Goal: Transaction & Acquisition: Purchase product/service

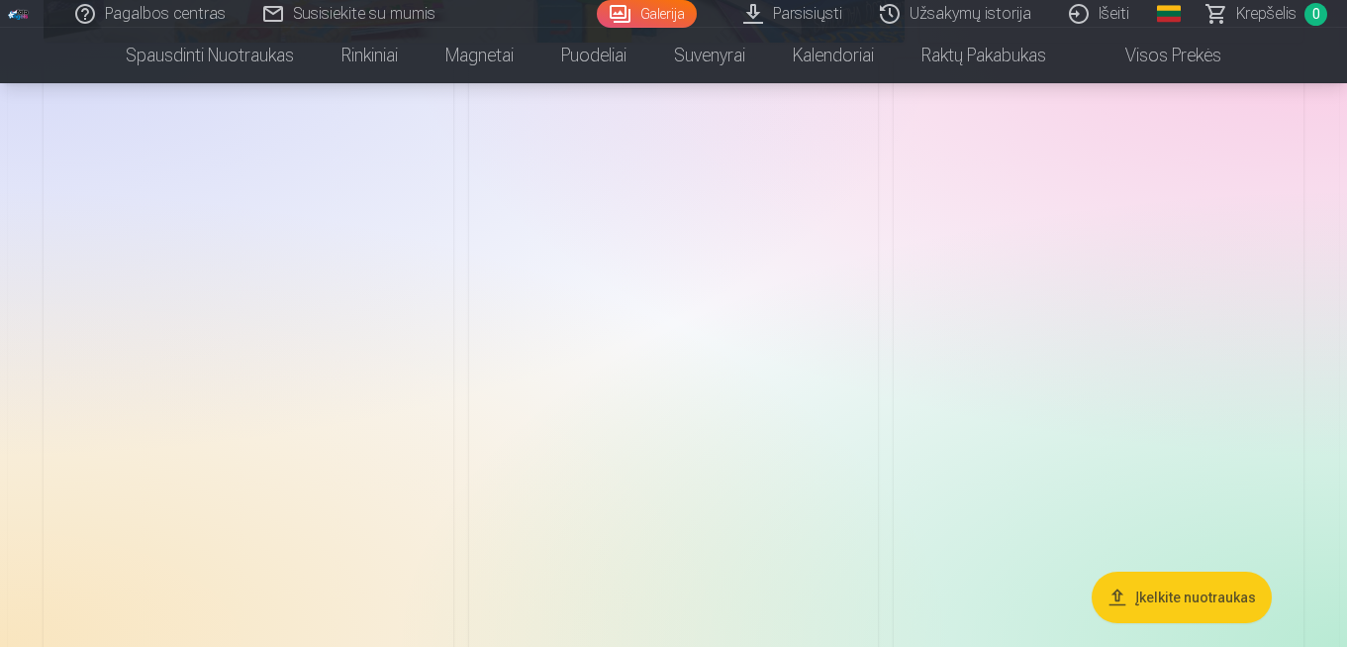
scroll to position [6261, 0]
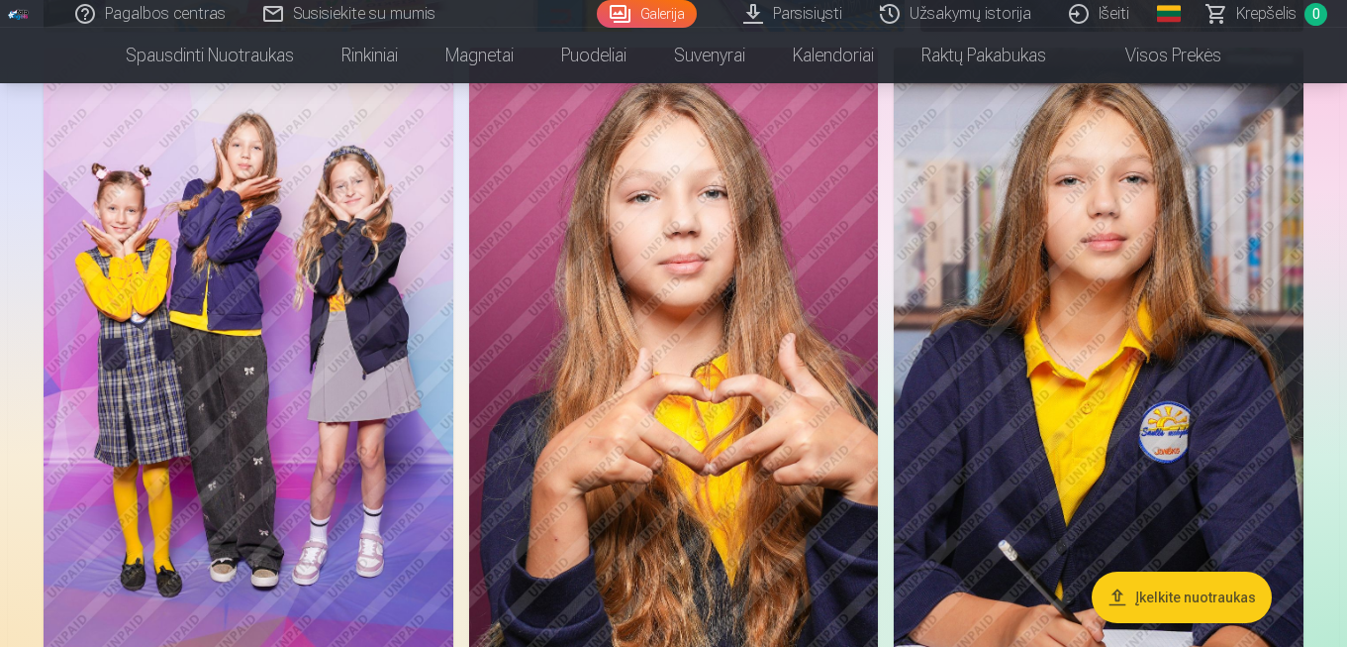
click at [698, 293] on img at bounding box center [674, 355] width 410 height 614
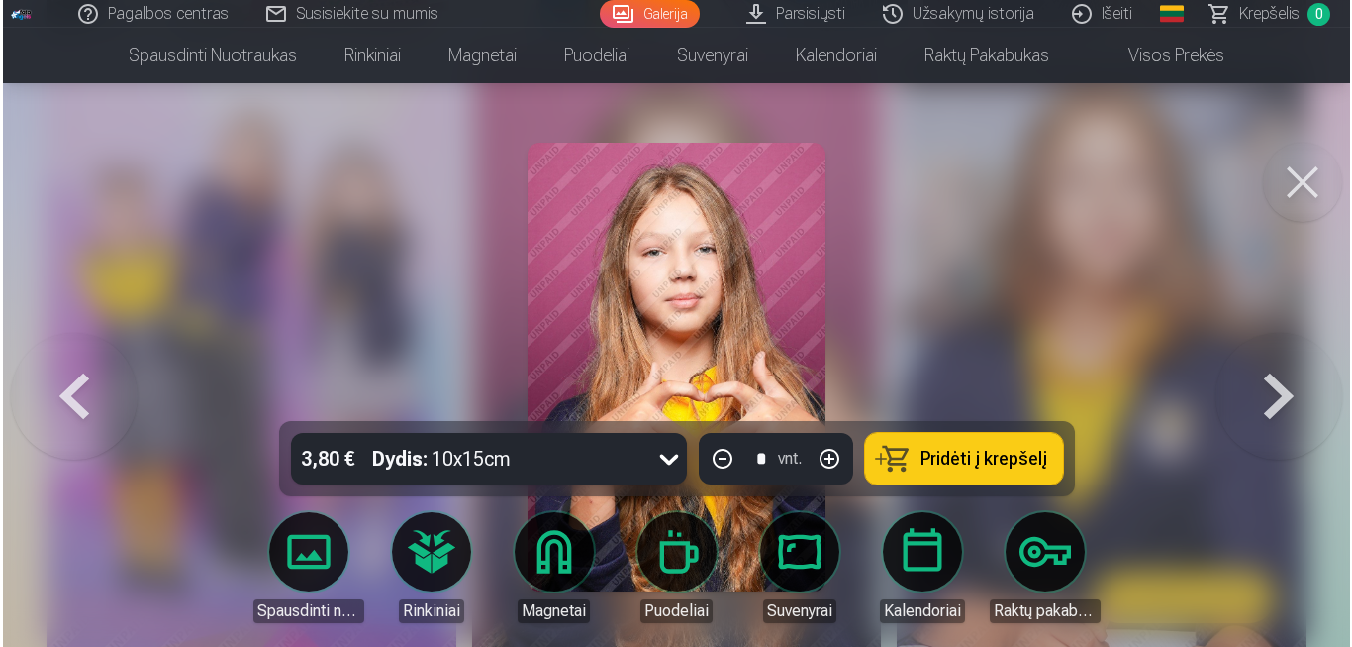
scroll to position [6282, 0]
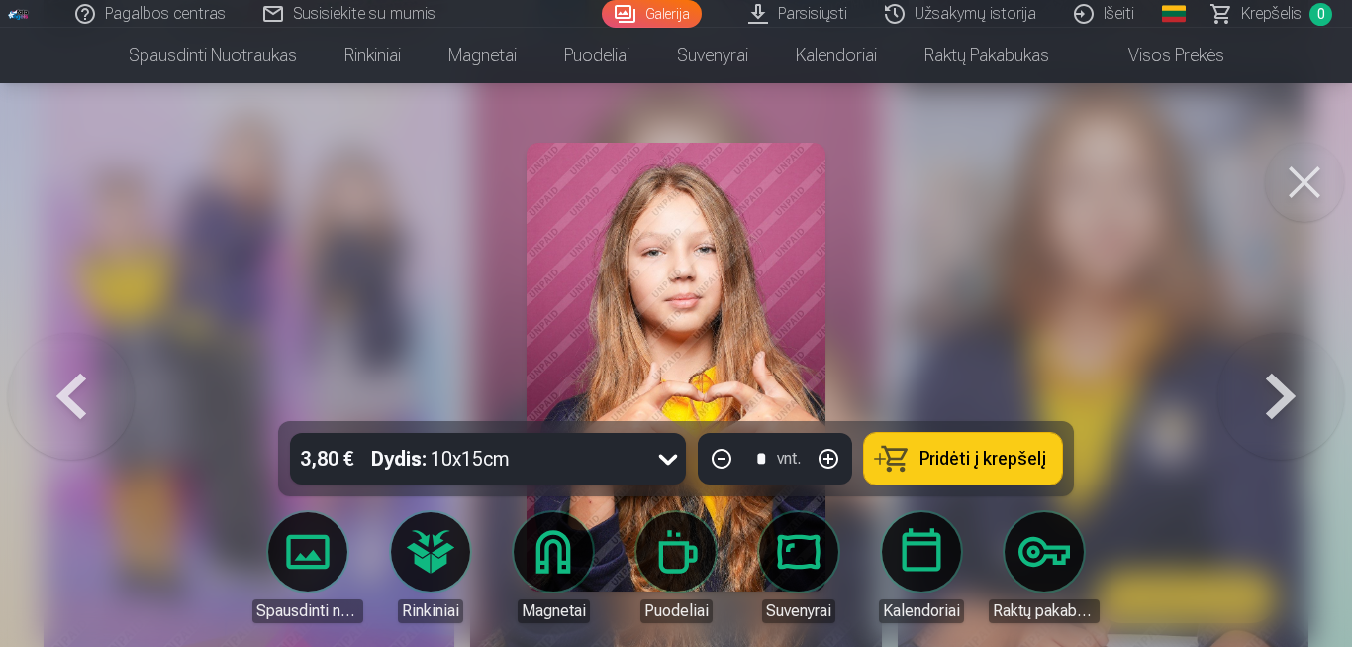
click at [303, 545] on link "Spausdinti nuotraukas" at bounding box center [307, 567] width 111 height 111
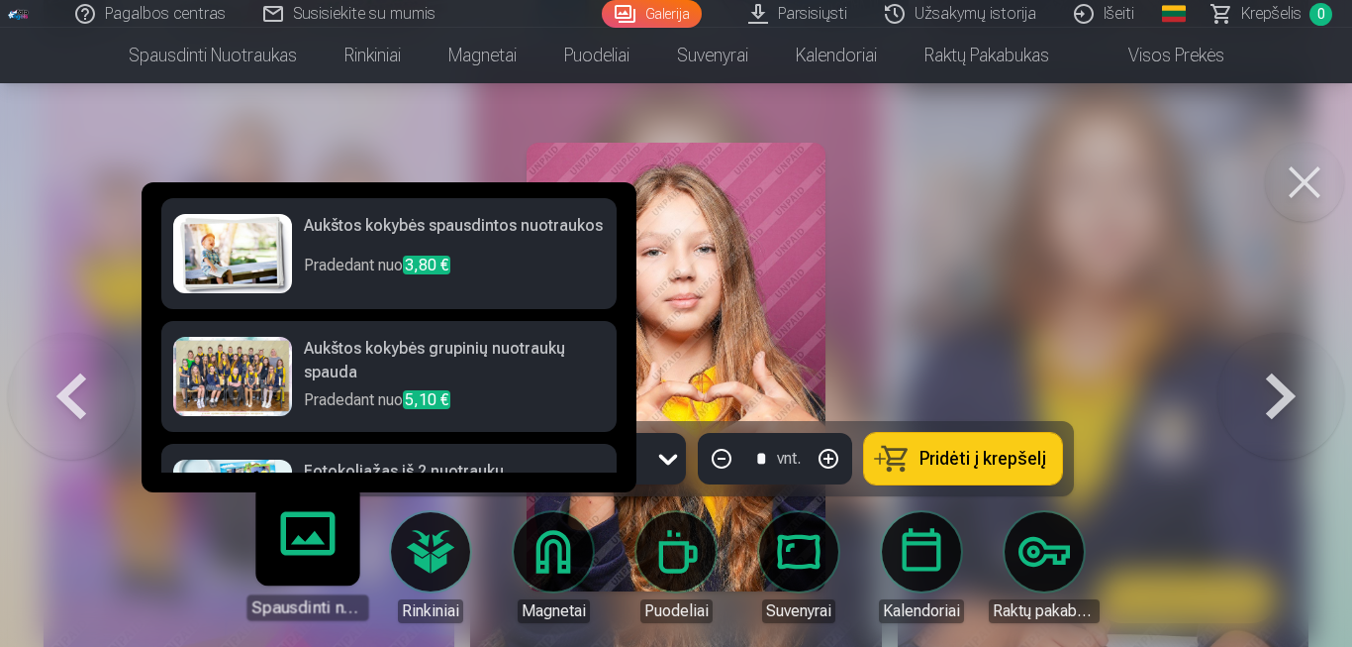
click at [1066, 229] on div at bounding box center [676, 323] width 1352 height 647
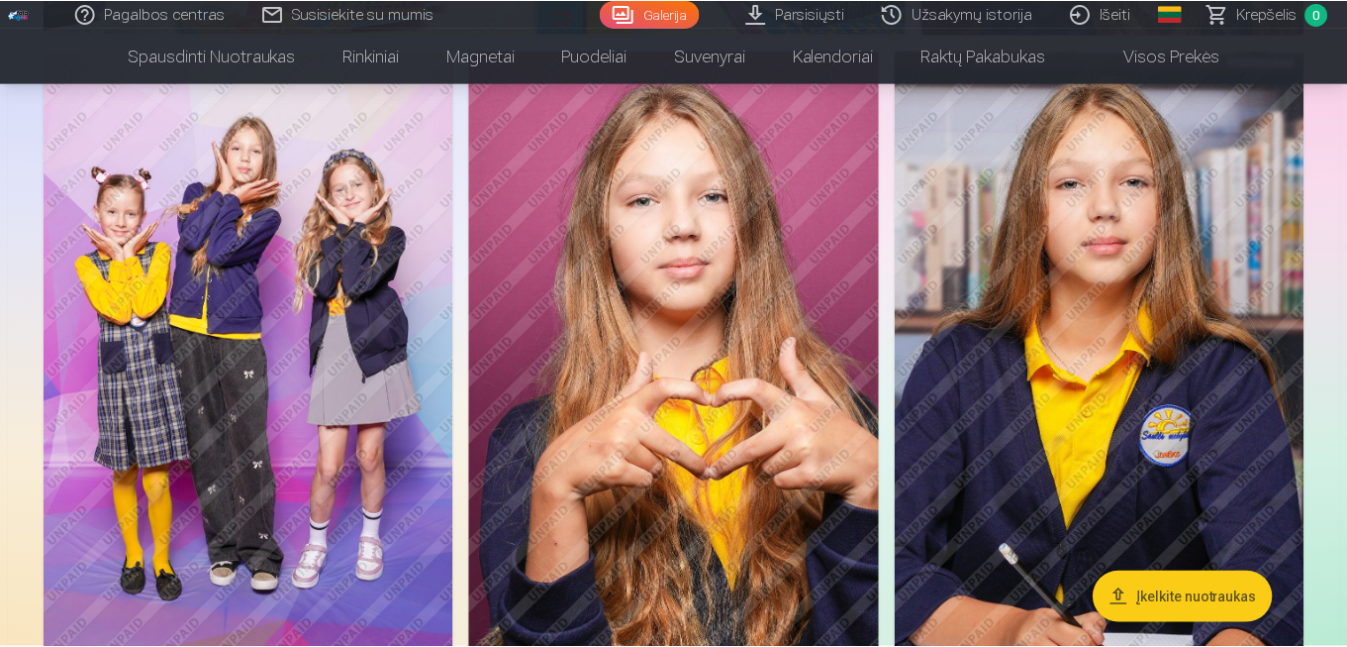
scroll to position [6261, 0]
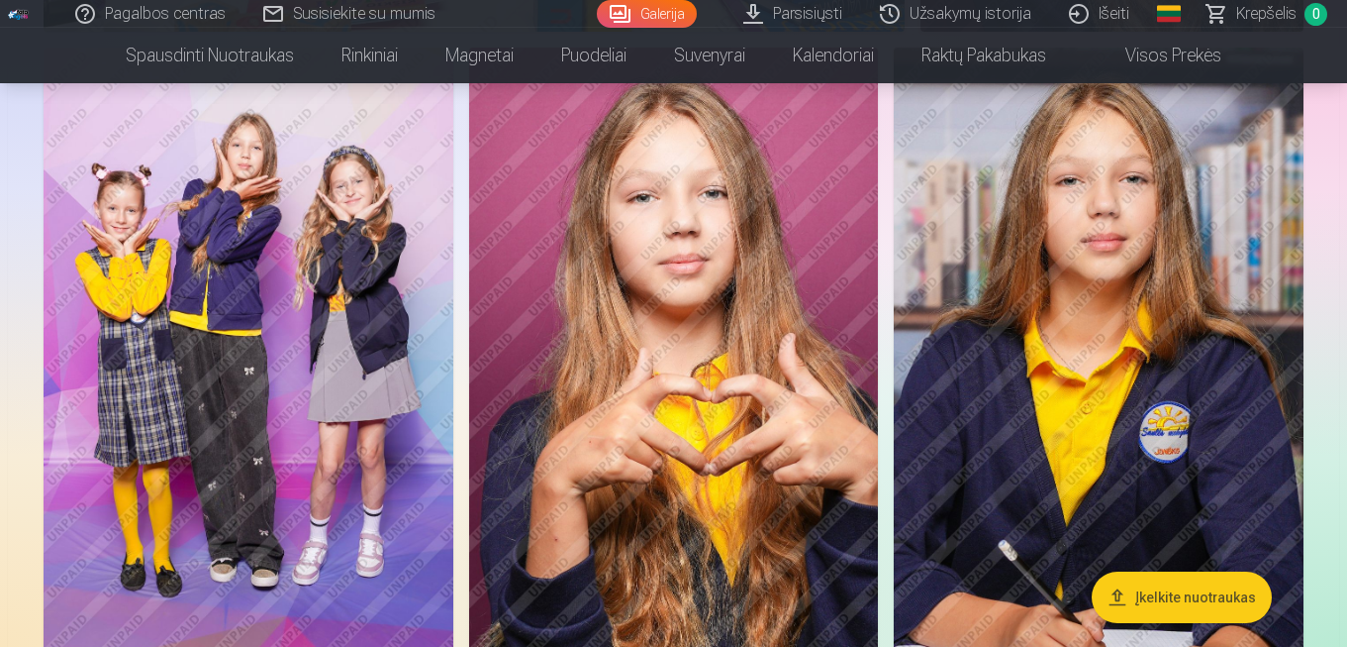
click at [715, 262] on img at bounding box center [674, 355] width 410 height 614
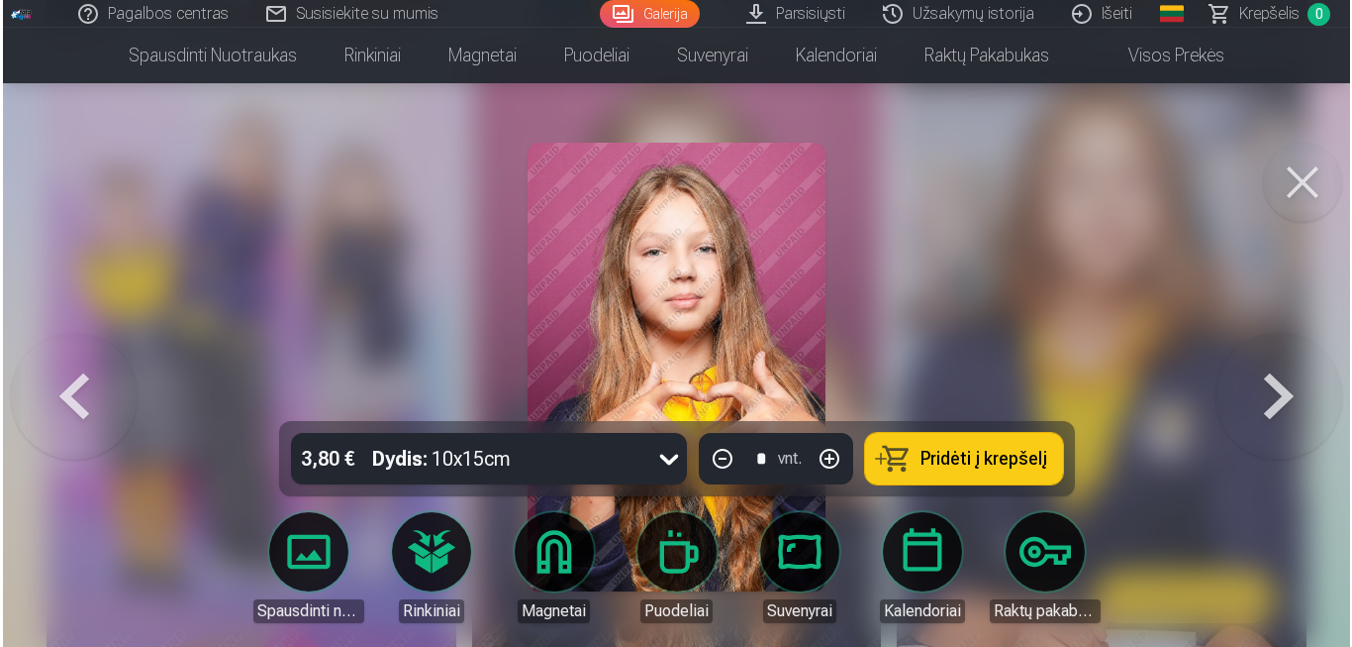
scroll to position [6282, 0]
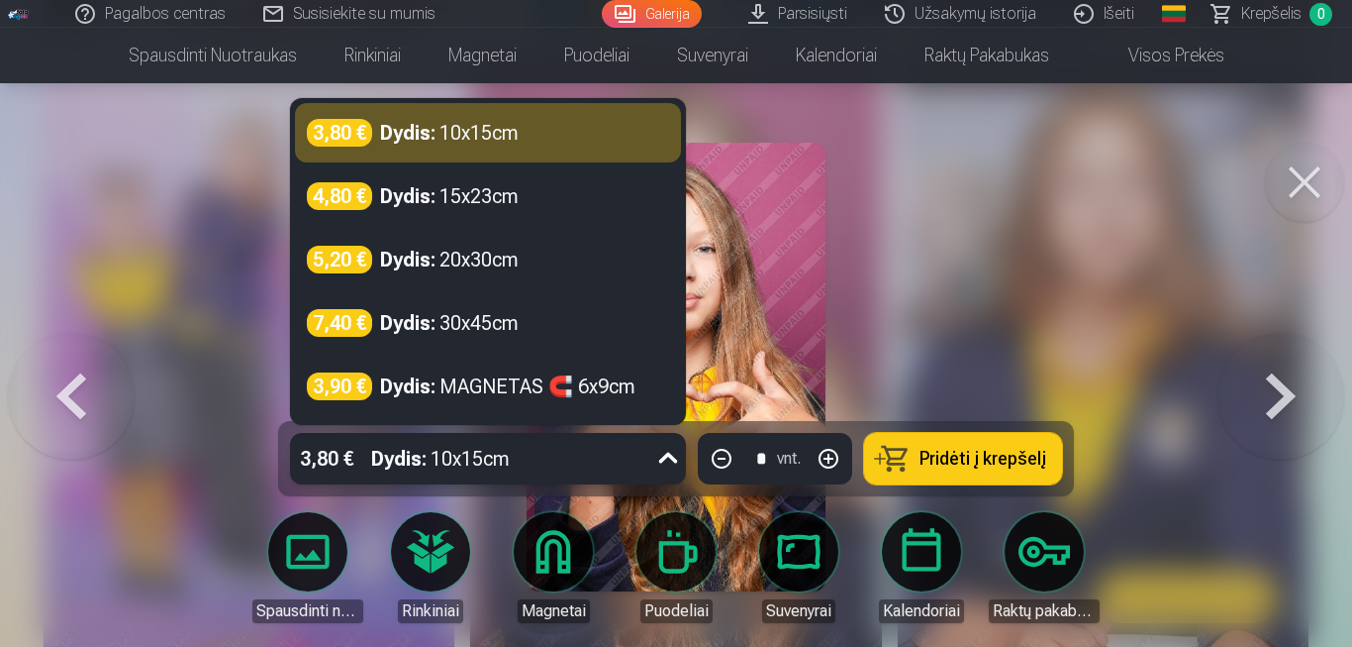
click at [969, 251] on div at bounding box center [676, 323] width 1352 height 647
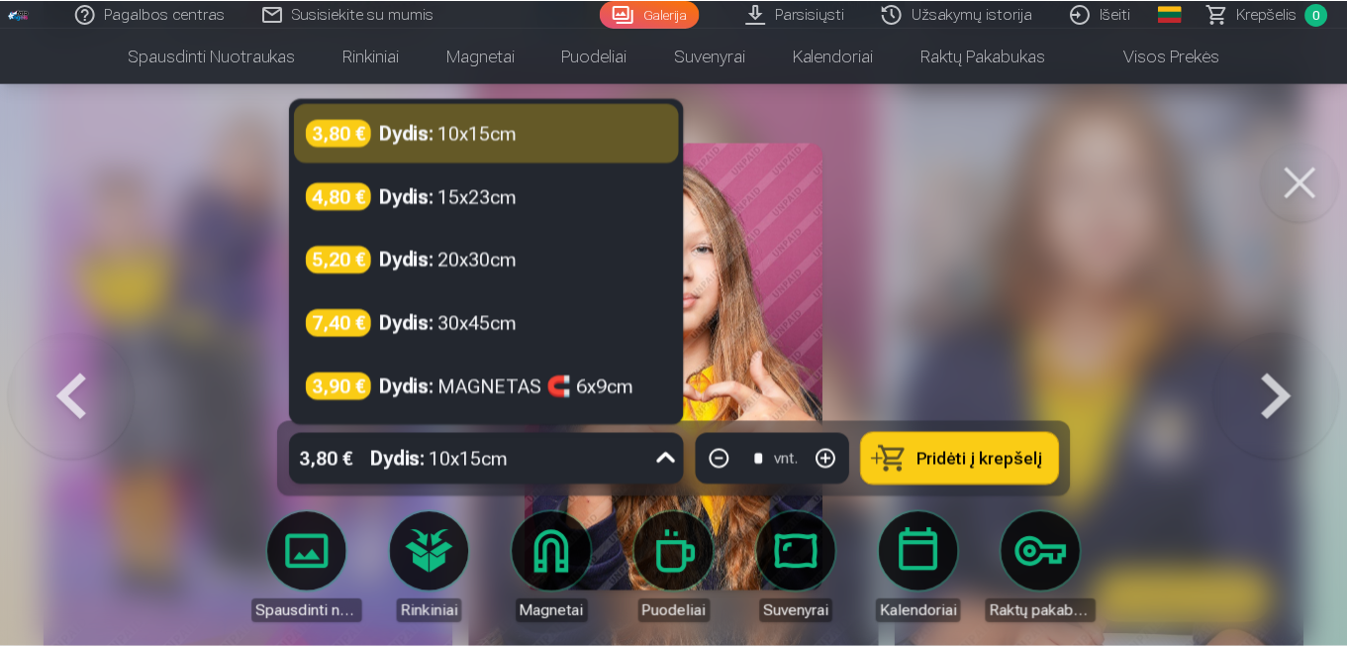
scroll to position [6261, 0]
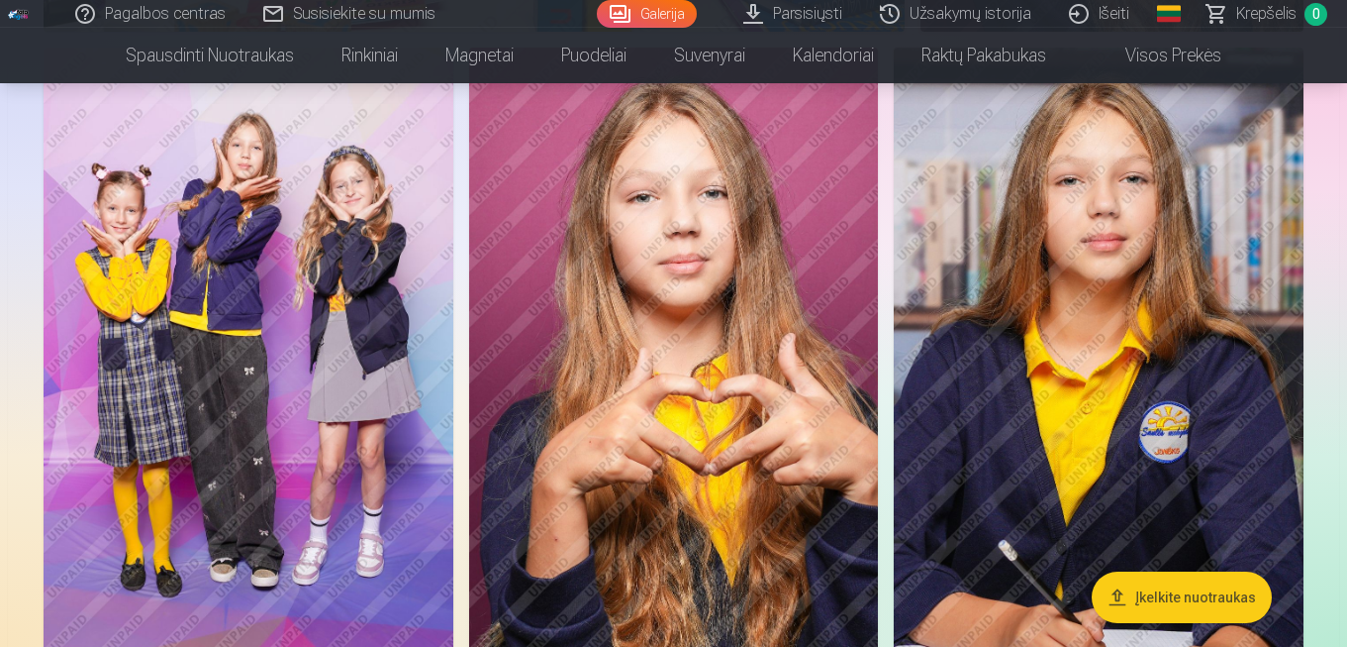
click at [1171, 64] on link "Visos prekės" at bounding box center [1157, 55] width 175 height 55
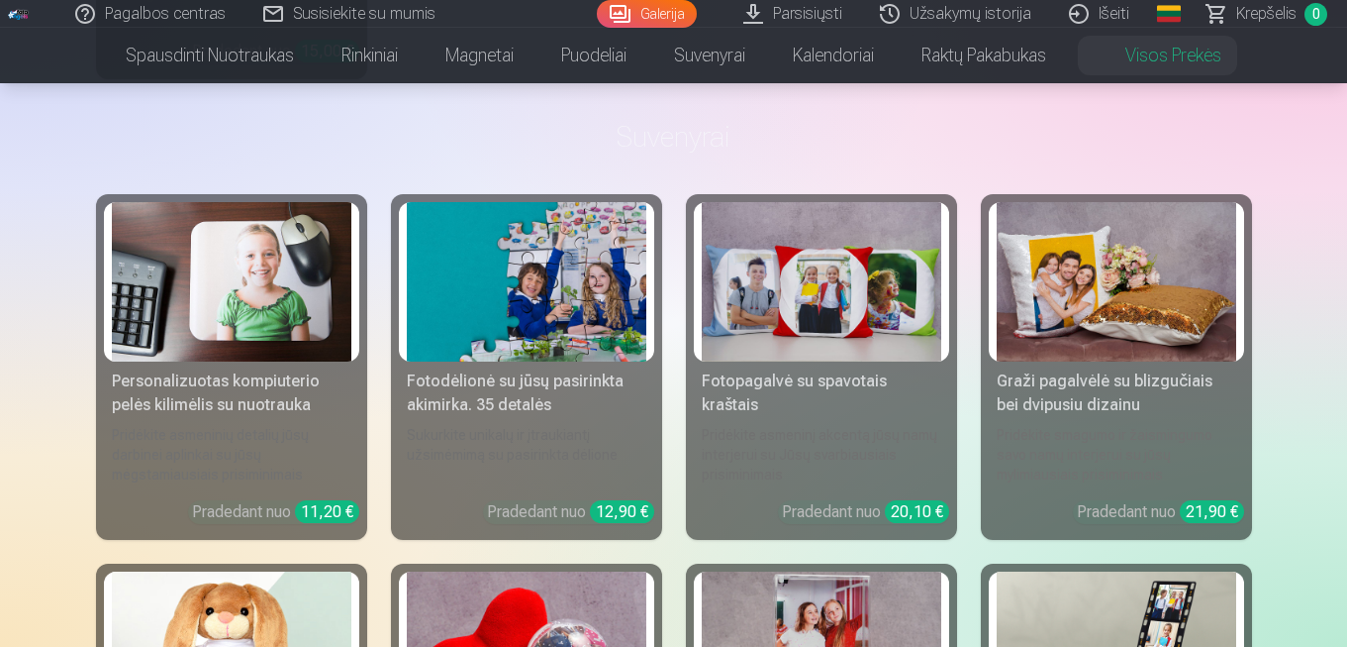
scroll to position [3293, 0]
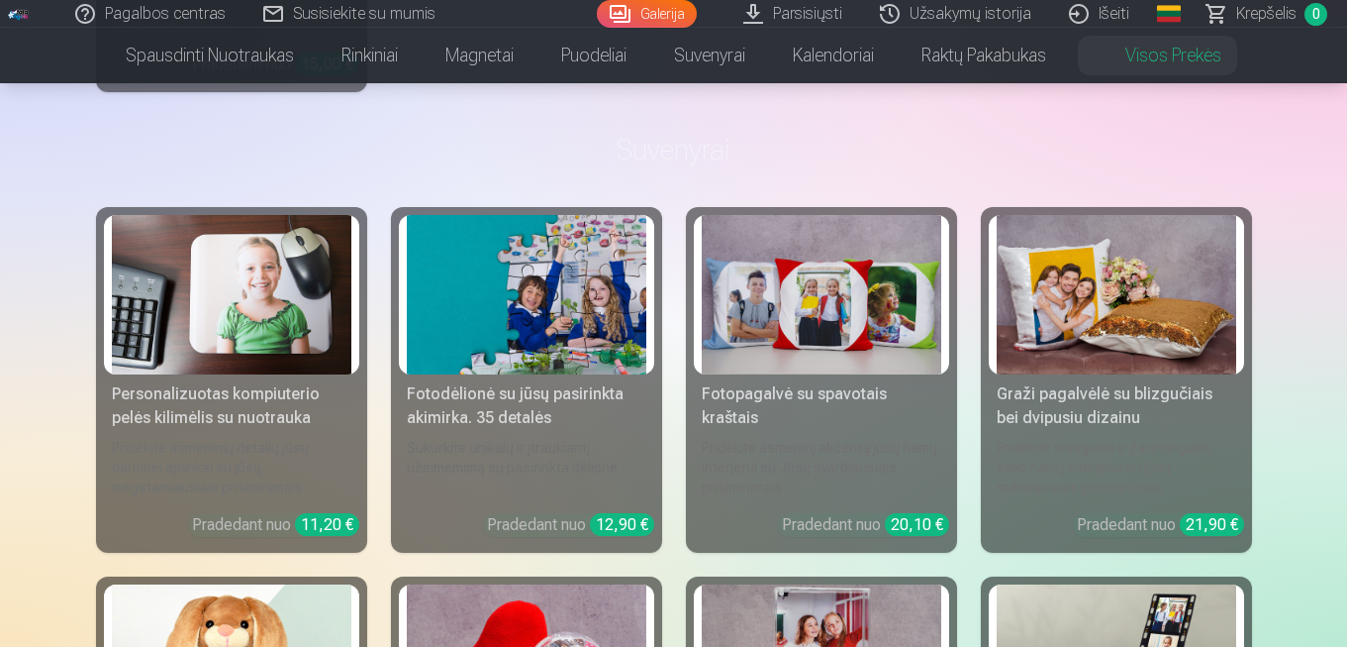
click at [233, 64] on link "Spausdinti nuotraukas" at bounding box center [210, 55] width 216 height 55
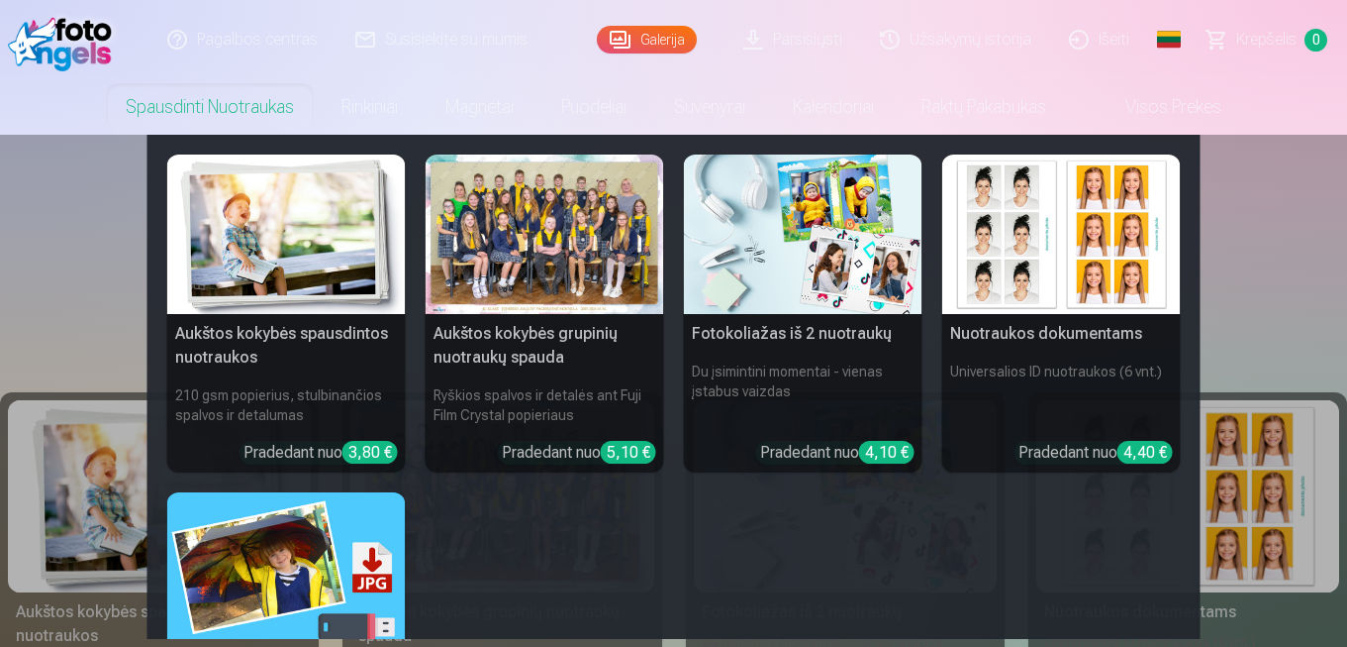
click at [795, 243] on img at bounding box center [803, 233] width 239 height 159
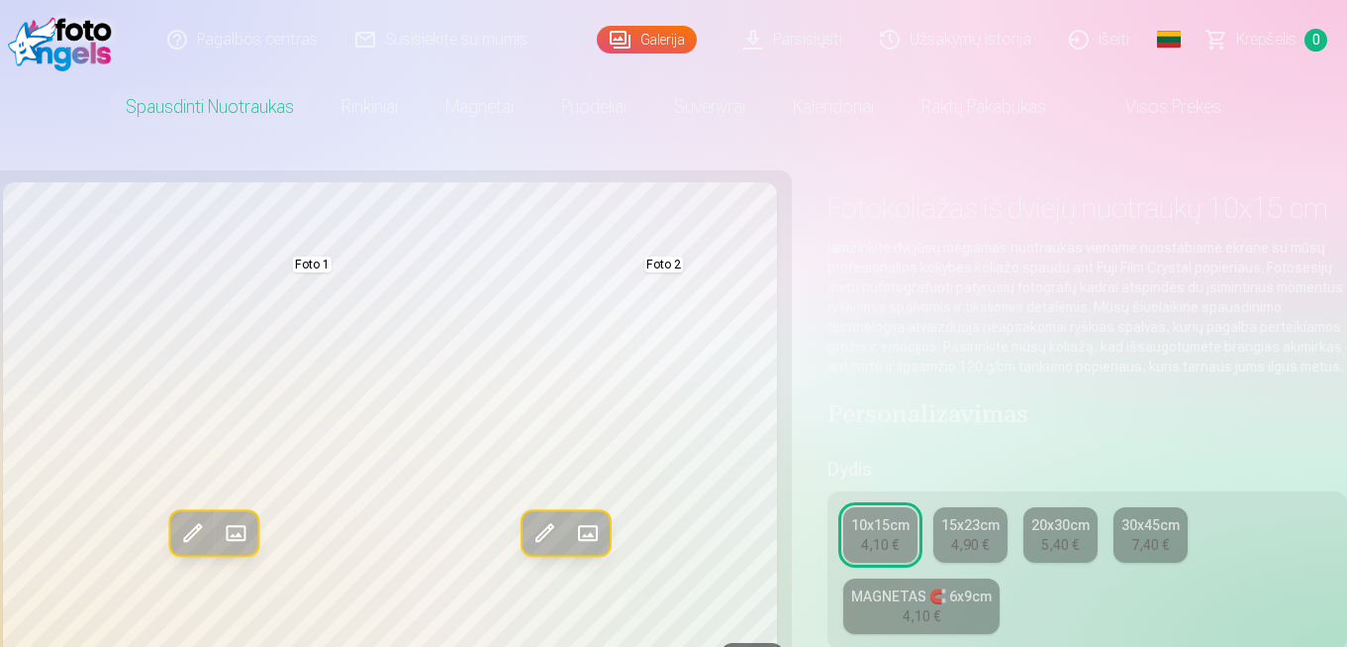
click at [366, 103] on link "Rinkiniai" at bounding box center [370, 106] width 104 height 55
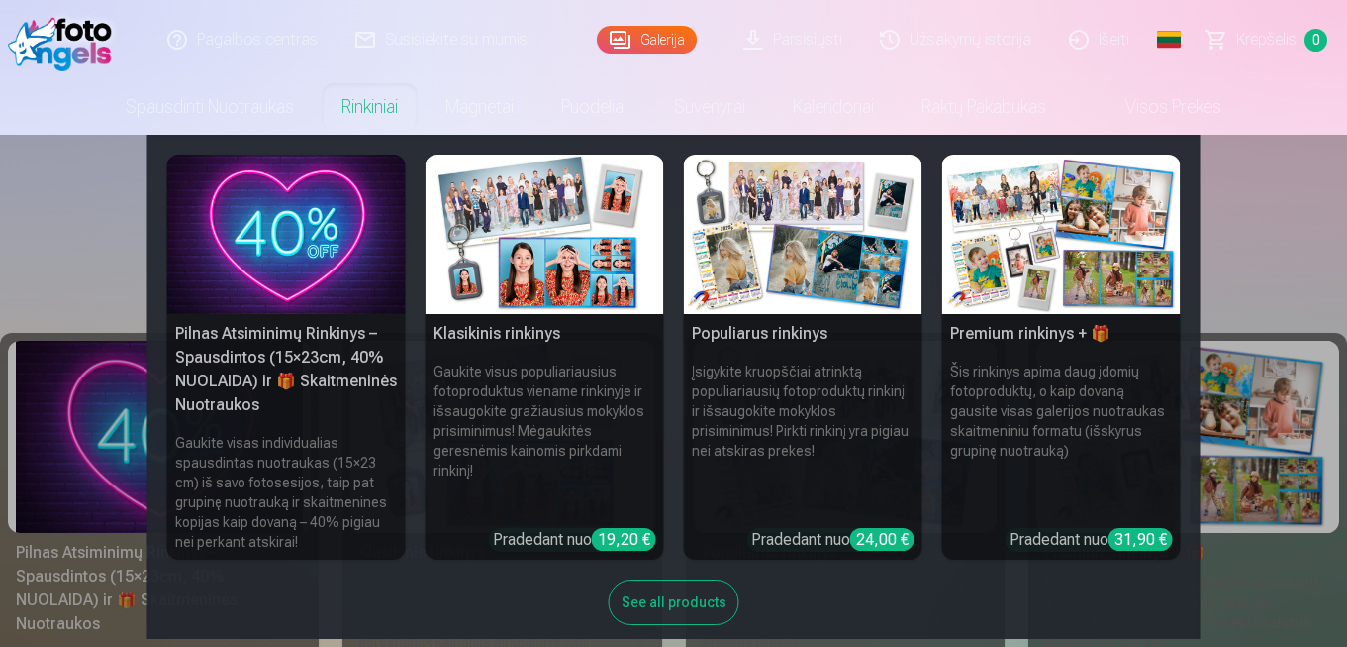
click at [735, 104] on link "Suvenyrai" at bounding box center [709, 106] width 119 height 55
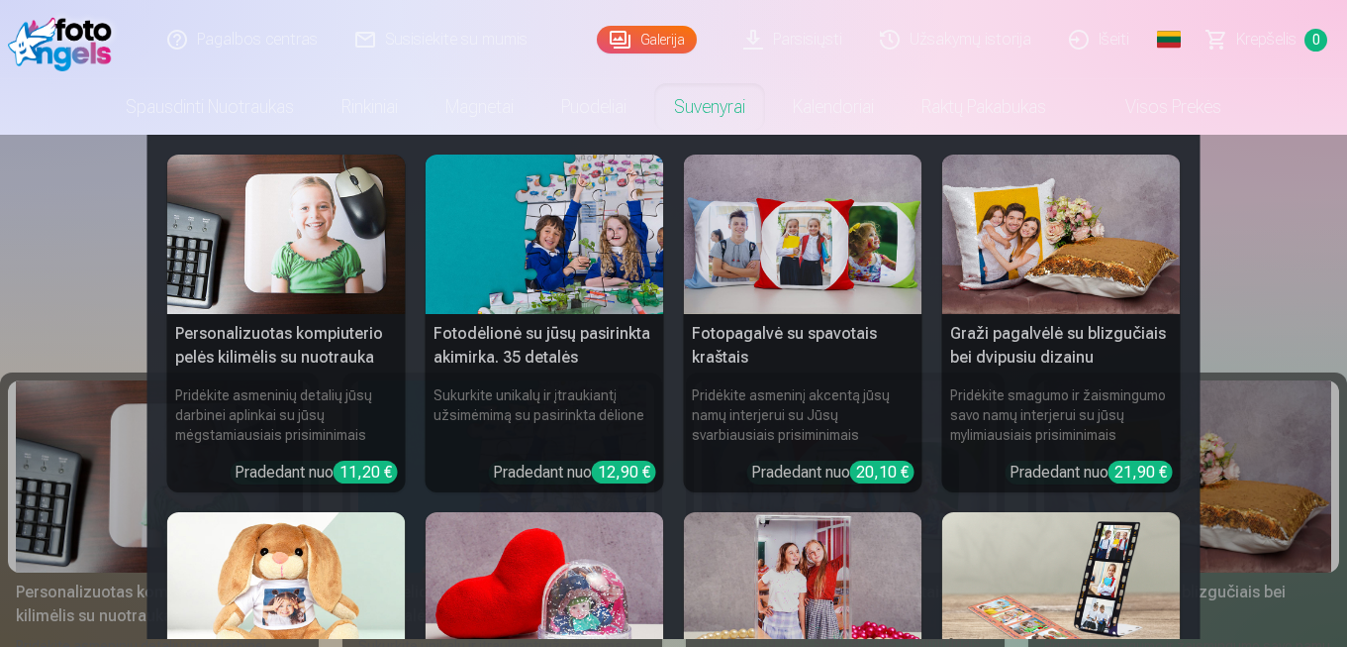
click at [850, 106] on link "Kalendoriai" at bounding box center [833, 106] width 129 height 55
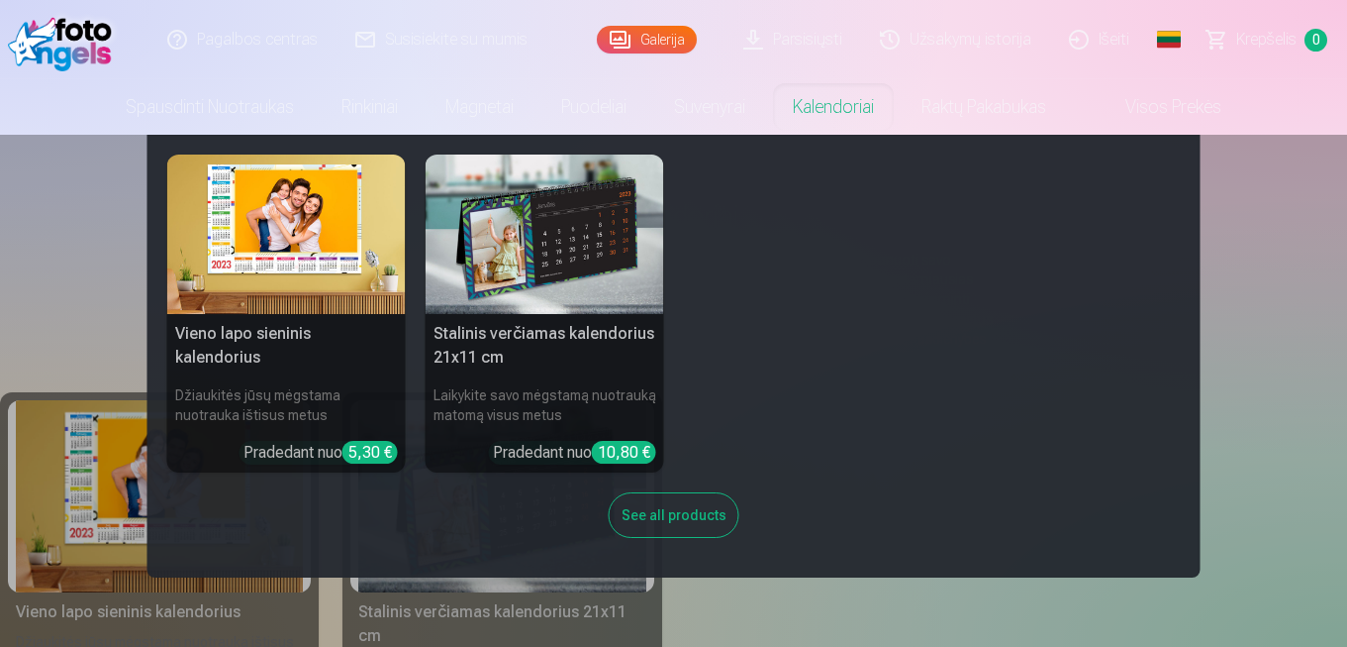
click at [760, 272] on div "Vieno lapo sieninis [PERSON_NAME] jūsų mėgstama nuotrauka ištisus metus Pradeda…" at bounding box center [674, 355] width 1014 height 403
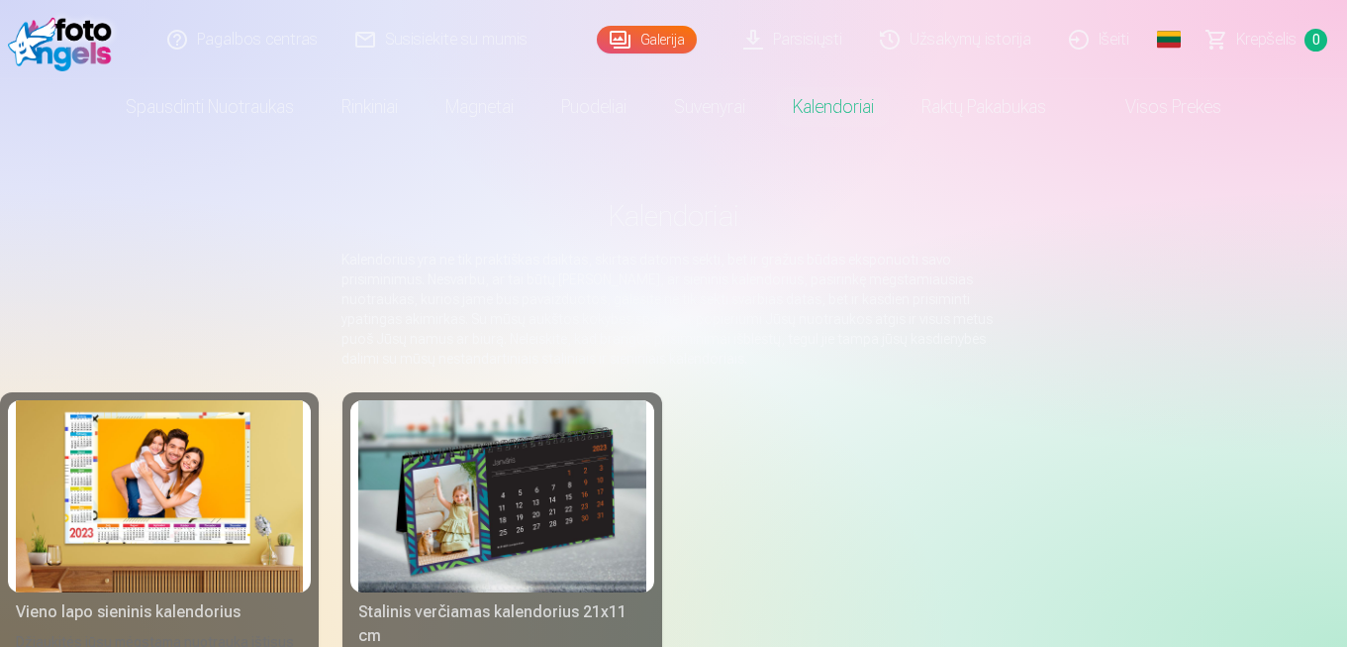
click at [1165, 123] on link "Visos prekės" at bounding box center [1157, 106] width 175 height 55
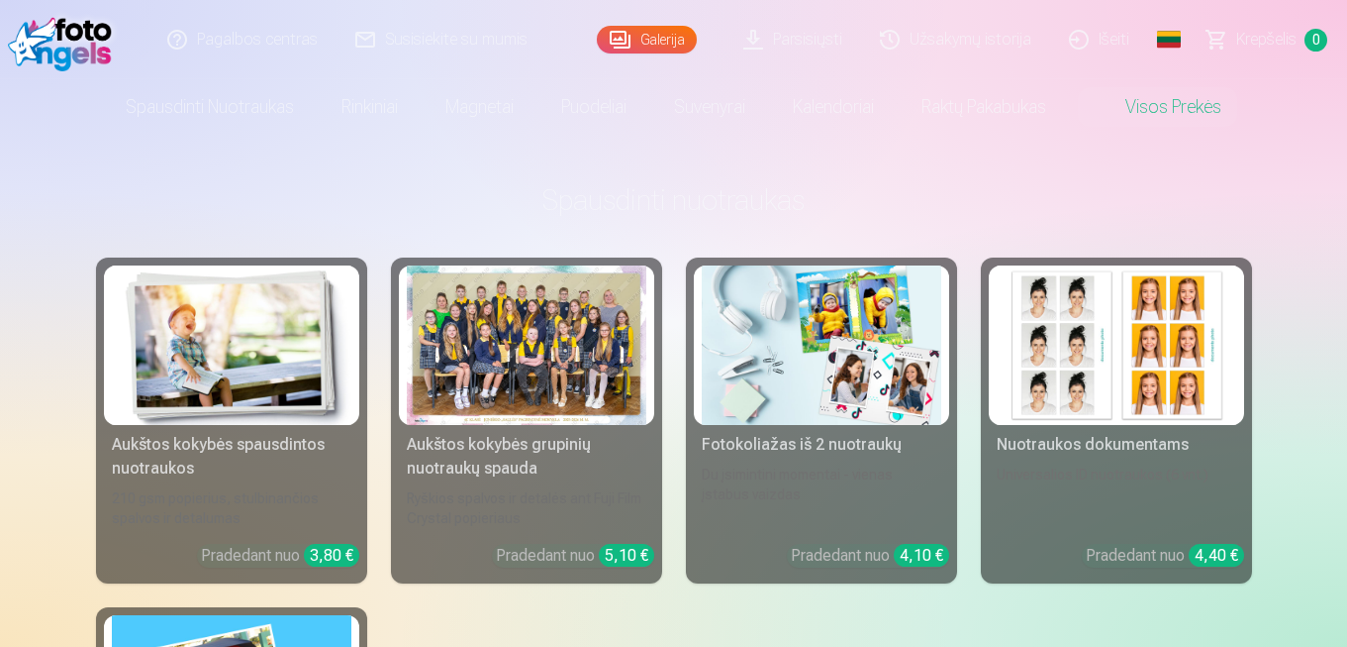
click at [779, 330] on img at bounding box center [822, 344] width 240 height 159
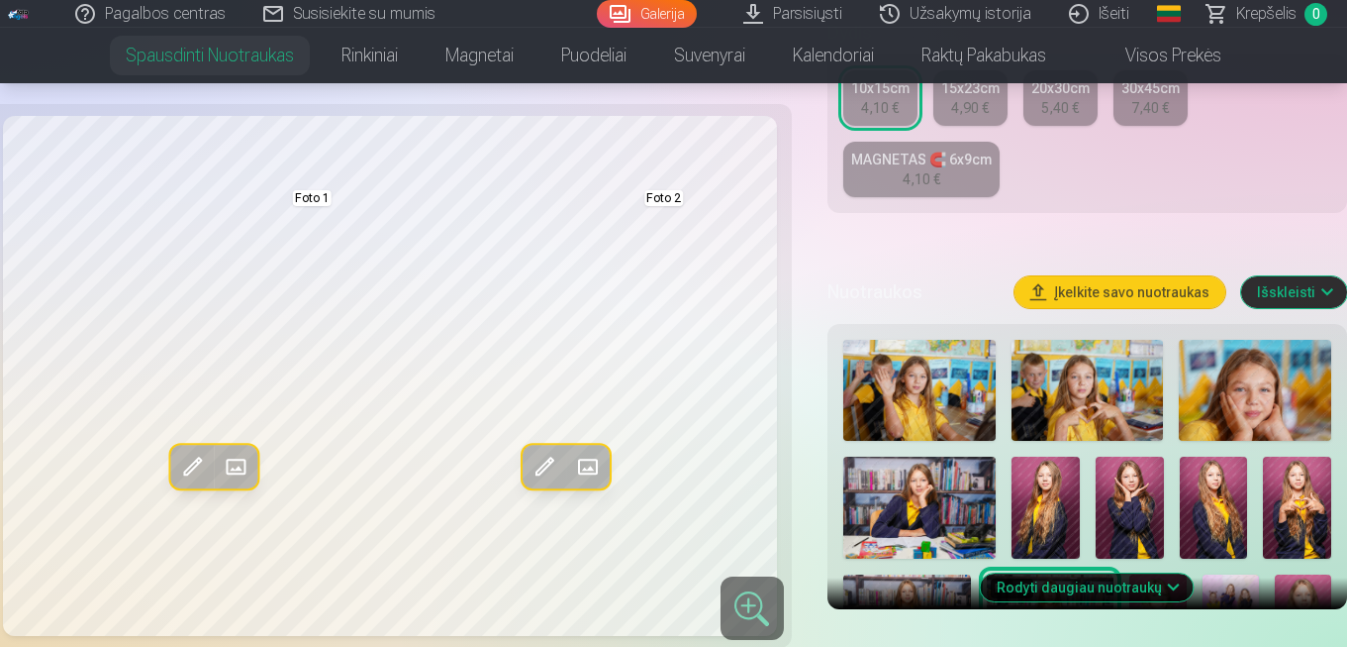
scroll to position [444, 0]
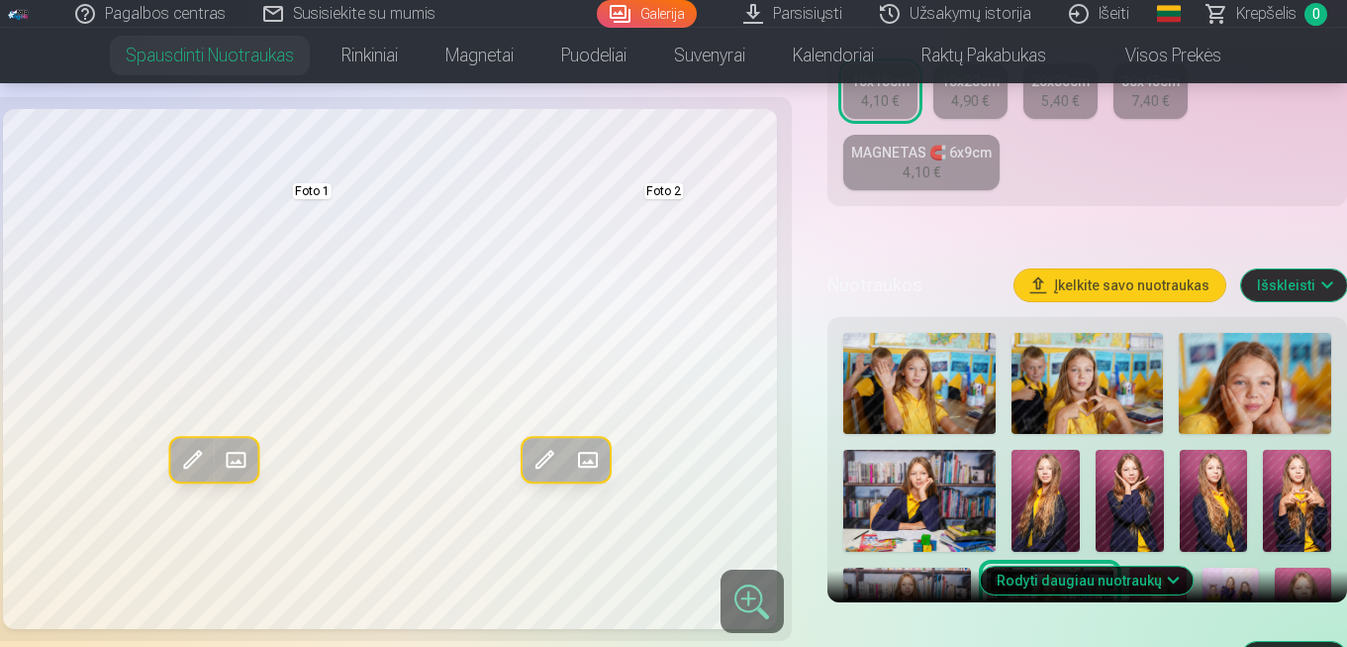
click at [1250, 387] on img at bounding box center [1255, 383] width 152 height 101
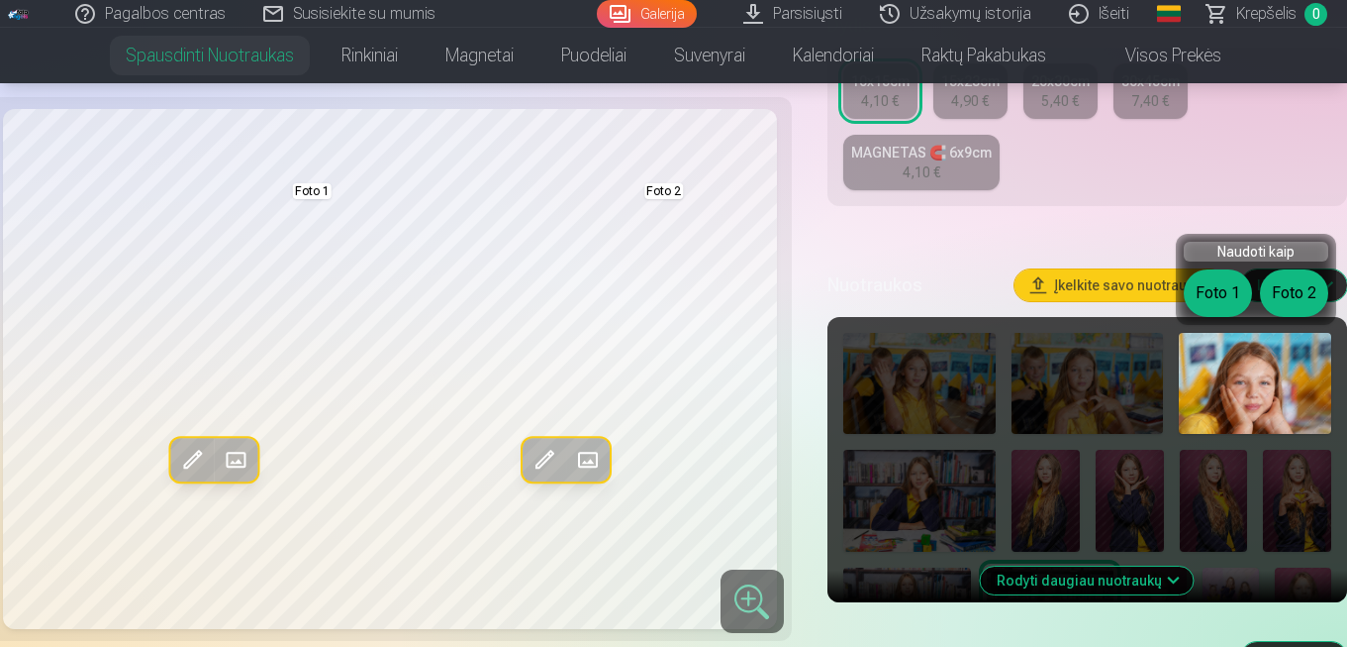
click at [1293, 298] on button "Foto 2" at bounding box center [1294, 293] width 68 height 48
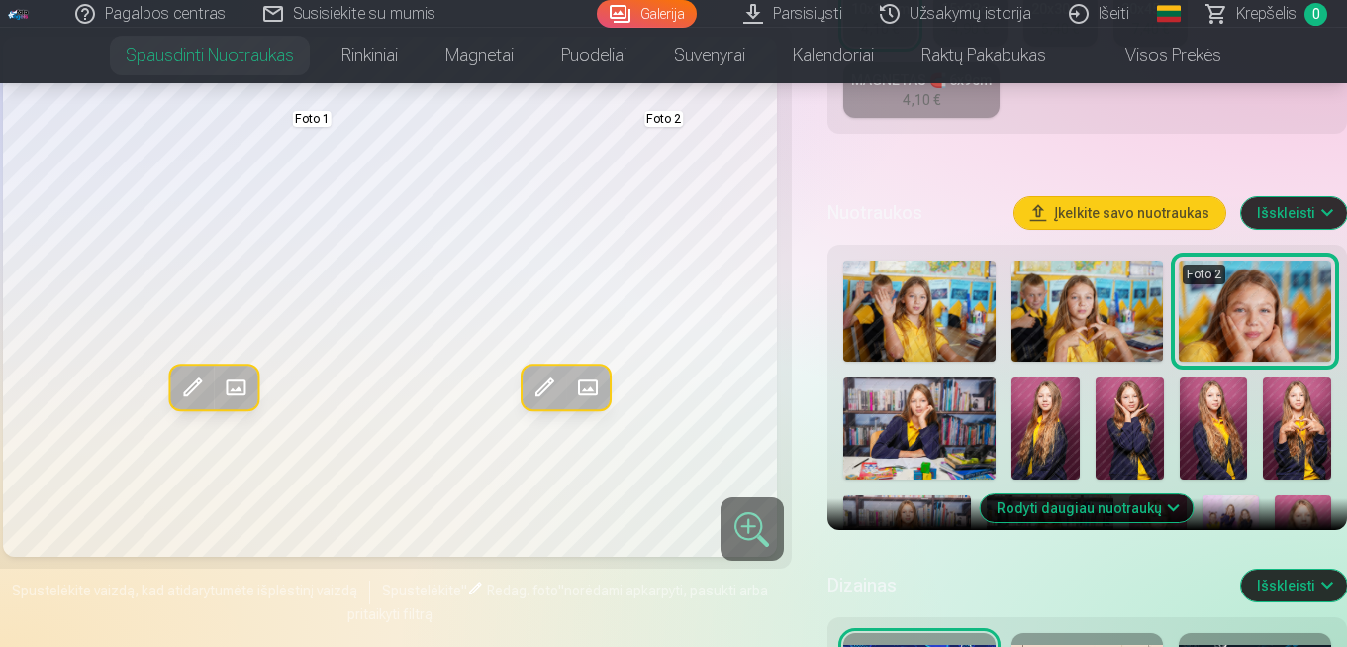
scroll to position [525, 0]
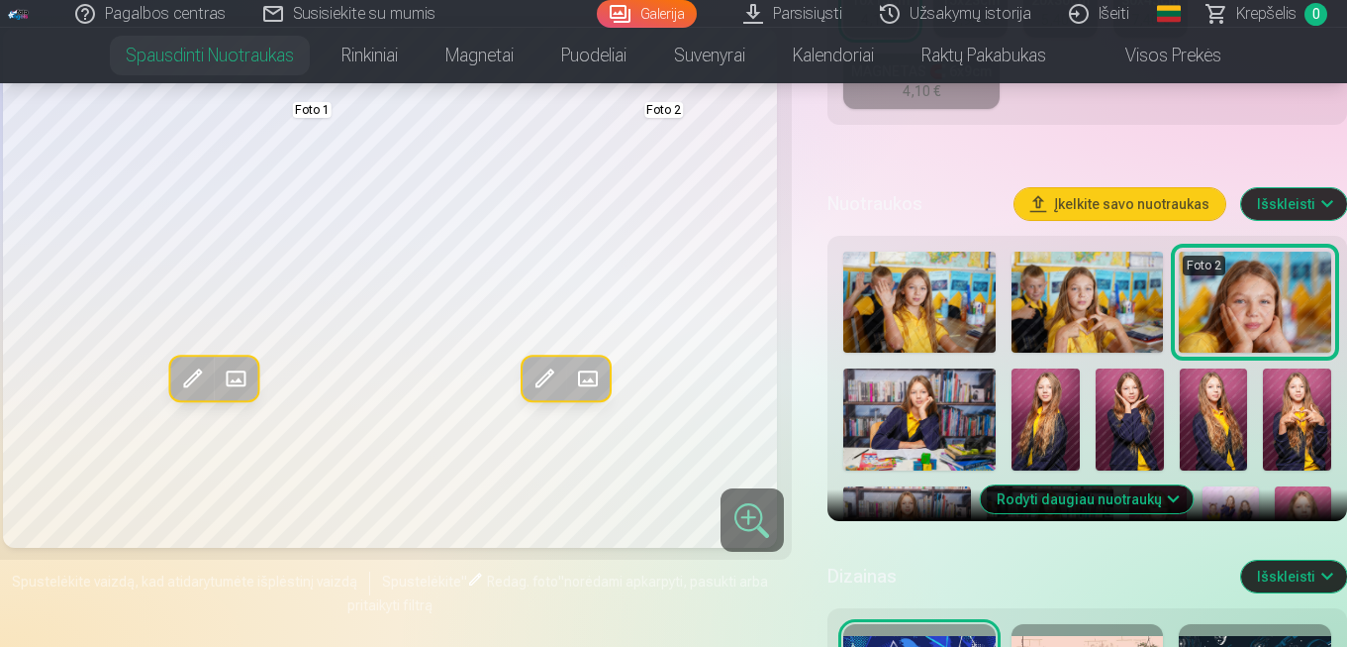
click at [1131, 506] on button "Rodyti daugiau nuotraukų" at bounding box center [1087, 499] width 213 height 28
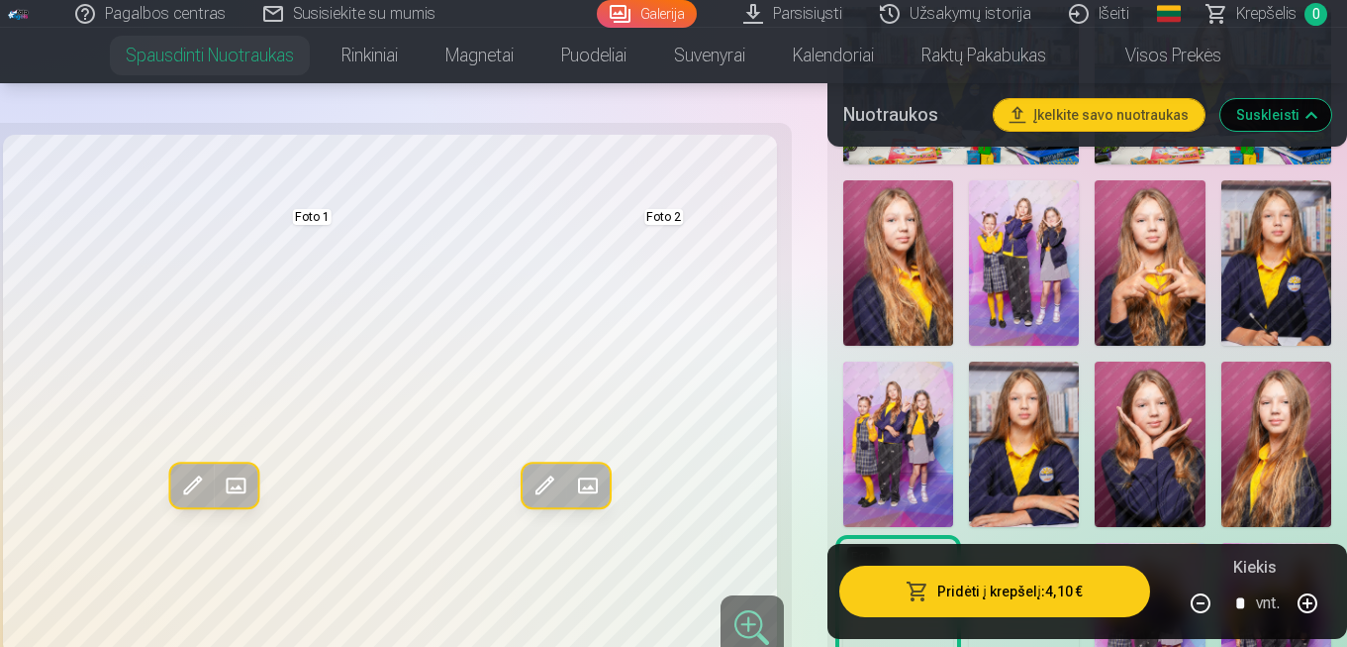
scroll to position [1294, 0]
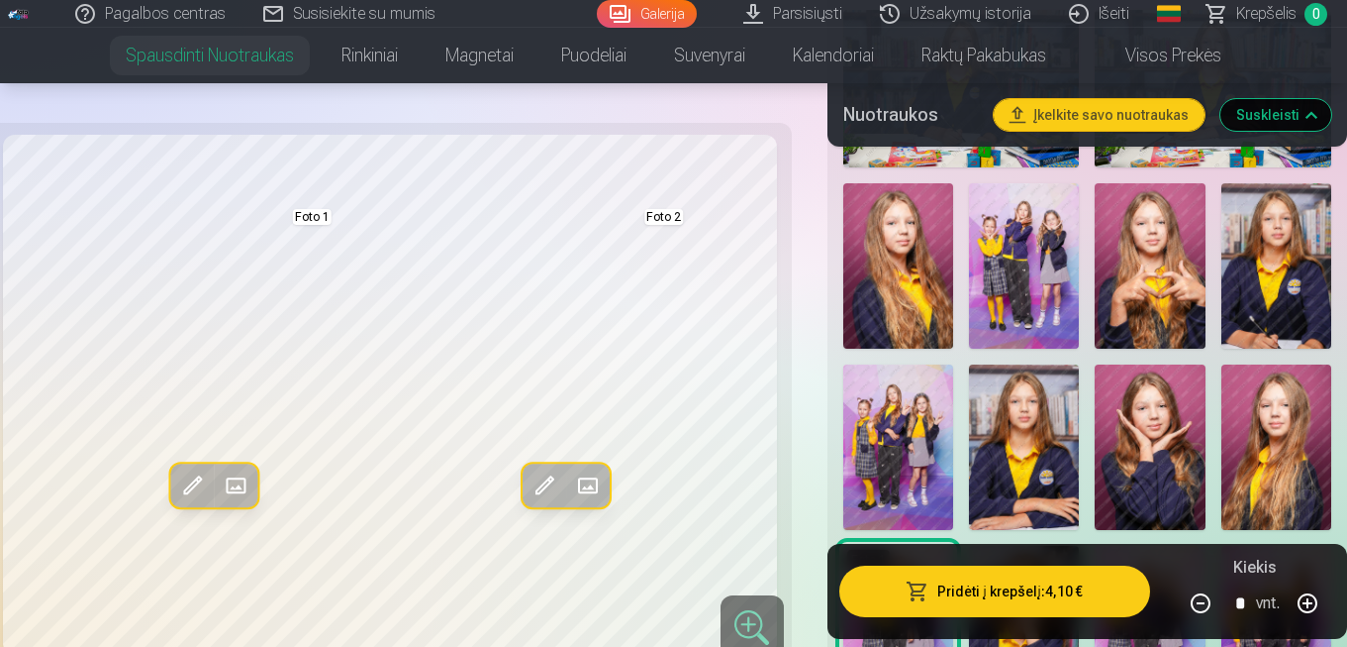
click at [1148, 285] on img at bounding box center [1150, 265] width 110 height 165
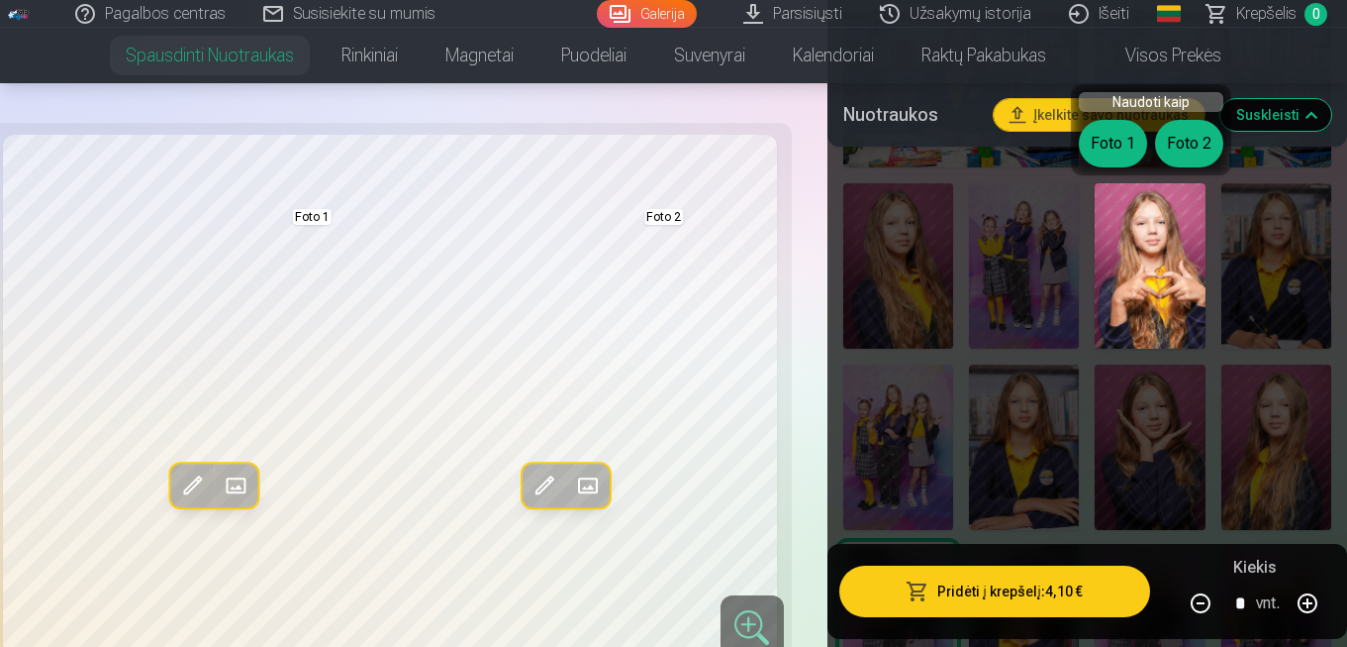
click at [1105, 141] on button "Foto 1" at bounding box center [1113, 144] width 68 height 48
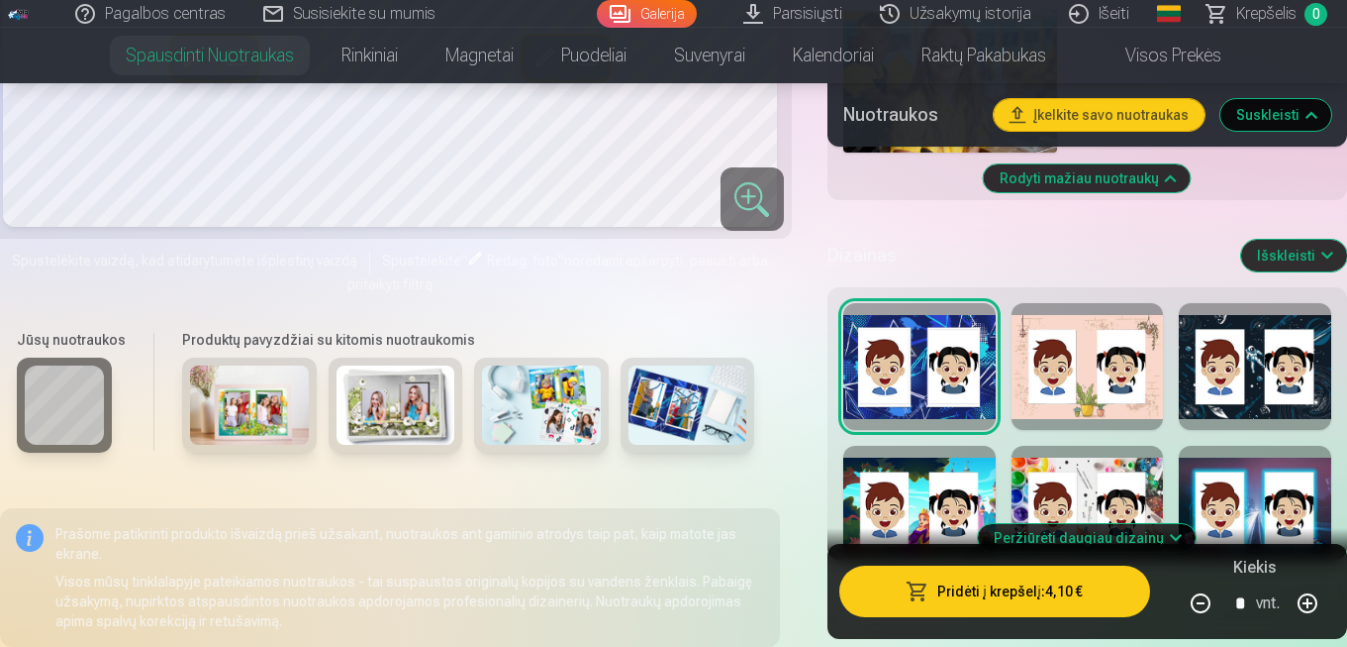
scroll to position [2016, 0]
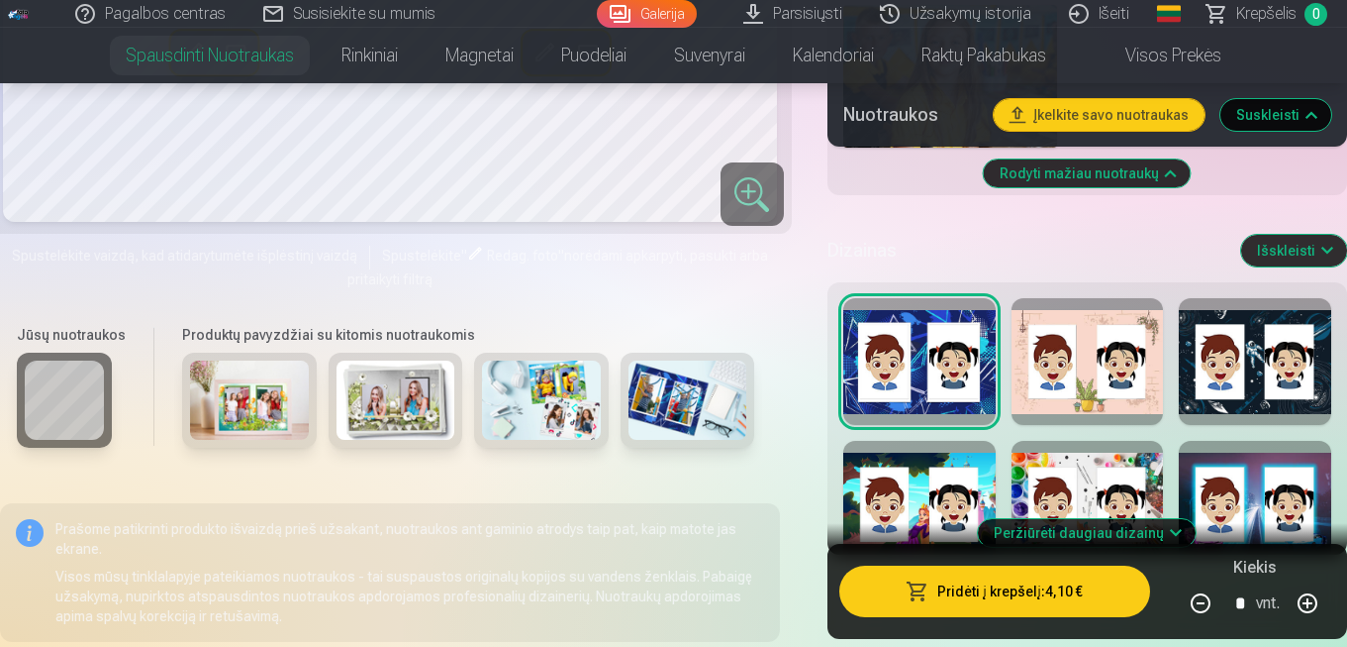
click at [1133, 533] on button "Peržiūrėti daugiau dizainų" at bounding box center [1087, 533] width 218 height 28
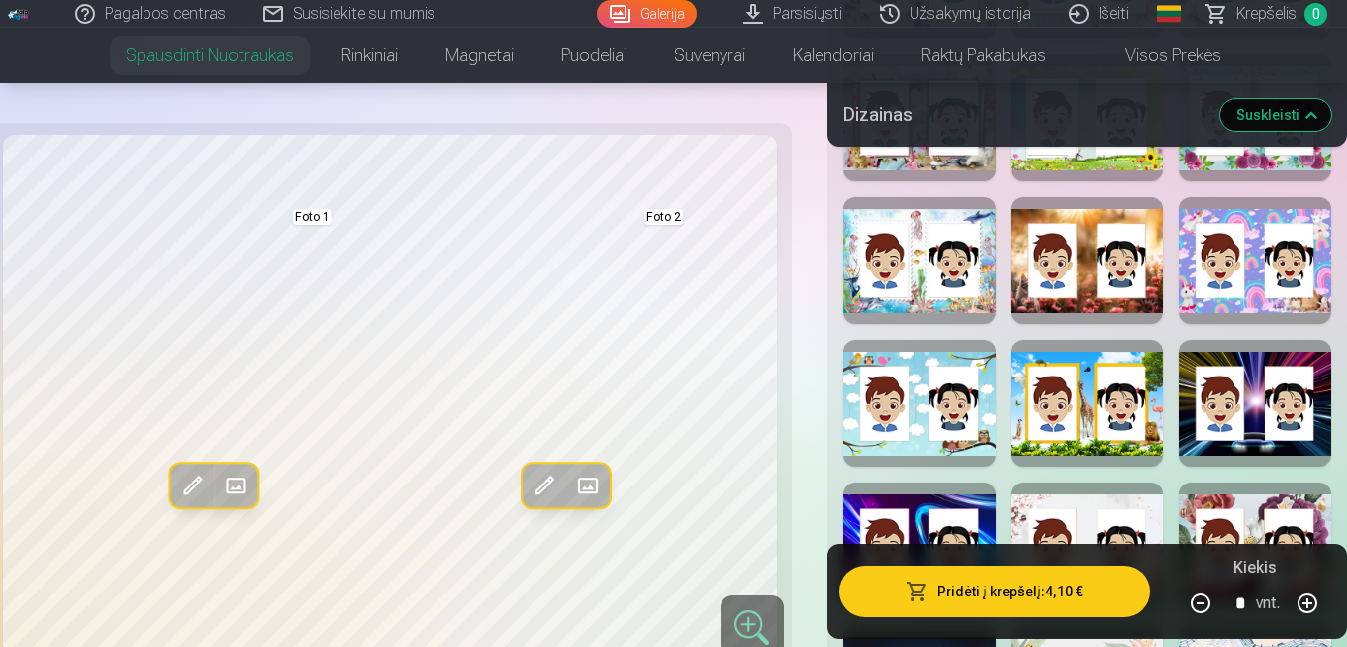
scroll to position [2682, 0]
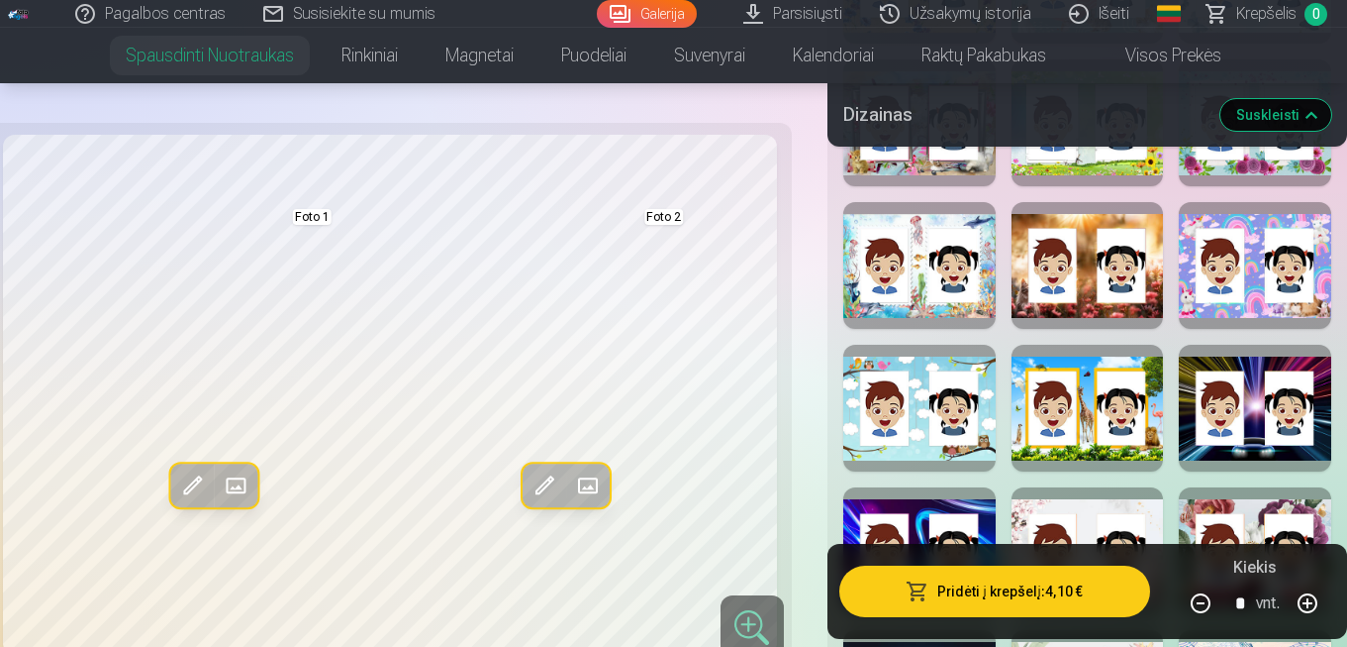
click at [1129, 275] on div at bounding box center [1088, 265] width 152 height 127
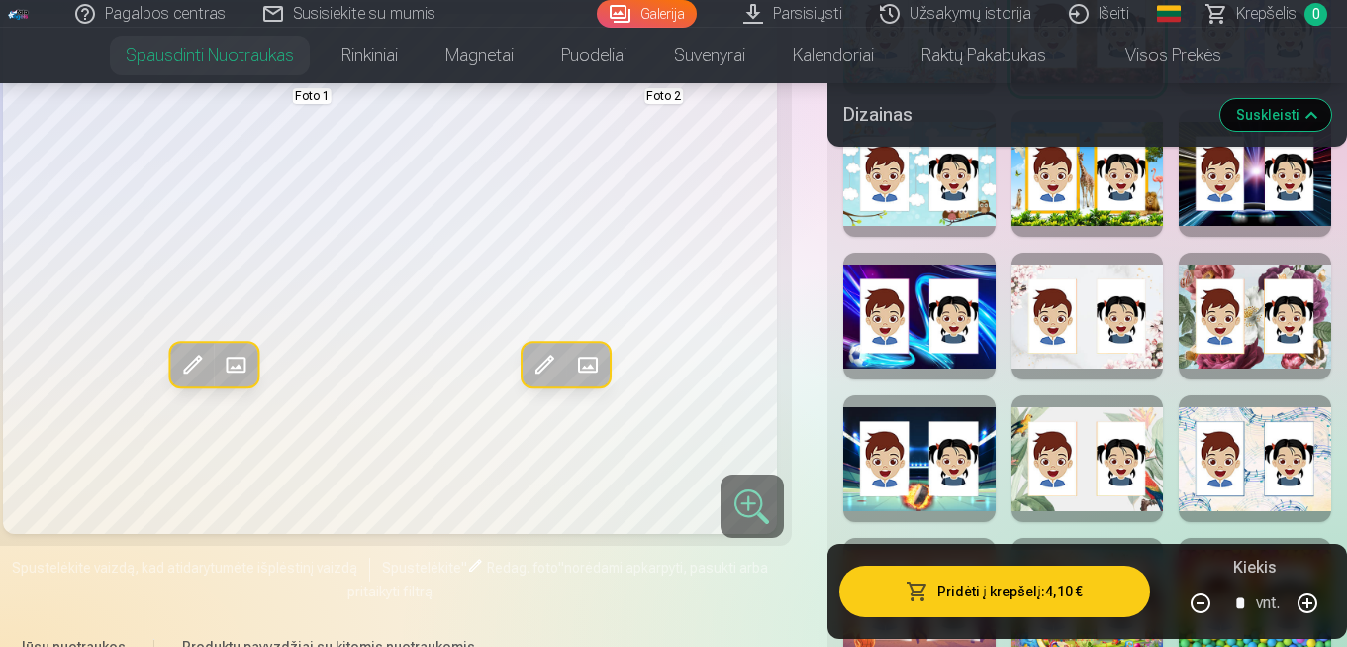
scroll to position [2925, 0]
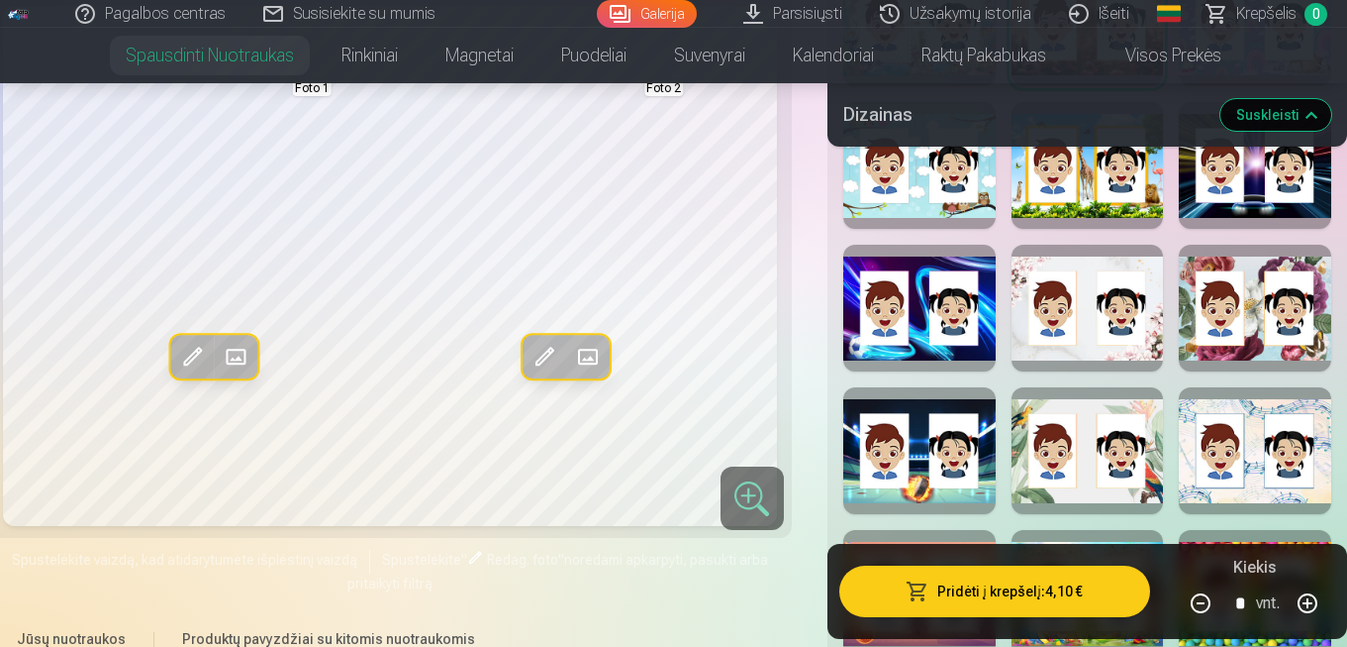
click at [1126, 453] on div at bounding box center [1088, 450] width 152 height 127
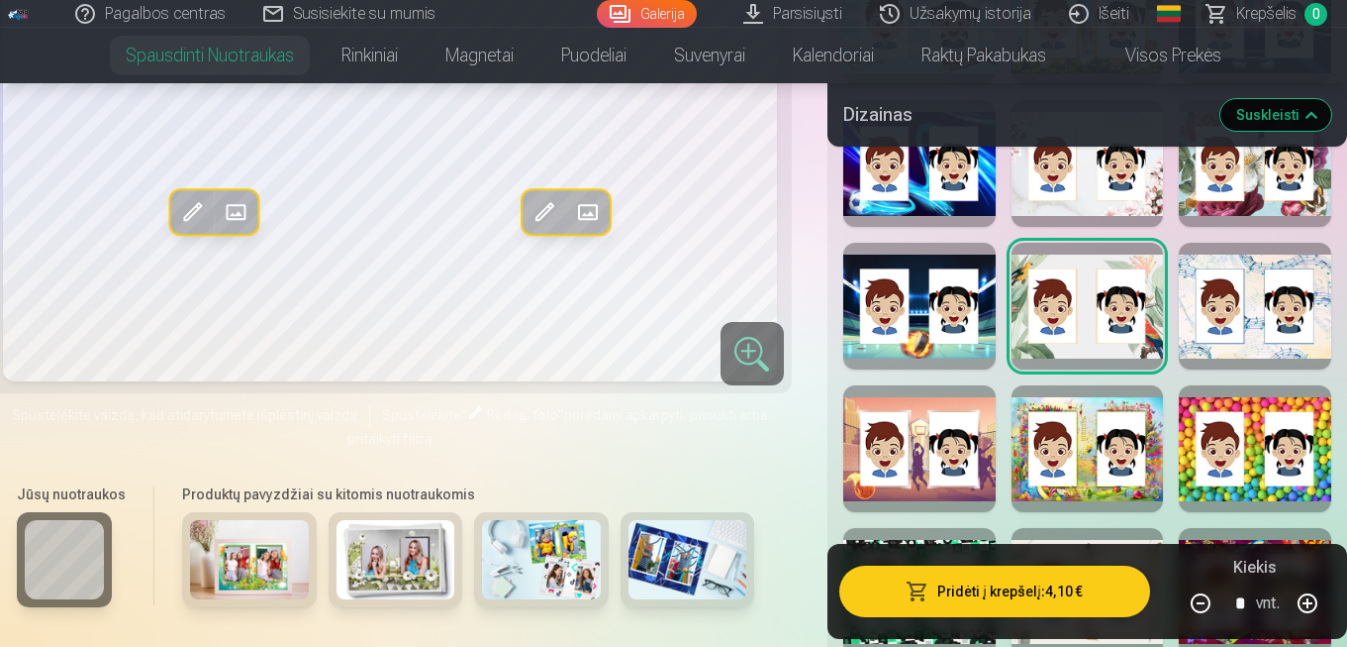
scroll to position [3072, 0]
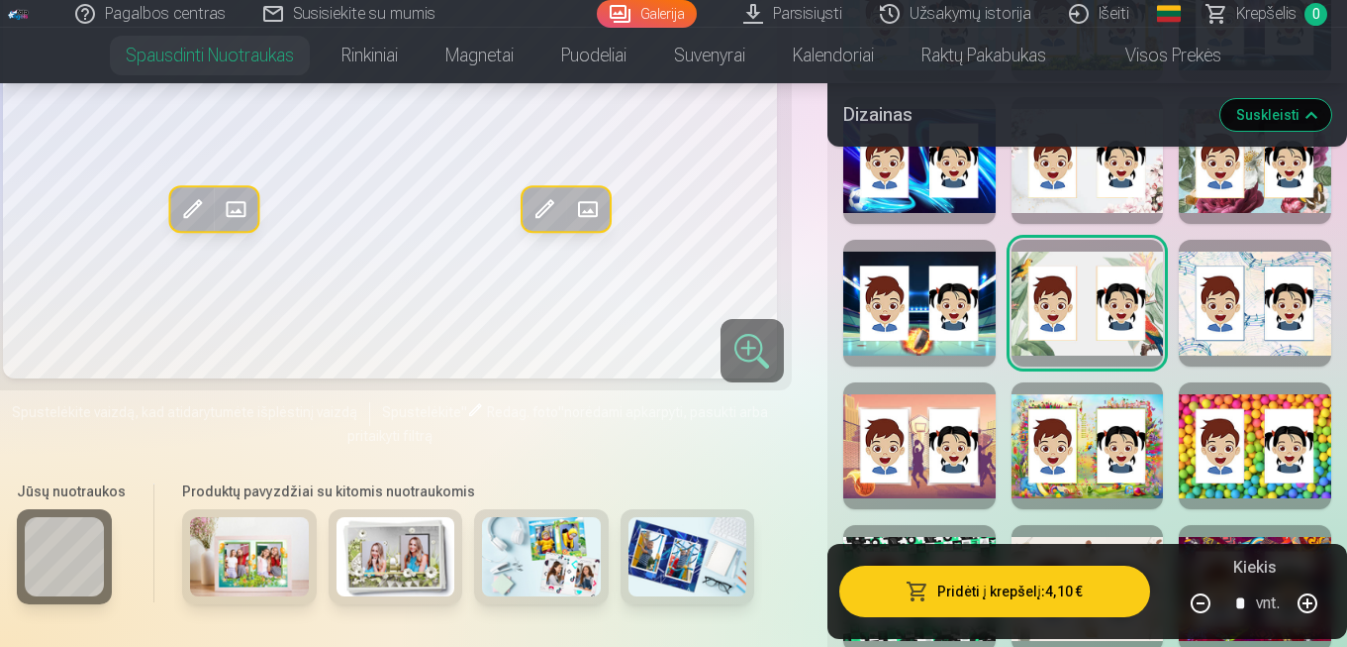
click at [1304, 598] on button "button" at bounding box center [1308, 603] width 48 height 48
click at [1309, 603] on button "button" at bounding box center [1308, 603] width 48 height 48
type input "*"
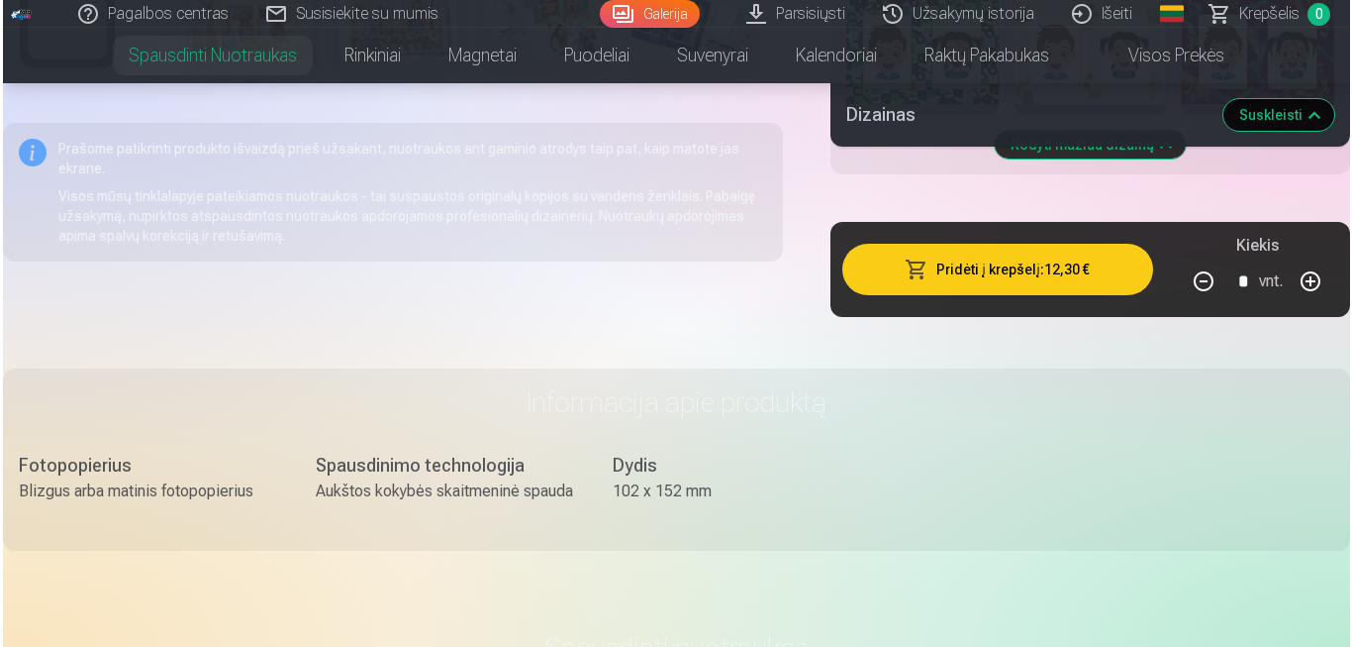
scroll to position [3596, 0]
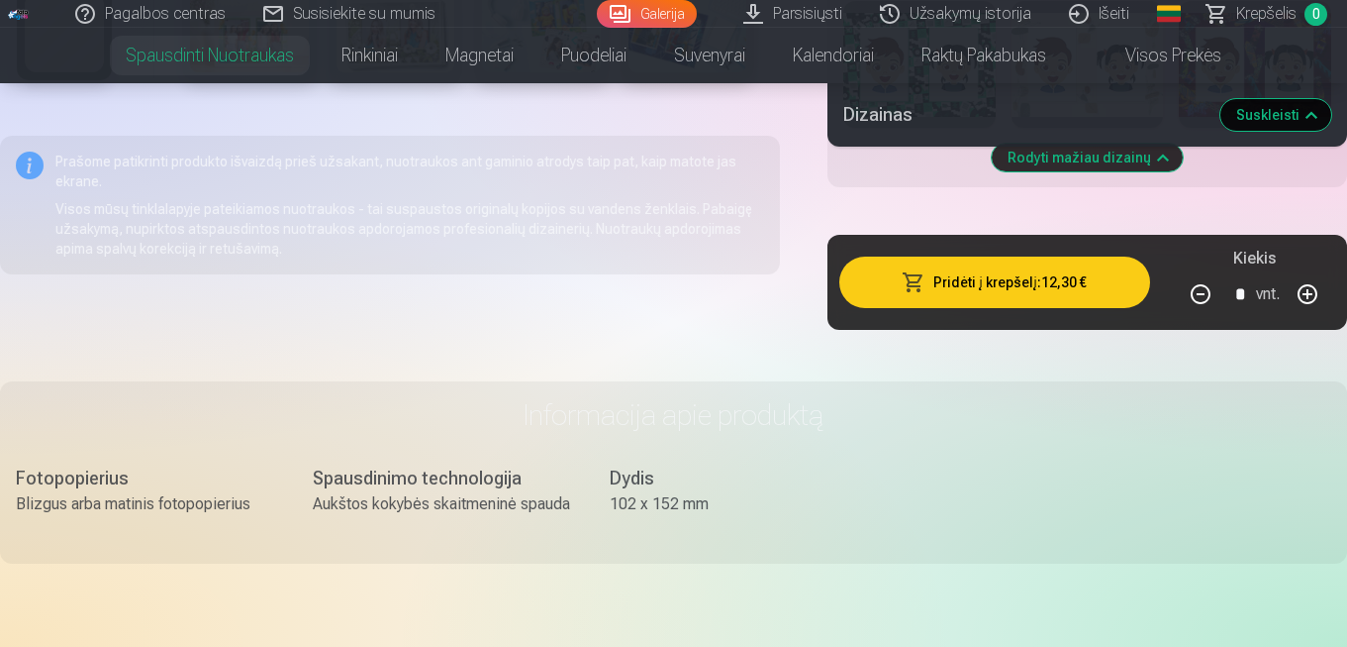
click at [1074, 272] on button "Pridėti į krepšelį : 12,30 €" at bounding box center [995, 281] width 311 height 51
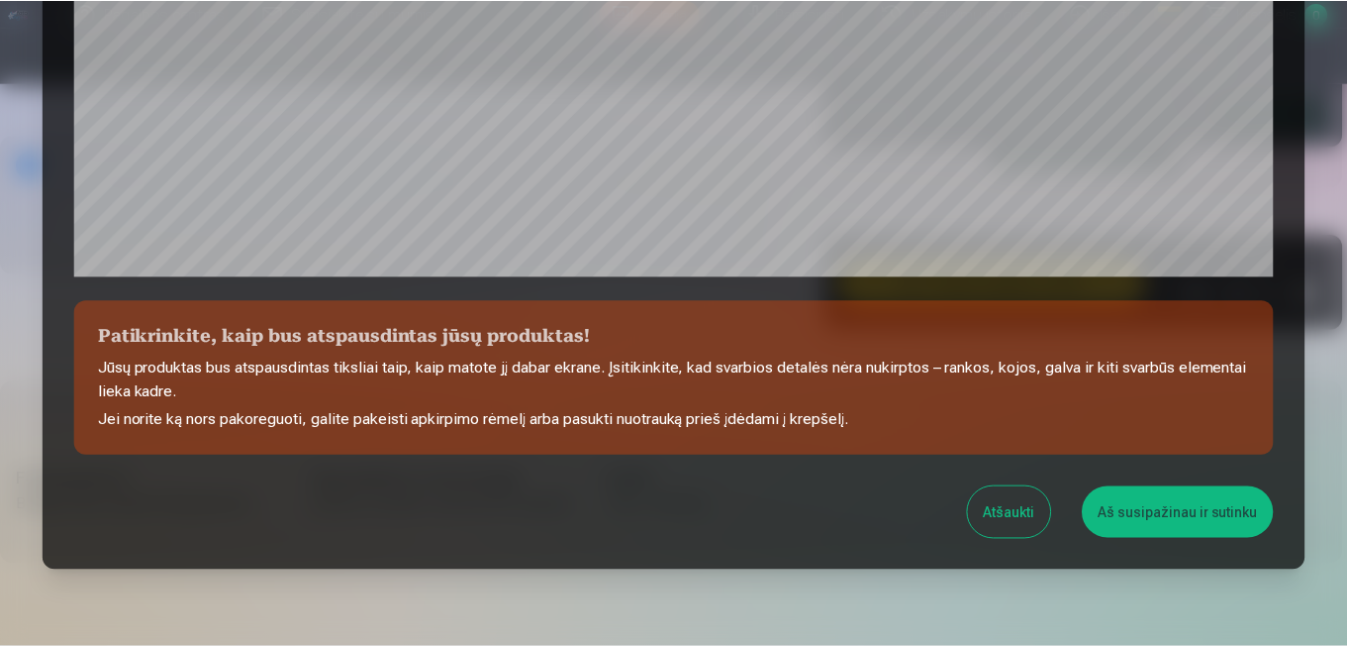
scroll to position [704, 0]
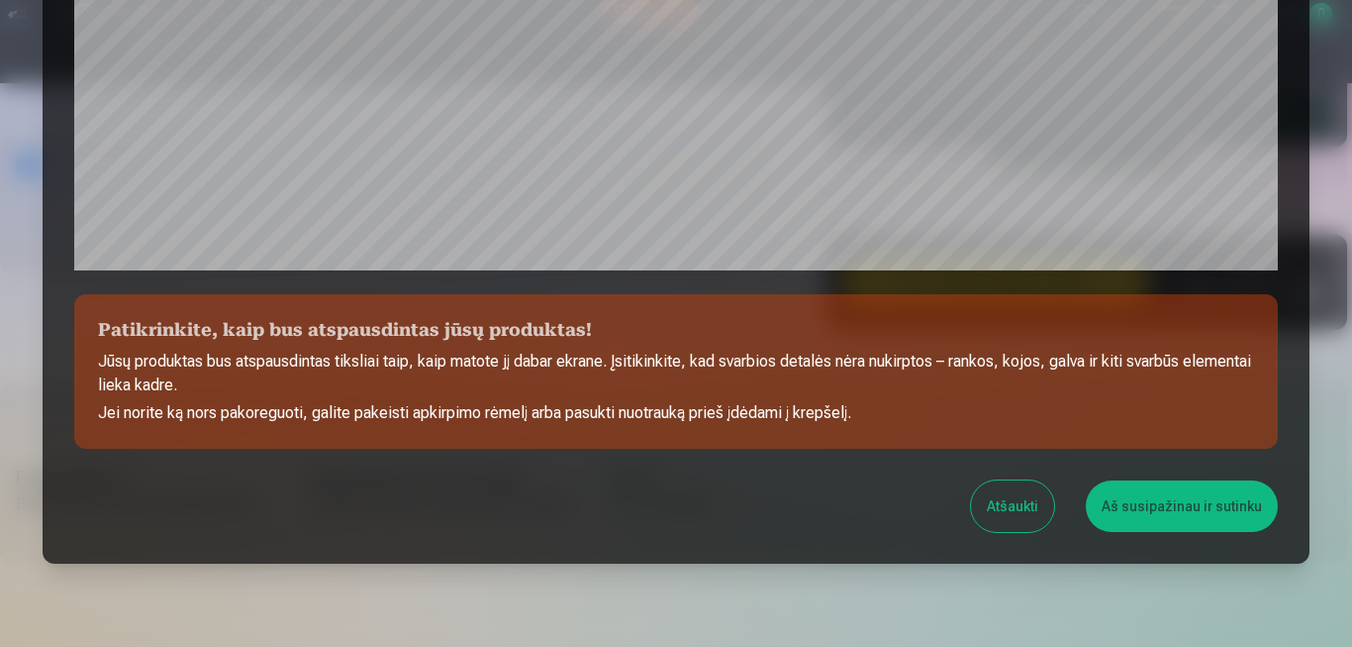
click at [1174, 503] on button "Aš susipažinau ir sutinku" at bounding box center [1182, 505] width 192 height 51
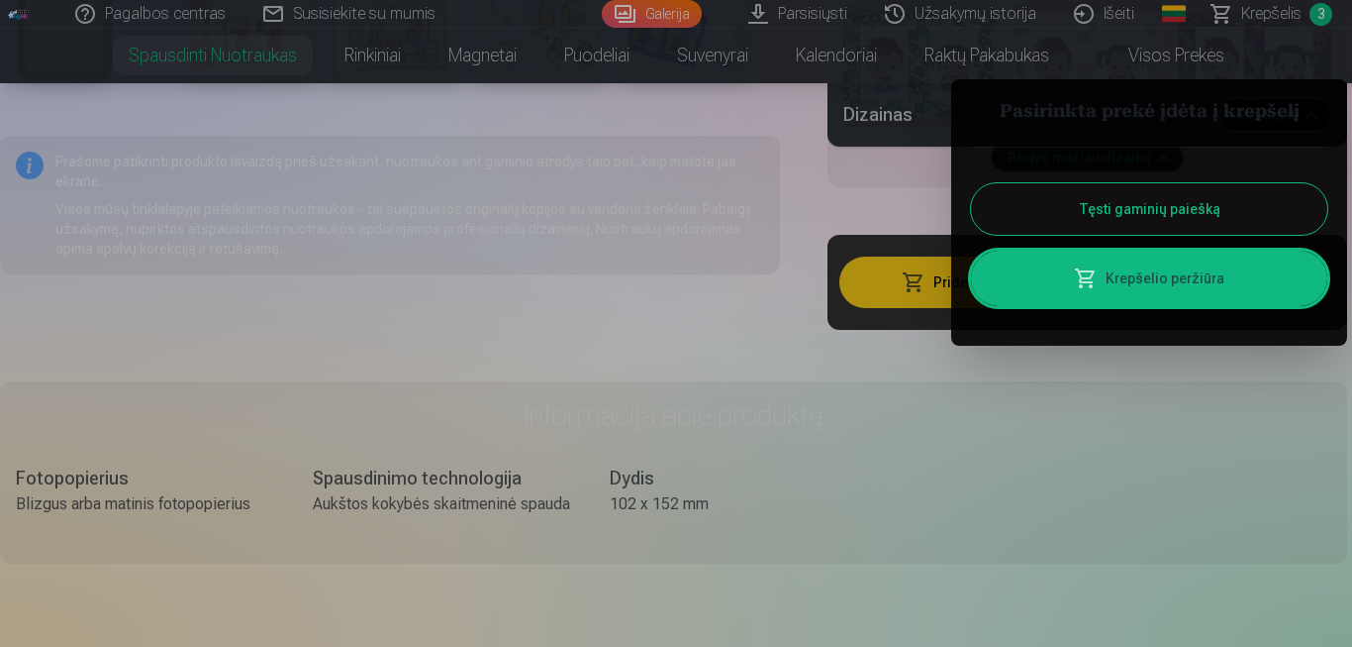
click at [1080, 215] on button "Tęsti gaminių paiešką" at bounding box center [1149, 208] width 356 height 51
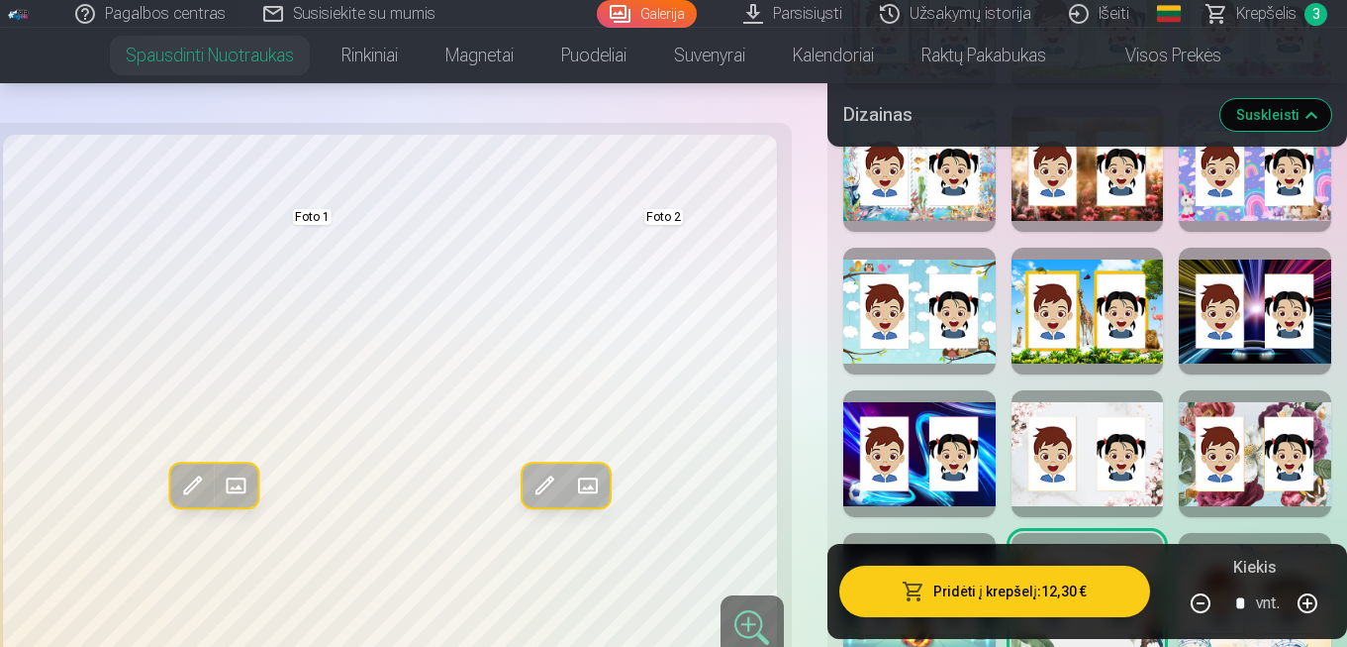
scroll to position [2790, 0]
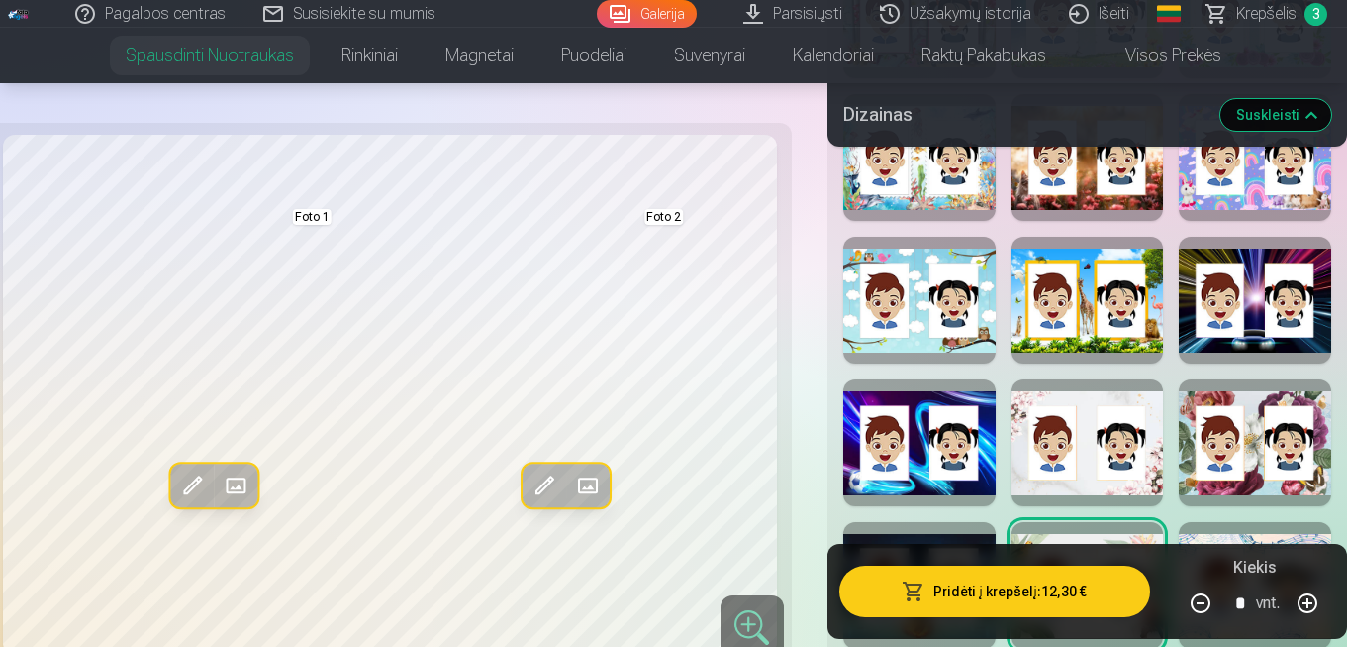
click at [478, 55] on link "Magnetai" at bounding box center [480, 55] width 116 height 55
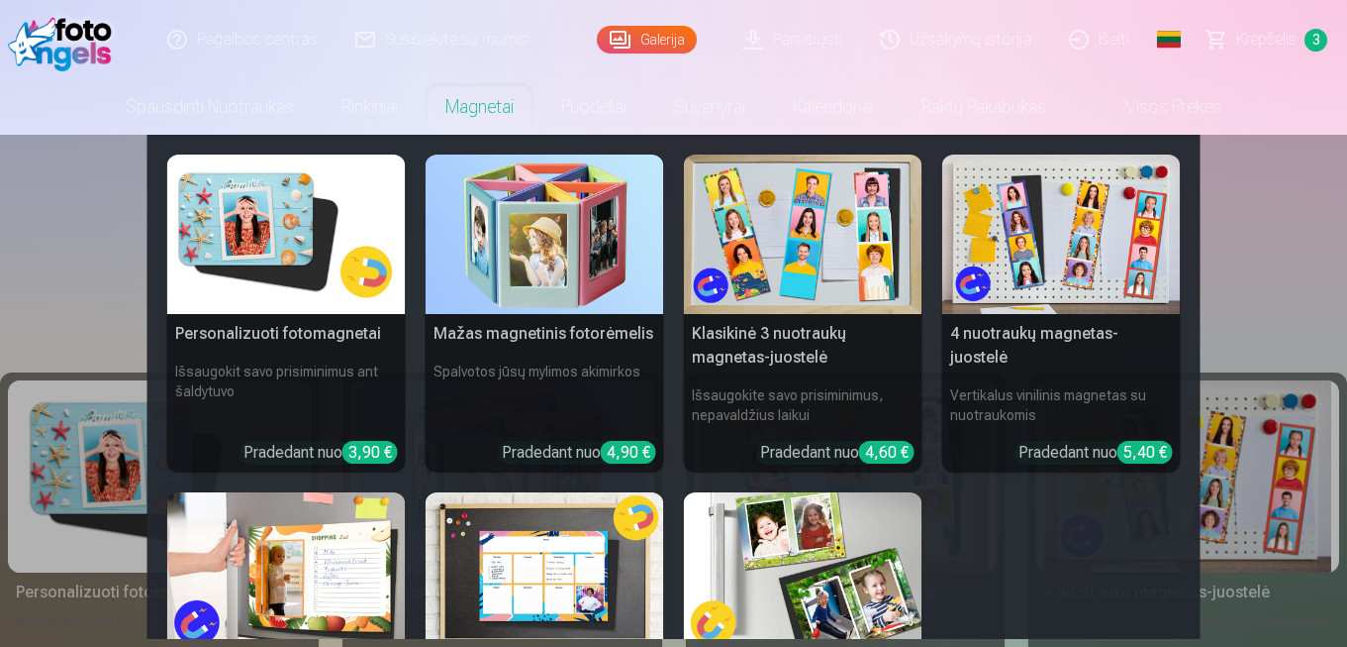
click at [259, 227] on img at bounding box center [286, 233] width 239 height 159
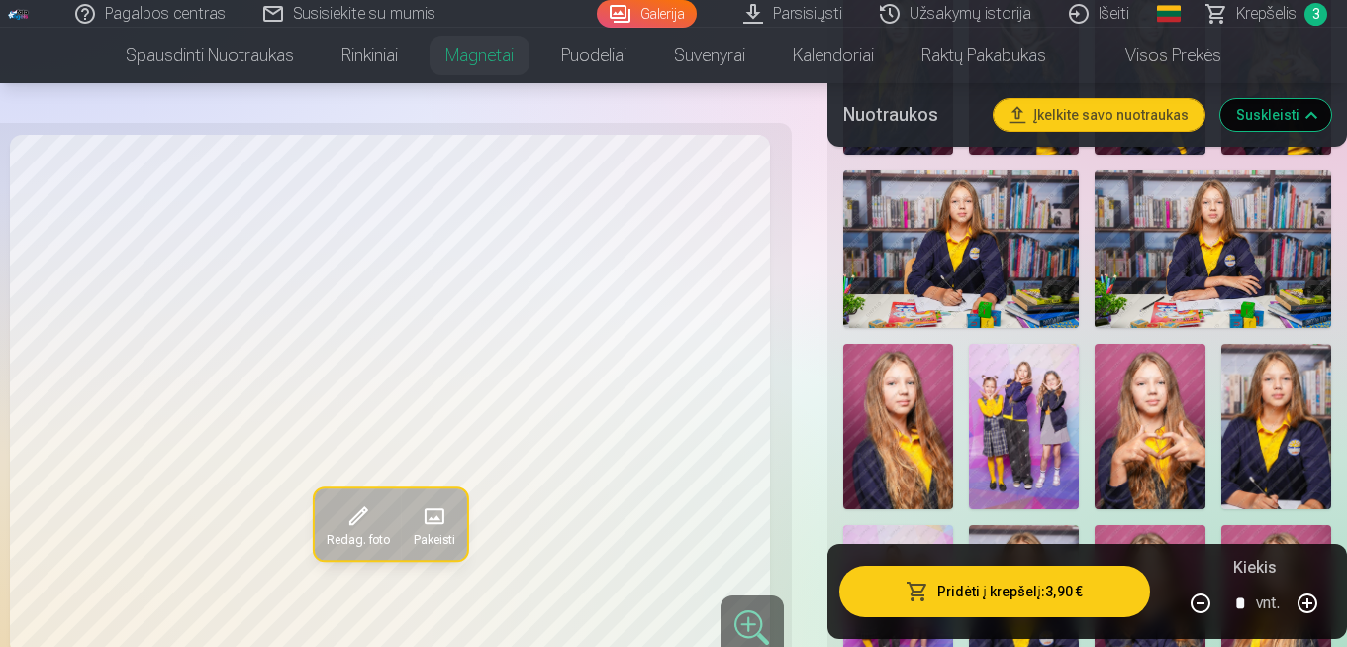
scroll to position [1099, 0]
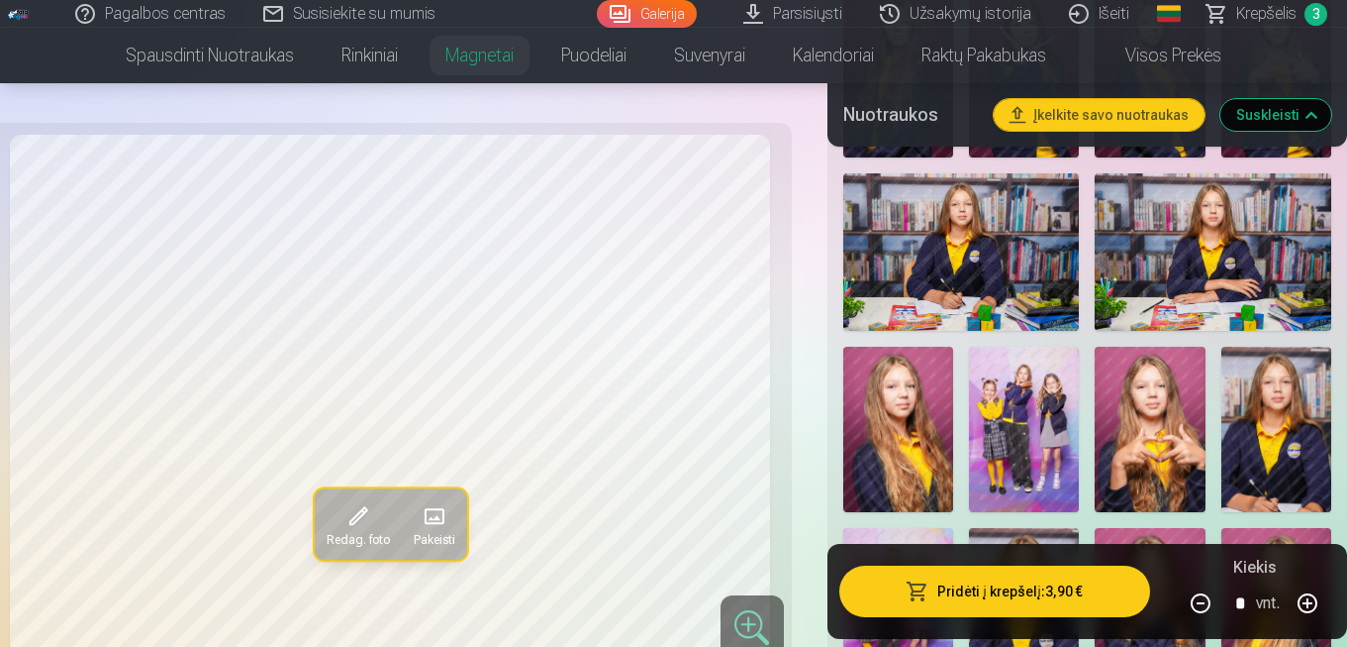
click at [1156, 432] on img at bounding box center [1150, 429] width 110 height 165
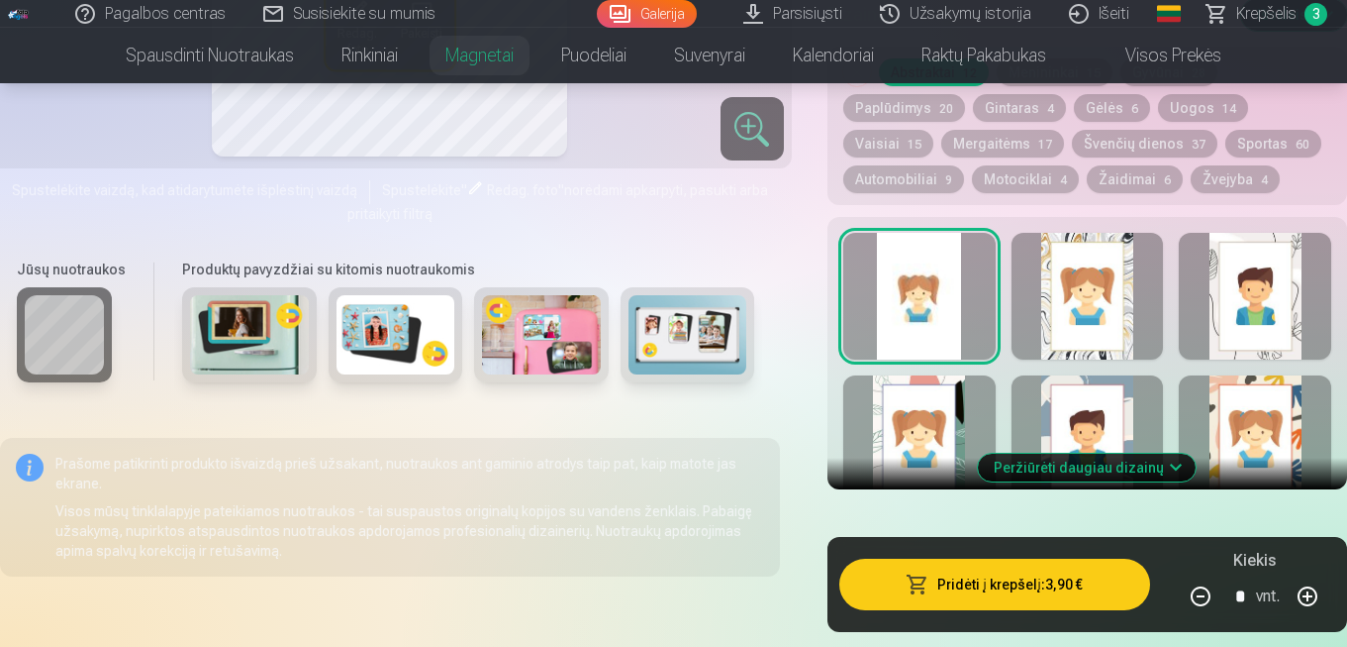
scroll to position [2210, 0]
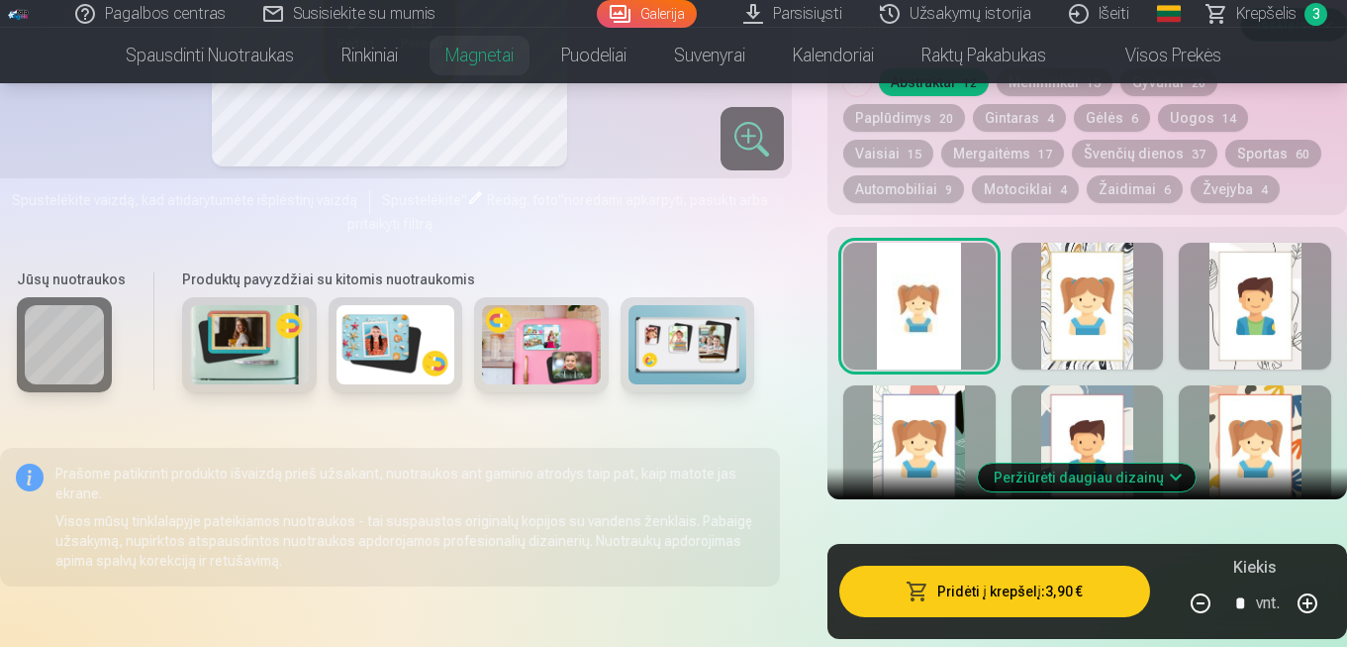
click at [1149, 476] on button "Peržiūrėti daugiau dizainų" at bounding box center [1087, 477] width 218 height 28
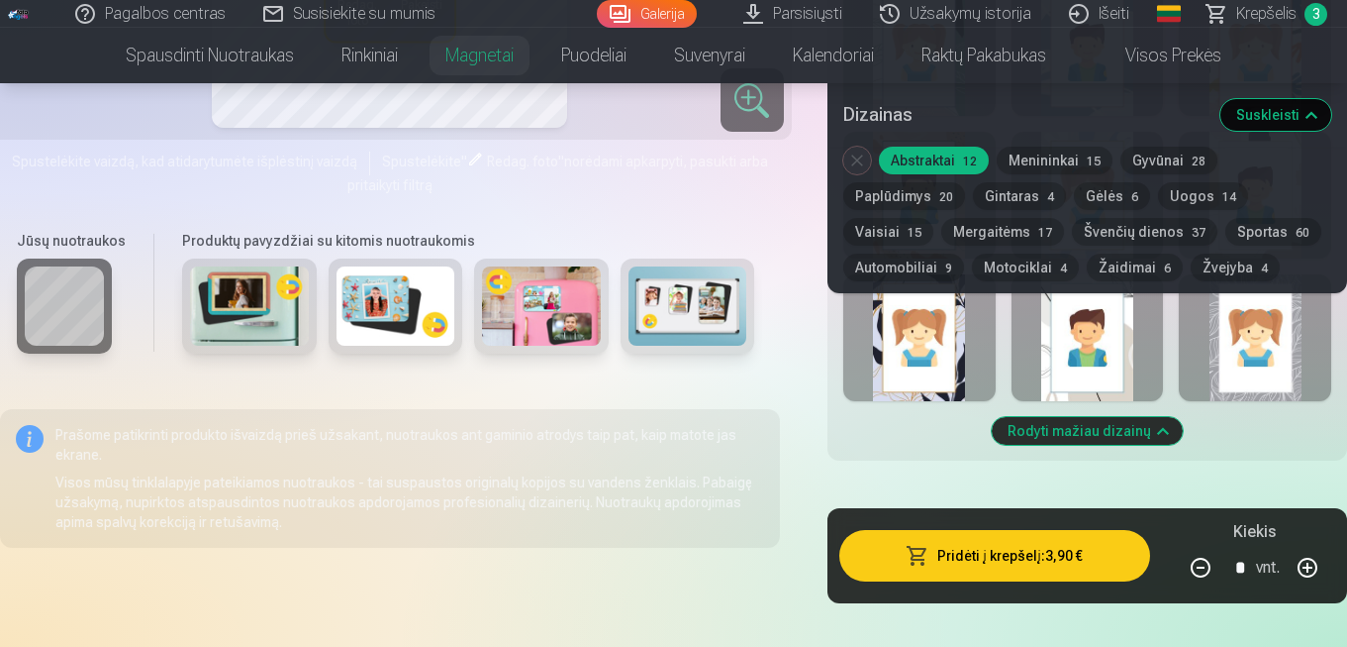
scroll to position [2598, 0]
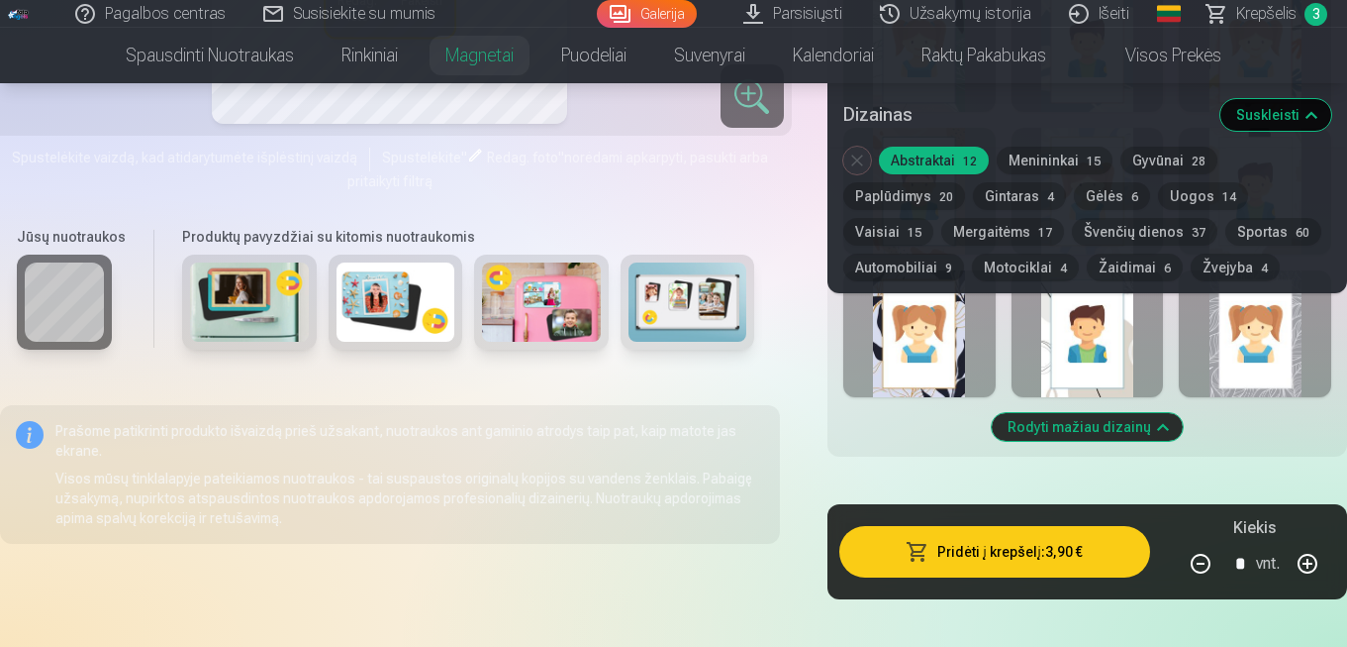
click at [1074, 149] on button "Menininkai 15" at bounding box center [1055, 161] width 116 height 28
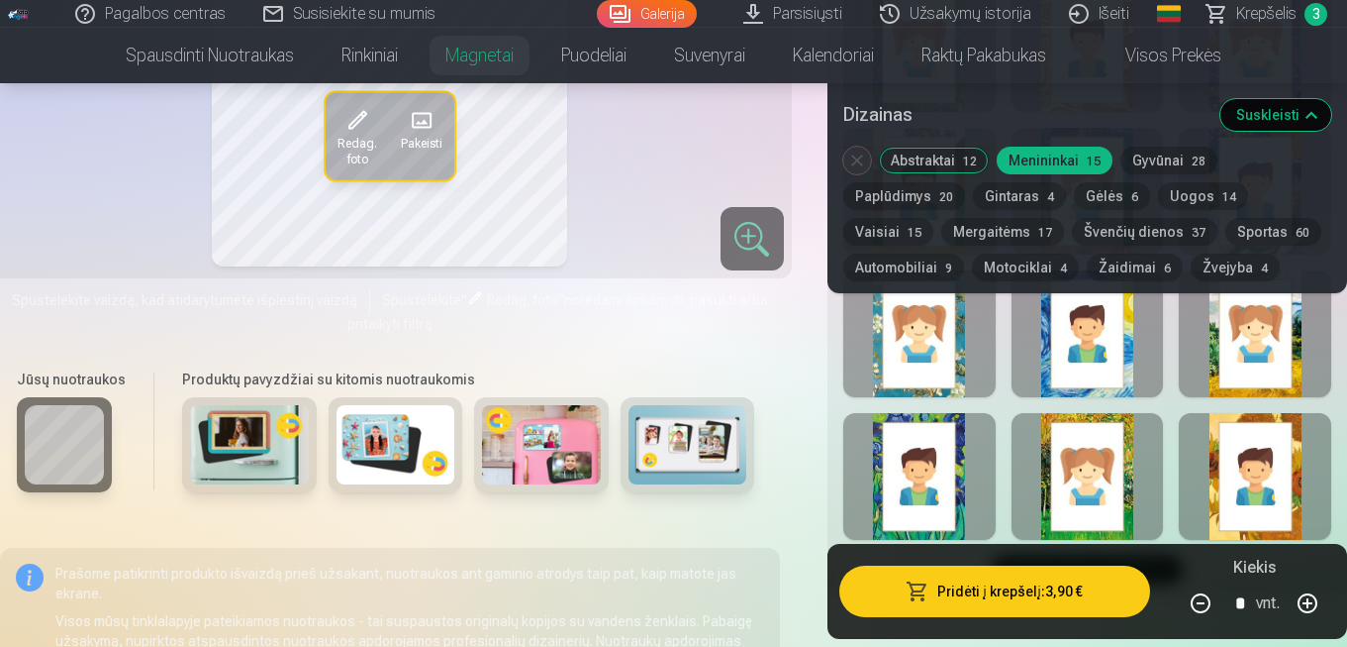
click at [1072, 239] on button "Švenčių dienos 37" at bounding box center [1145, 232] width 146 height 28
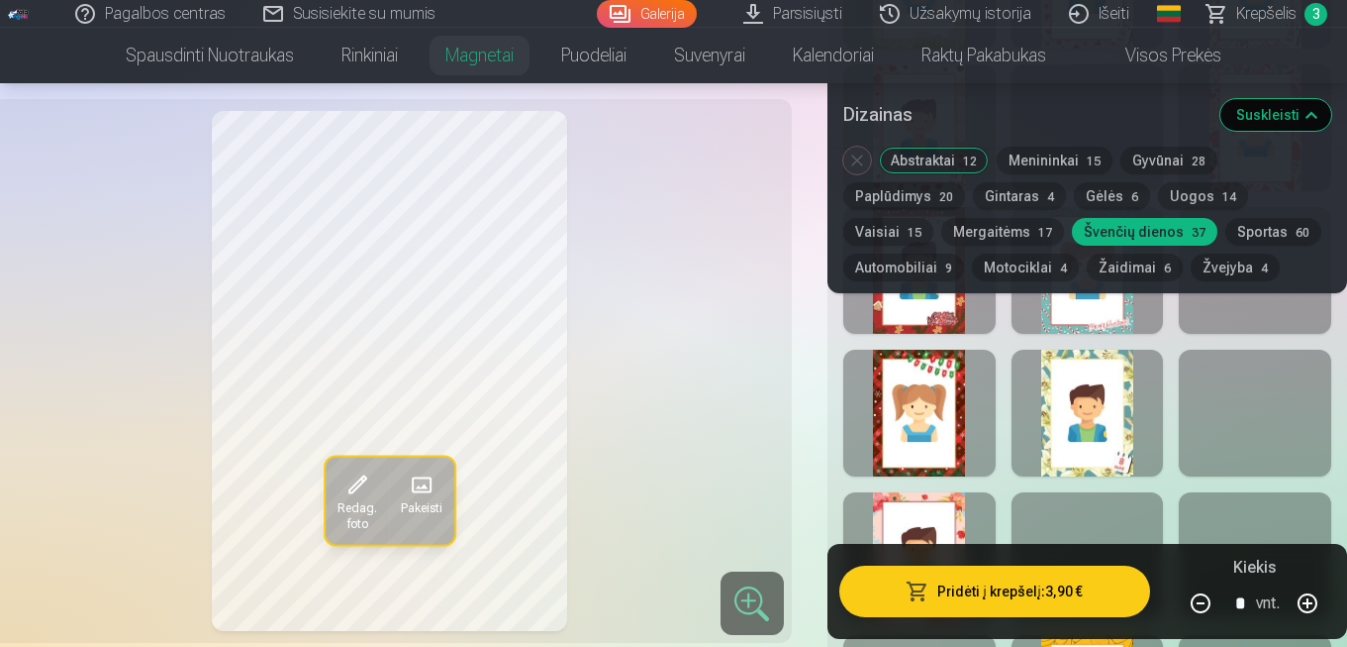
scroll to position [3375, 0]
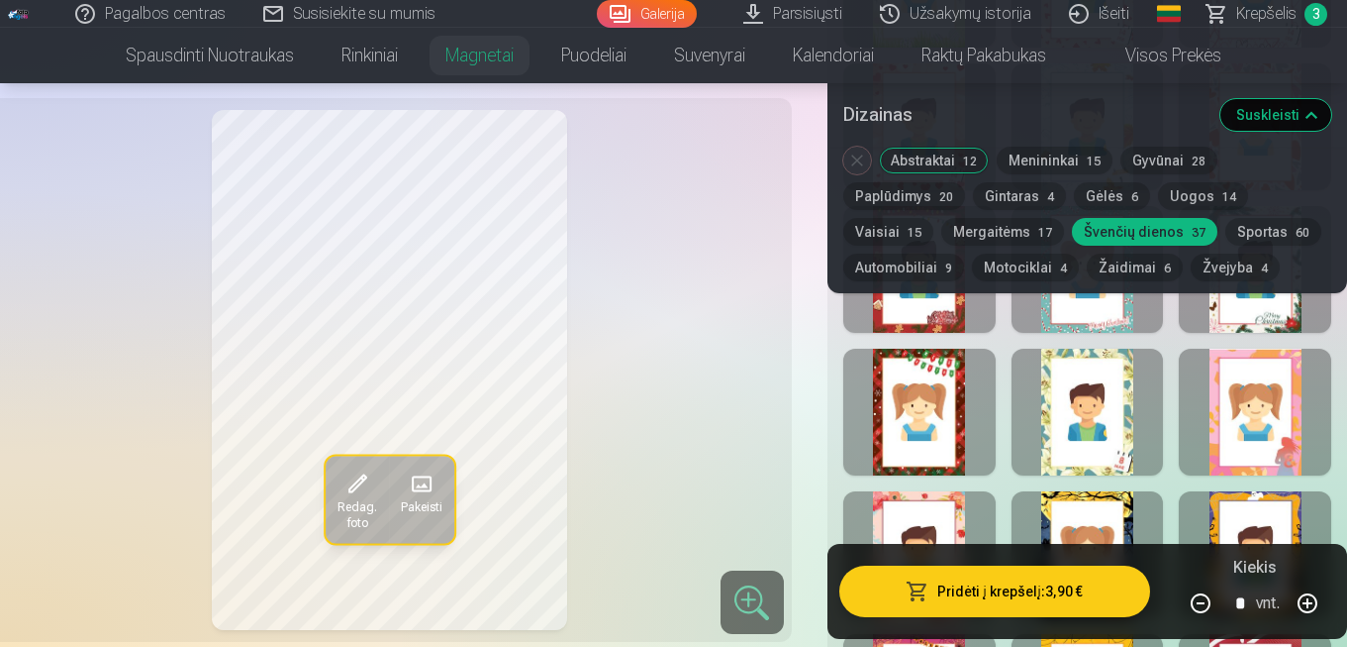
click at [926, 409] on div at bounding box center [920, 412] width 152 height 127
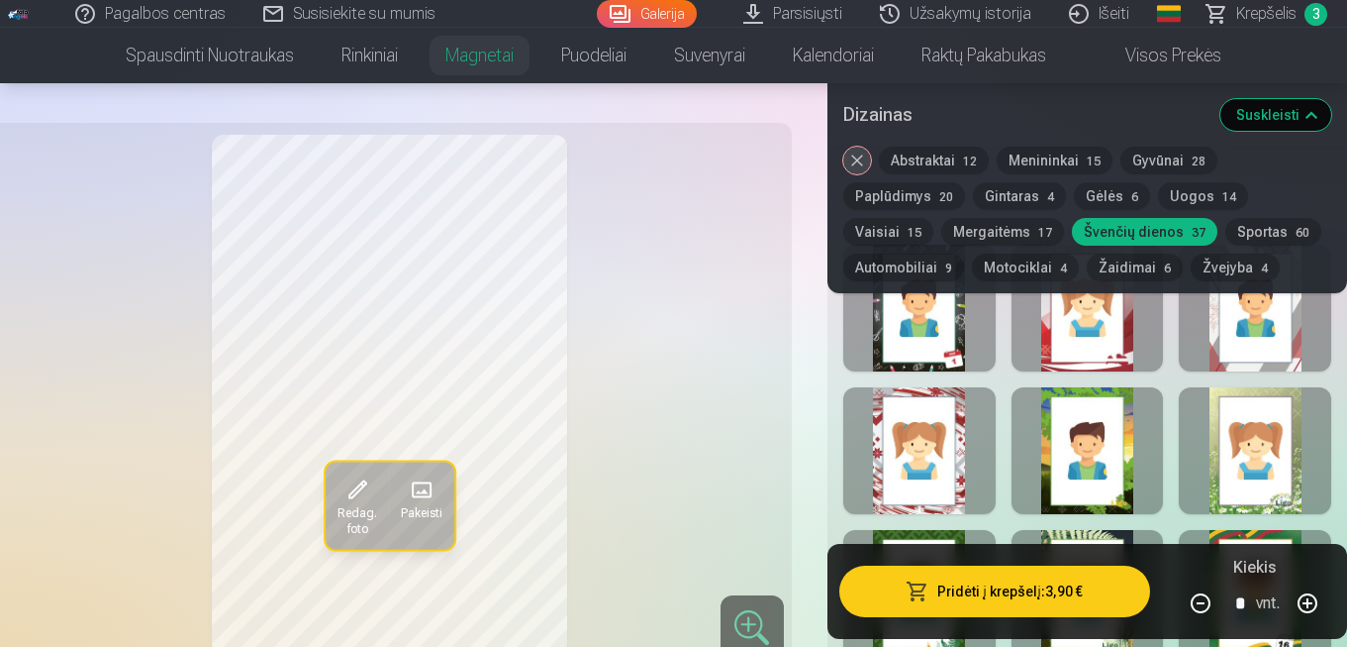
scroll to position [2194, 0]
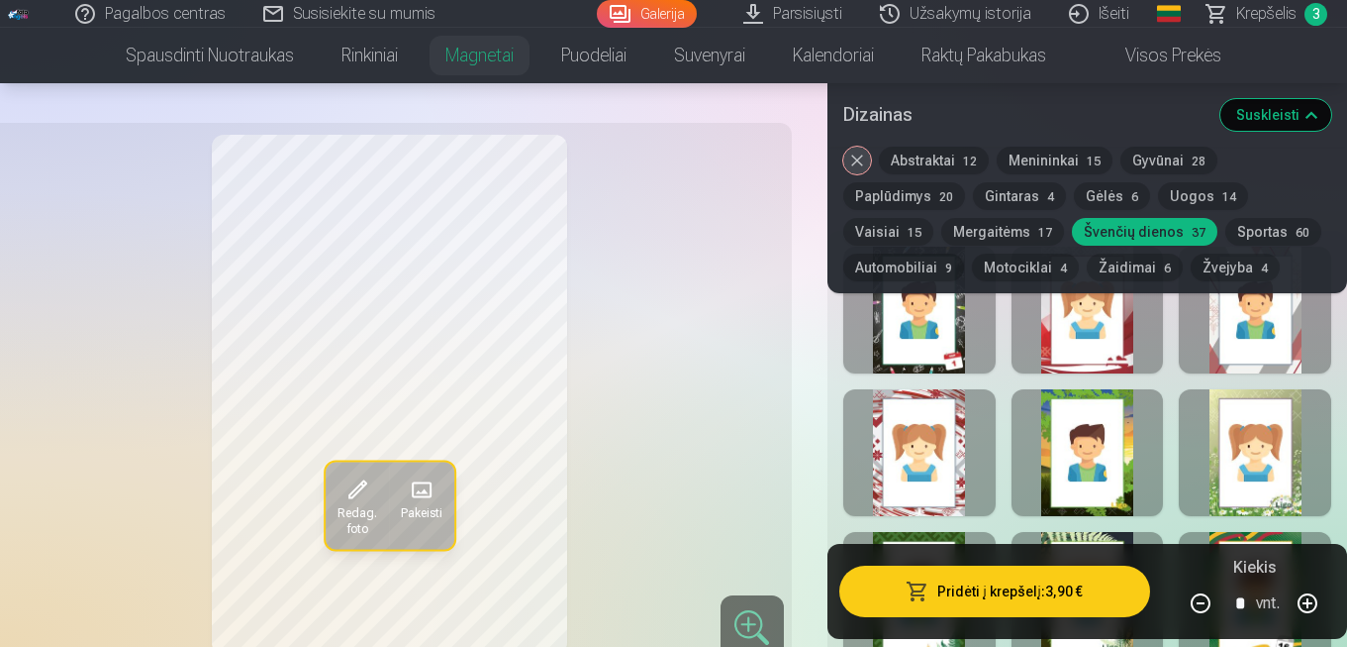
click at [363, 63] on link "Rinkiniai" at bounding box center [370, 55] width 104 height 55
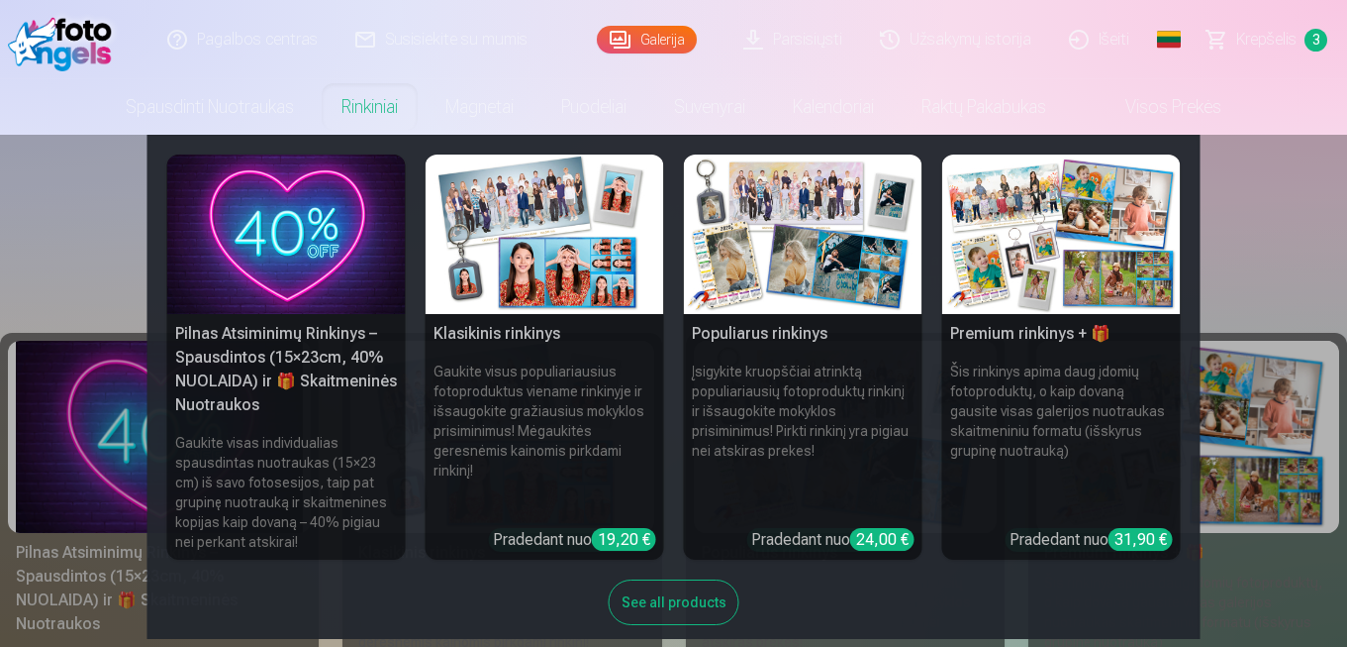
click at [1195, 102] on link "Visos prekės" at bounding box center [1157, 106] width 175 height 55
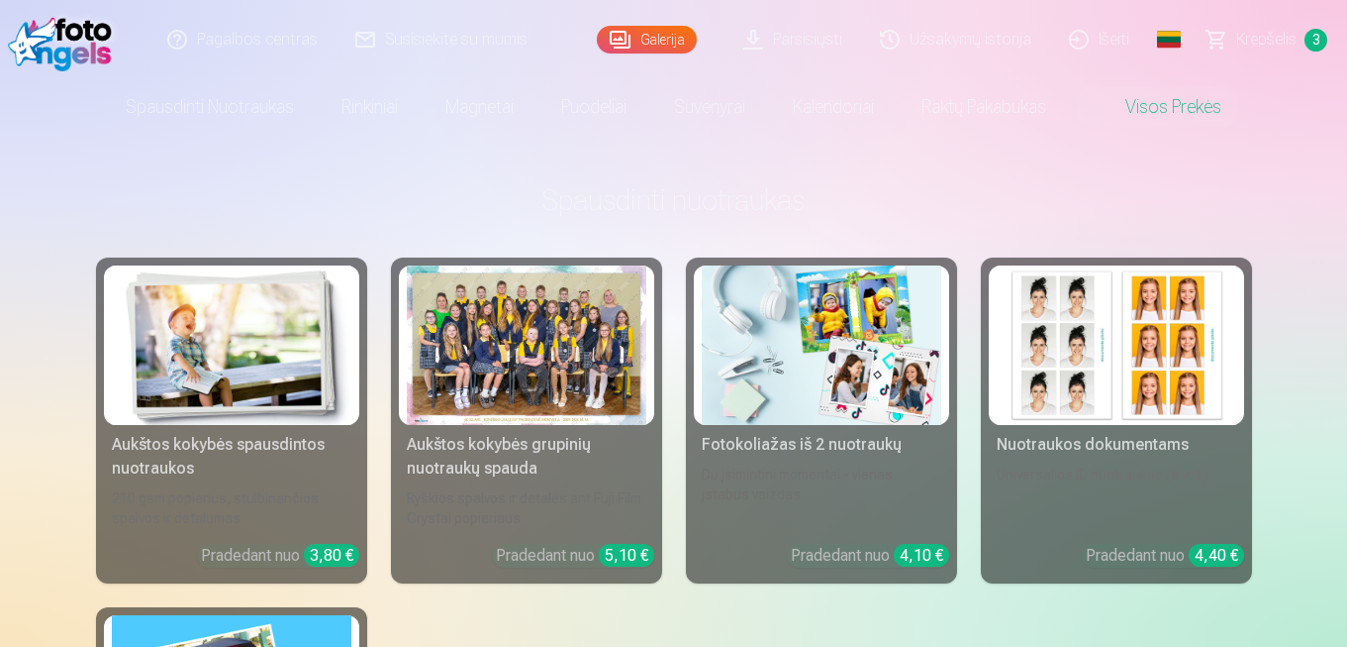
click at [554, 349] on div at bounding box center [527, 344] width 240 height 159
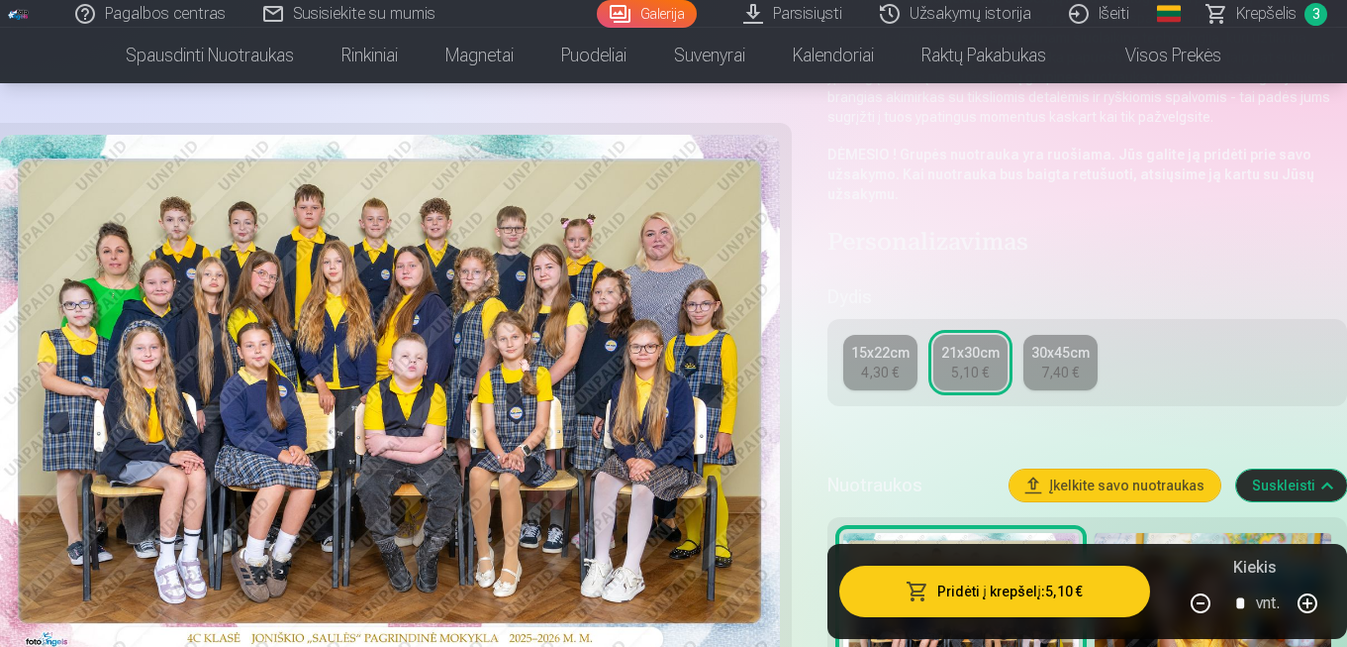
scroll to position [327, 0]
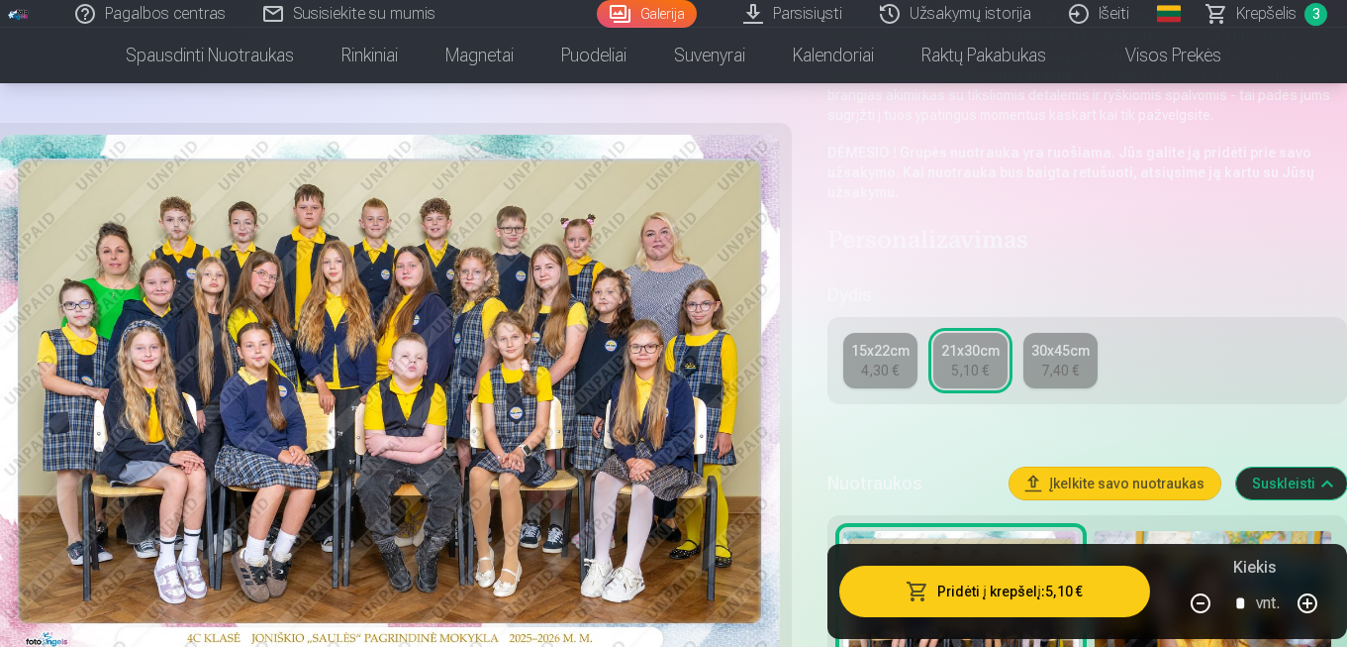
click at [876, 363] on div "4,30 €" at bounding box center [880, 370] width 38 height 20
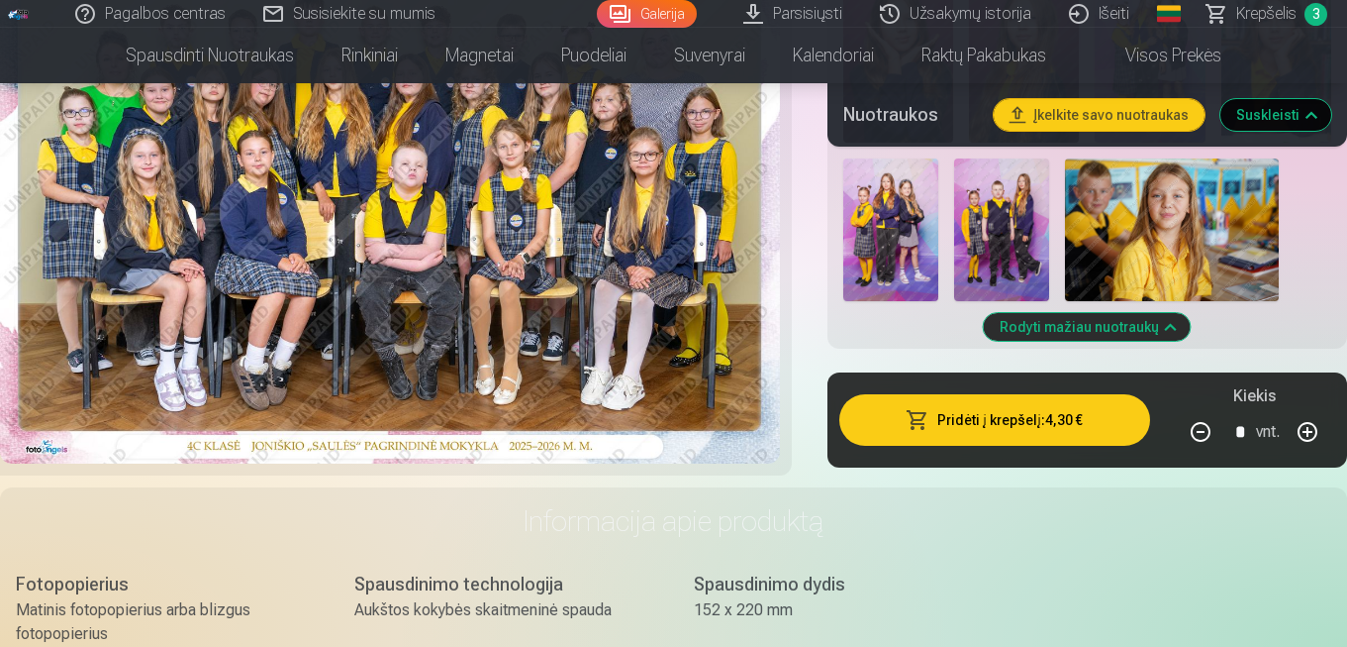
scroll to position [1866, 0]
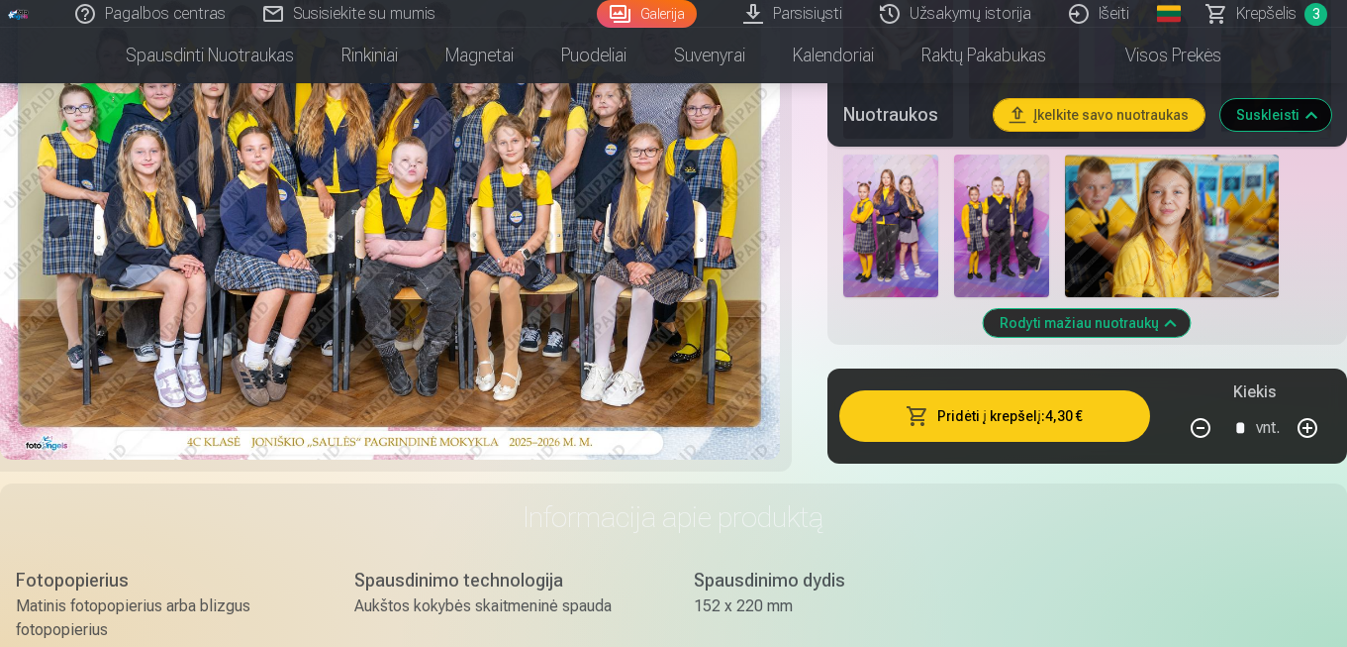
click at [1088, 425] on button "Pridėti į krepšelį : 4,30 €" at bounding box center [995, 415] width 311 height 51
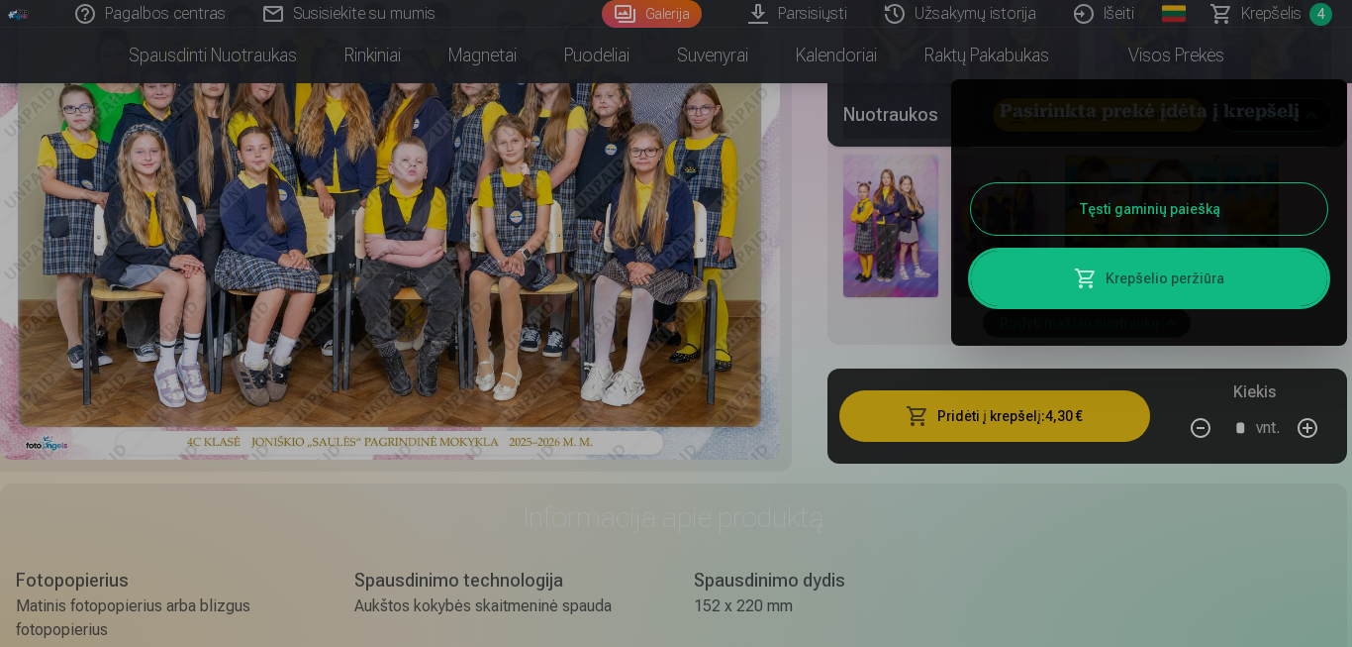
click at [1230, 287] on link "Krepšelio peržiūra" at bounding box center [1149, 277] width 356 height 55
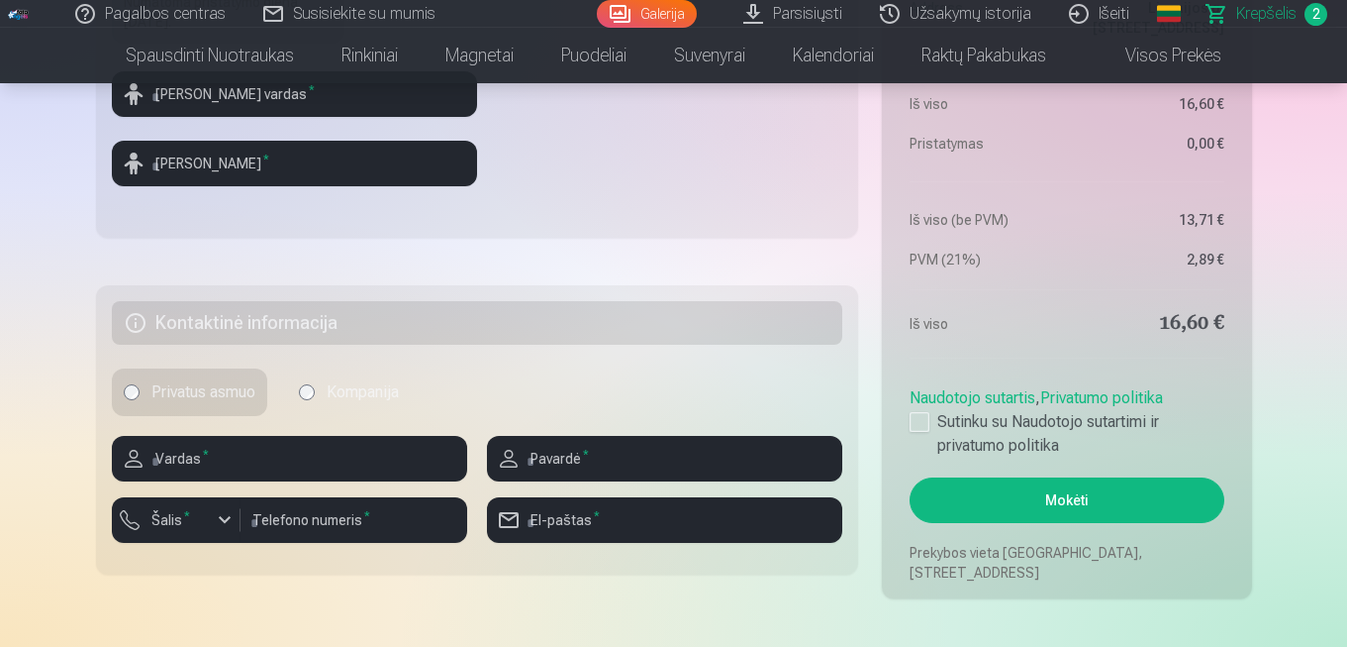
scroll to position [874, 0]
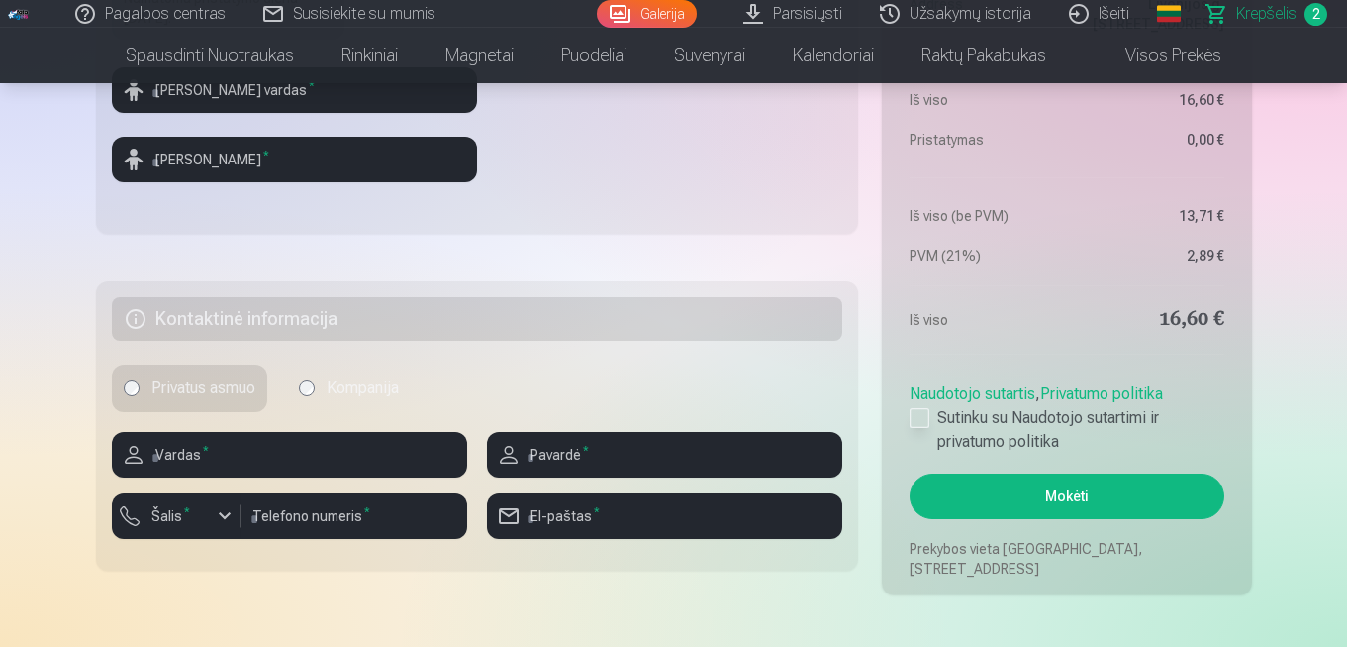
click at [921, 424] on div at bounding box center [920, 418] width 20 height 20
click at [1153, 483] on button "Mokėti" at bounding box center [1067, 496] width 314 height 46
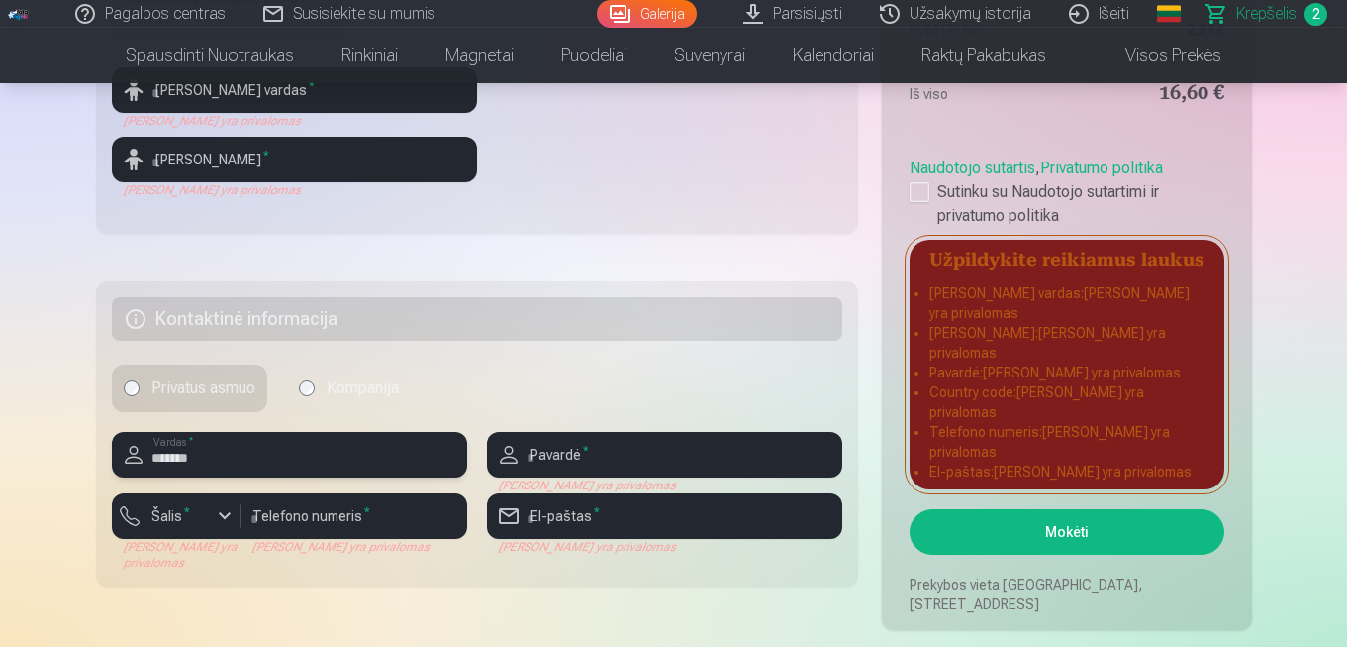
type input "******"
click at [617, 448] on input "text" at bounding box center [664, 455] width 355 height 46
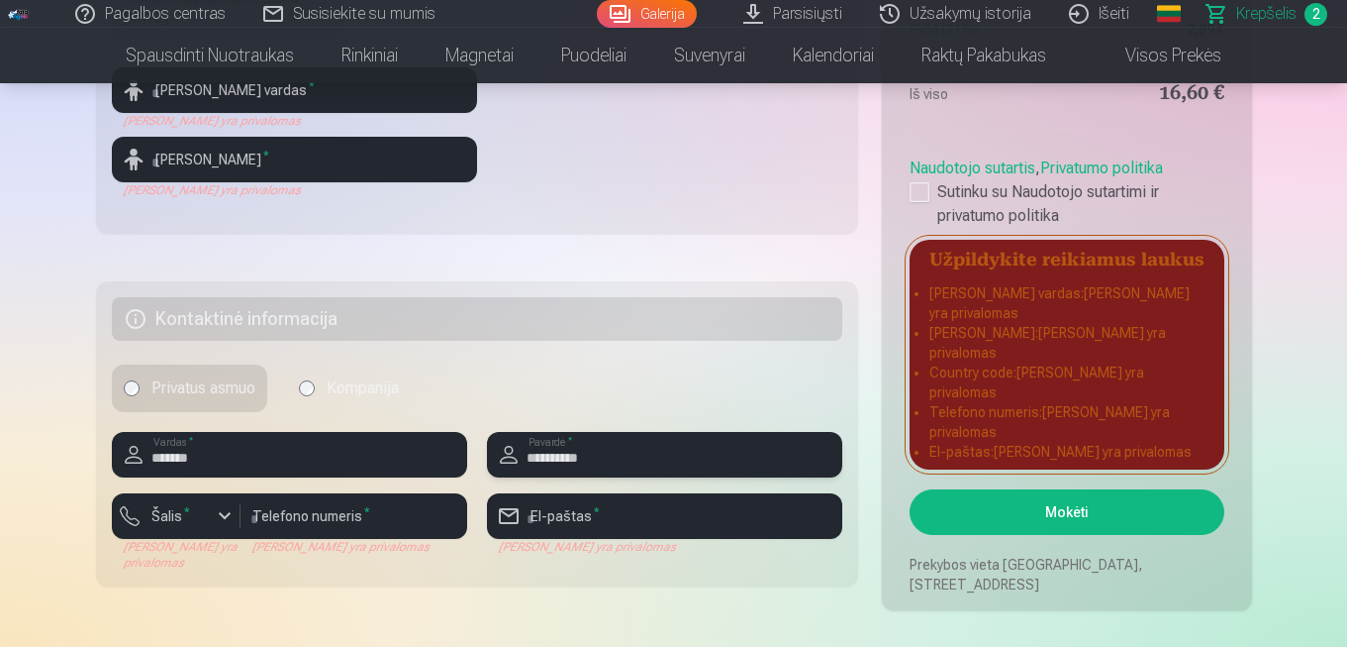
type input "**********"
click at [338, 537] on input "number" at bounding box center [354, 516] width 227 height 46
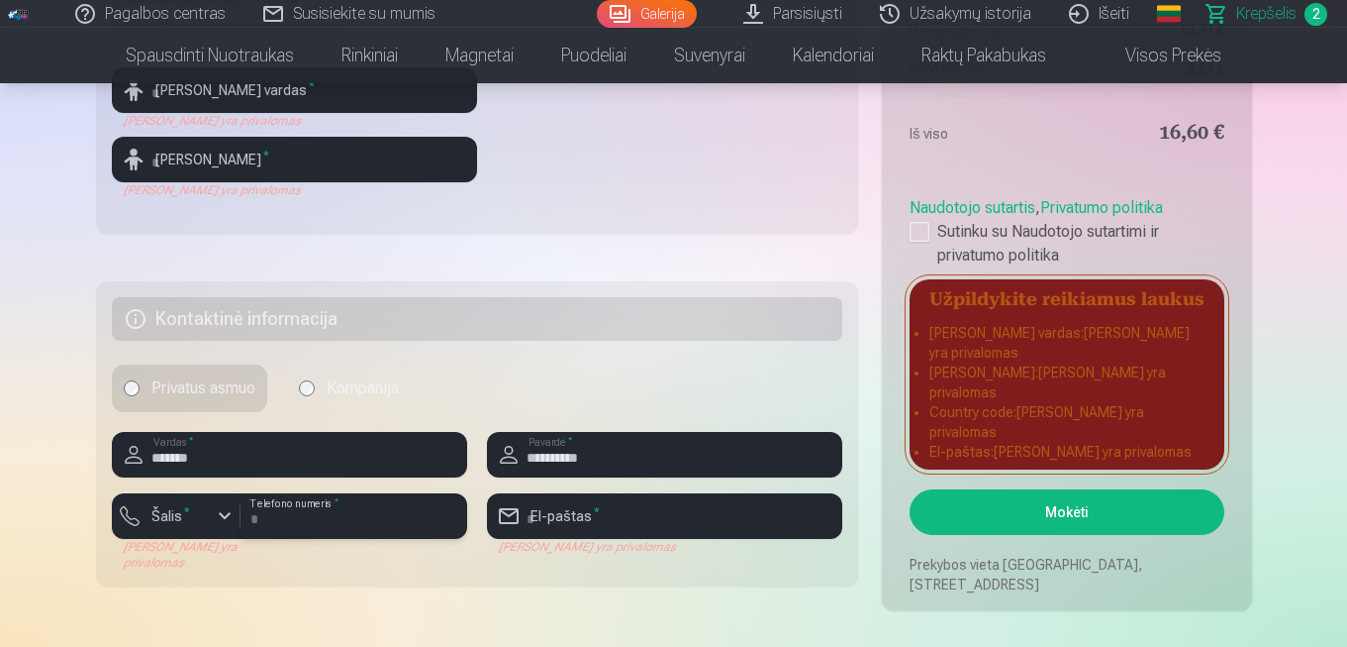
type input "**********"
click at [619, 515] on input "email" at bounding box center [664, 516] width 355 height 46
type input "**********"
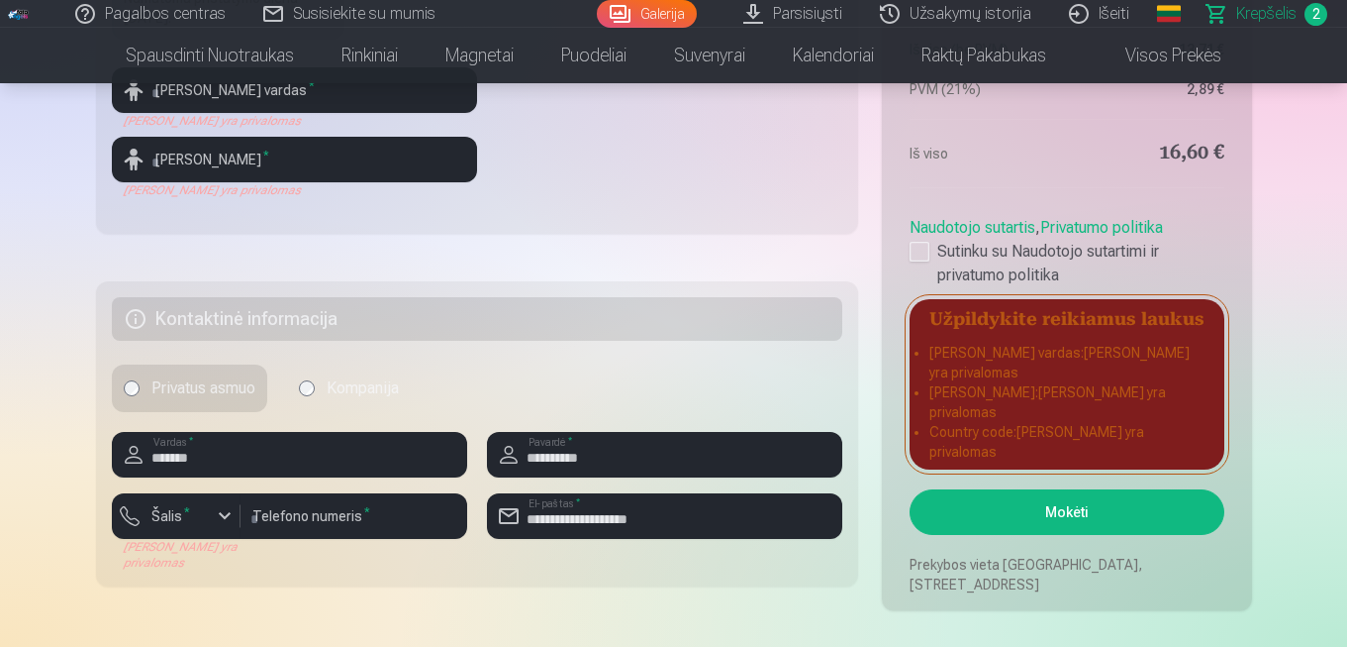
click at [1183, 510] on button "Mokėti" at bounding box center [1067, 512] width 314 height 46
click at [374, 520] on input "**********" at bounding box center [354, 516] width 227 height 46
type input "*"
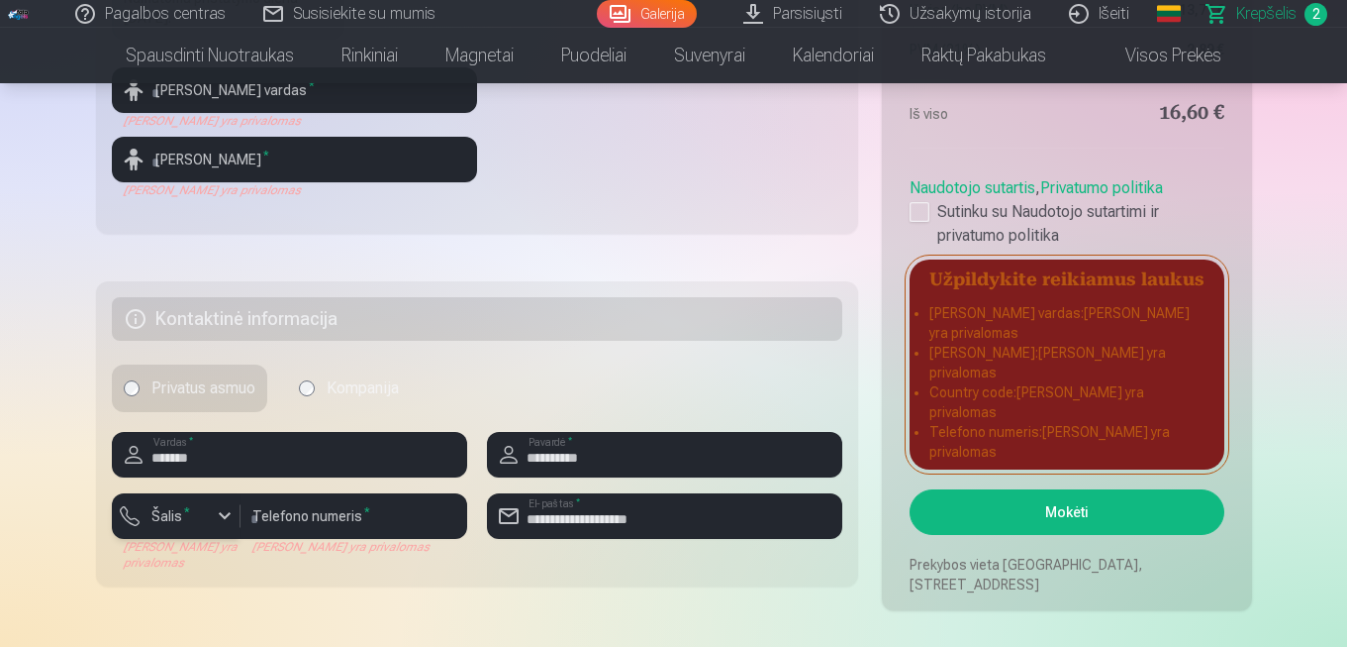
click at [223, 515] on div "button" at bounding box center [225, 516] width 24 height 24
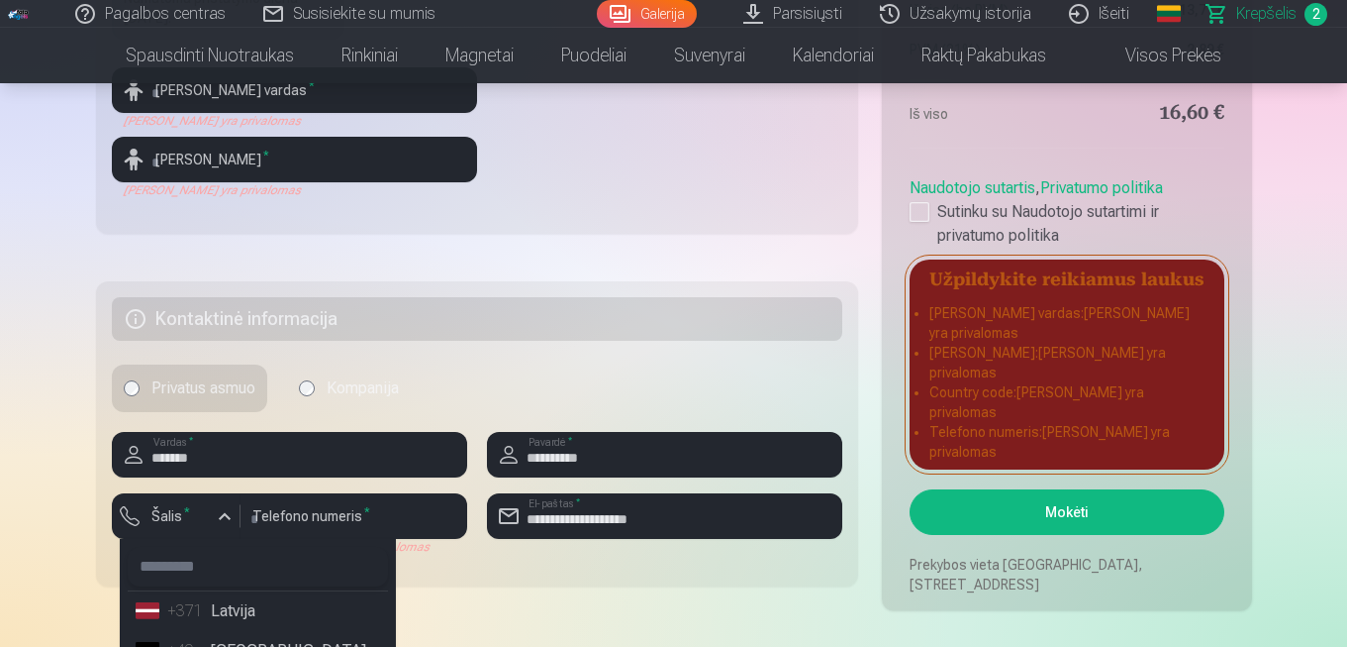
click at [227, 571] on input "text" at bounding box center [258, 567] width 260 height 40
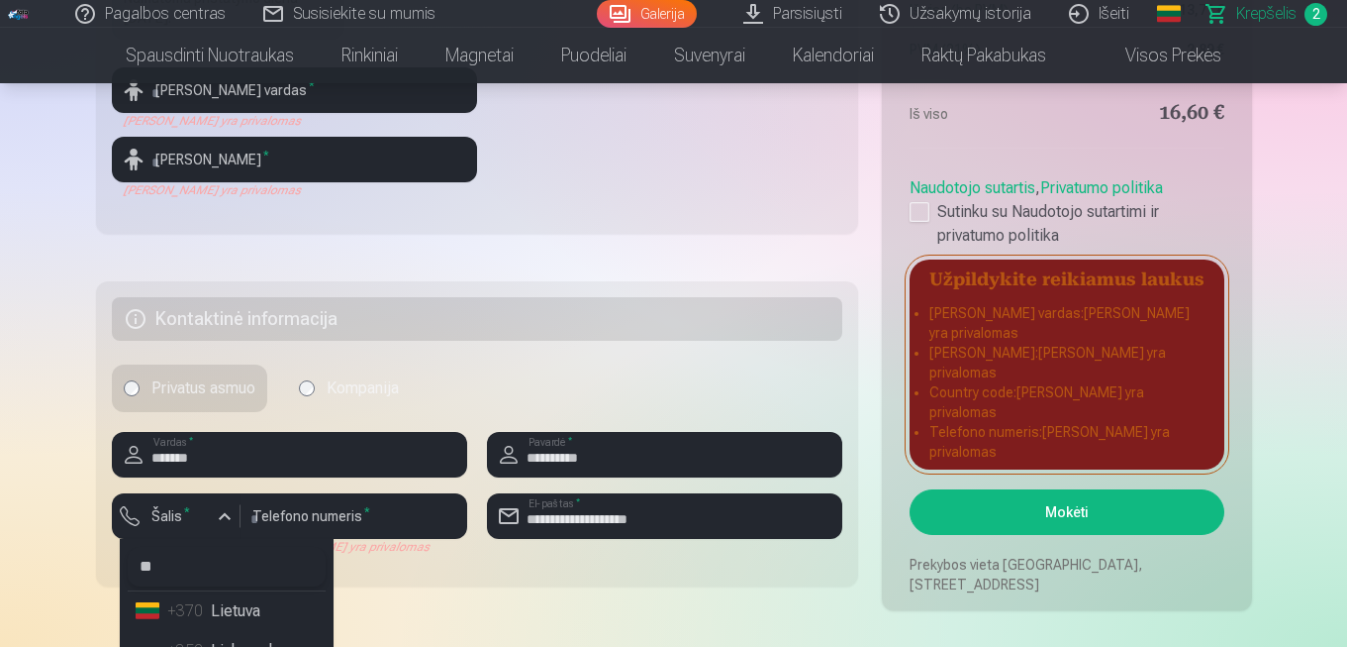
type input "**"
click at [238, 616] on li "+370 Lietuva" at bounding box center [227, 611] width 198 height 40
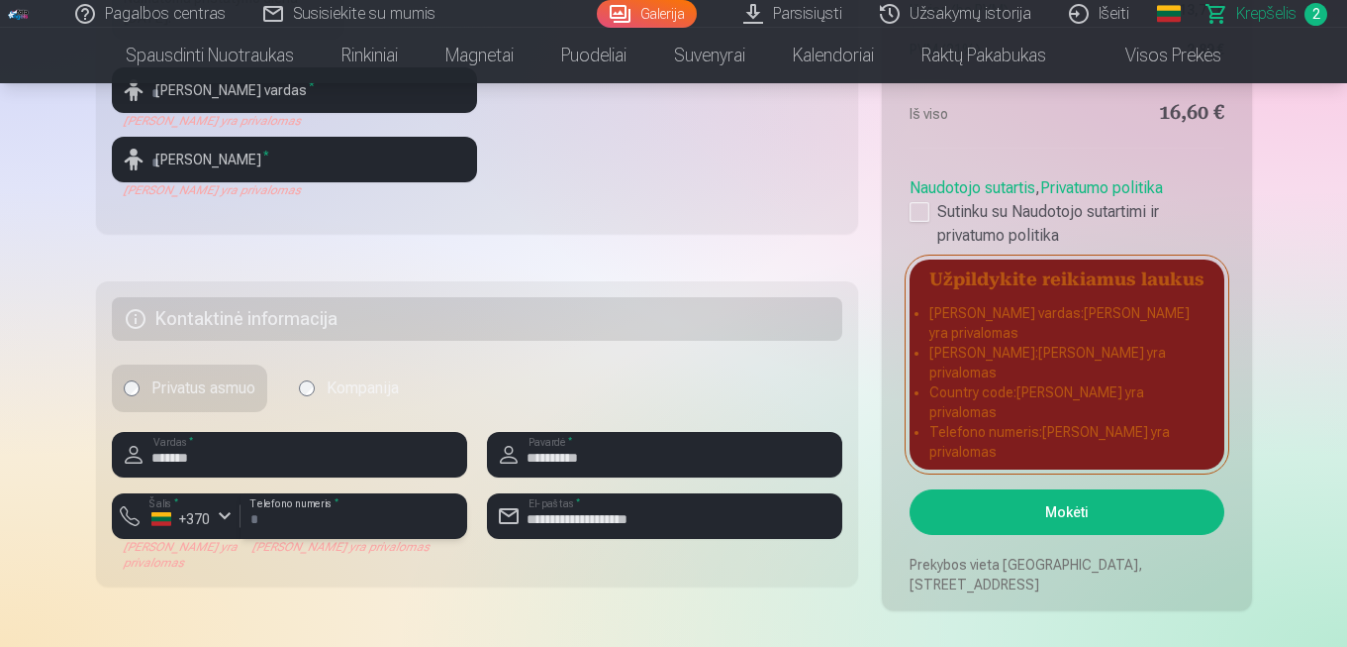
click at [277, 508] on input "number" at bounding box center [354, 516] width 227 height 46
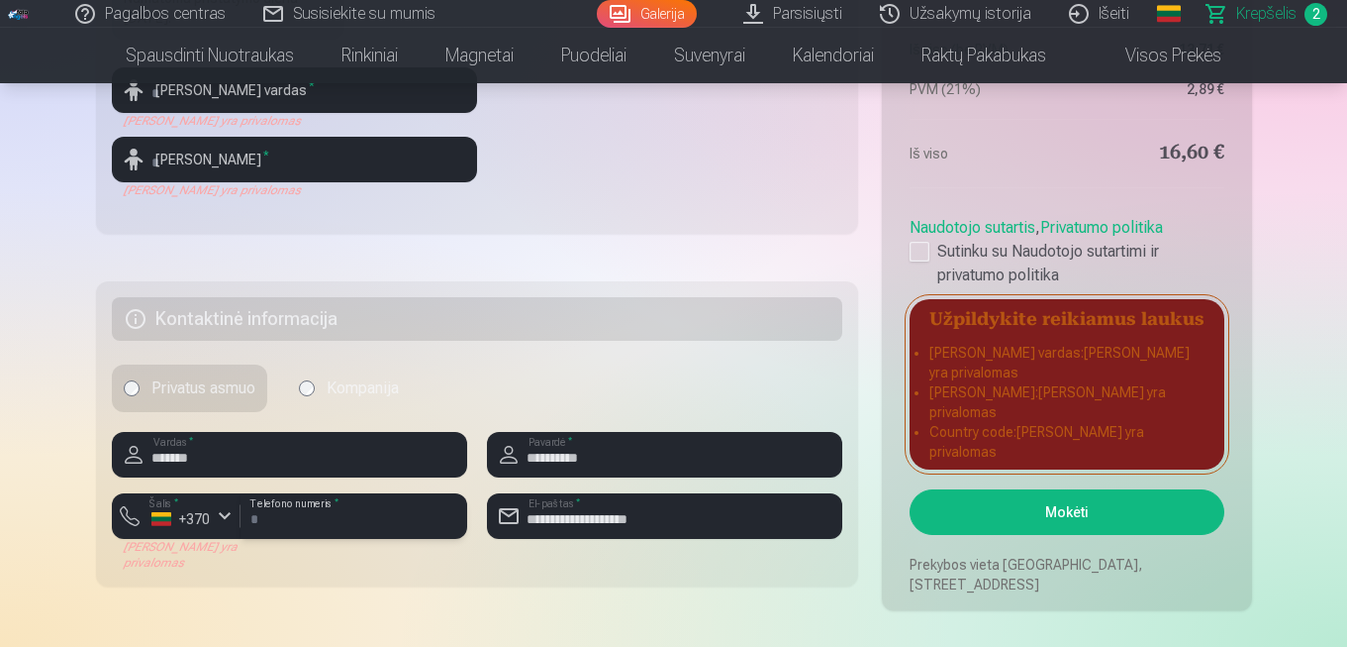
type input "********"
click at [1065, 500] on button "Mokėti" at bounding box center [1067, 512] width 314 height 46
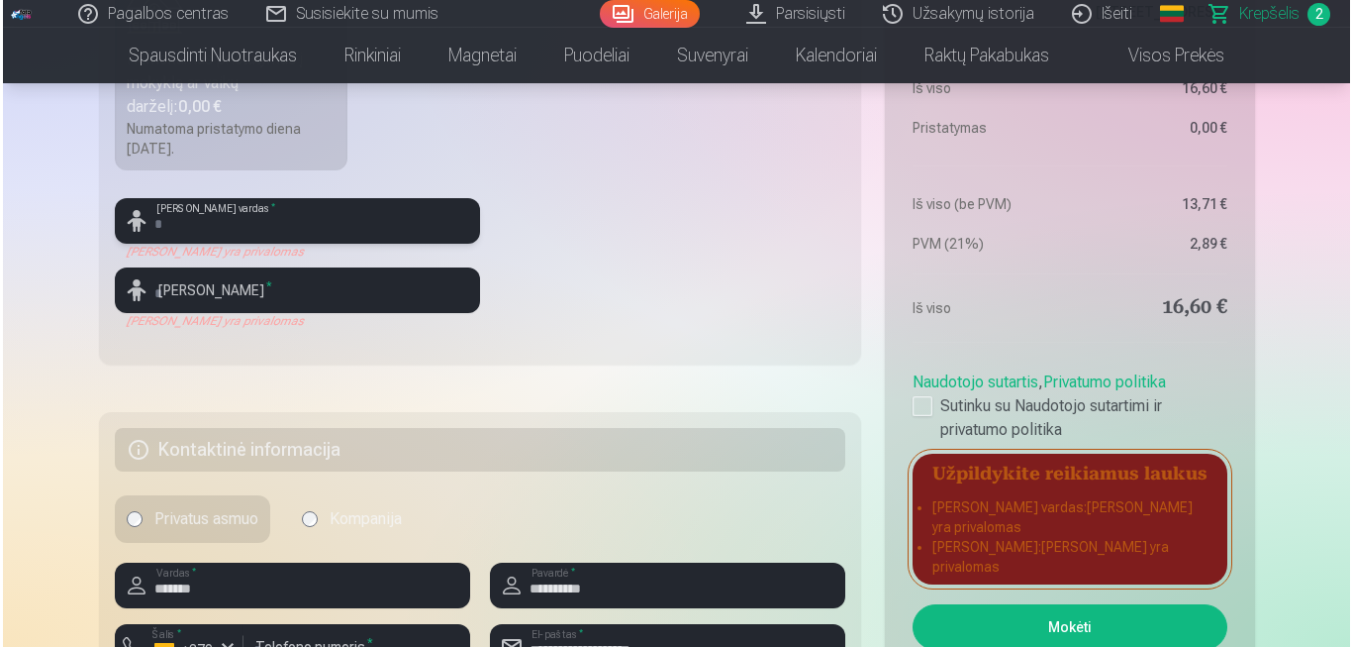
scroll to position [736, 0]
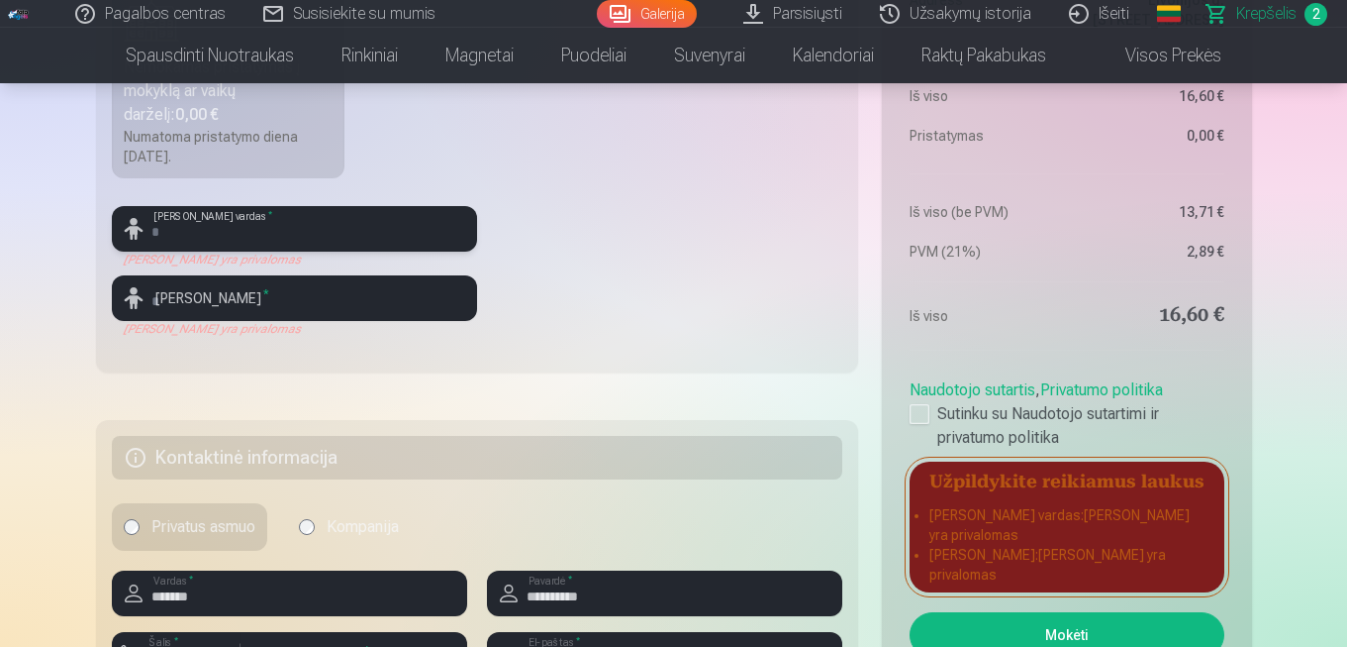
click at [300, 236] on input "text" at bounding box center [294, 229] width 365 height 46
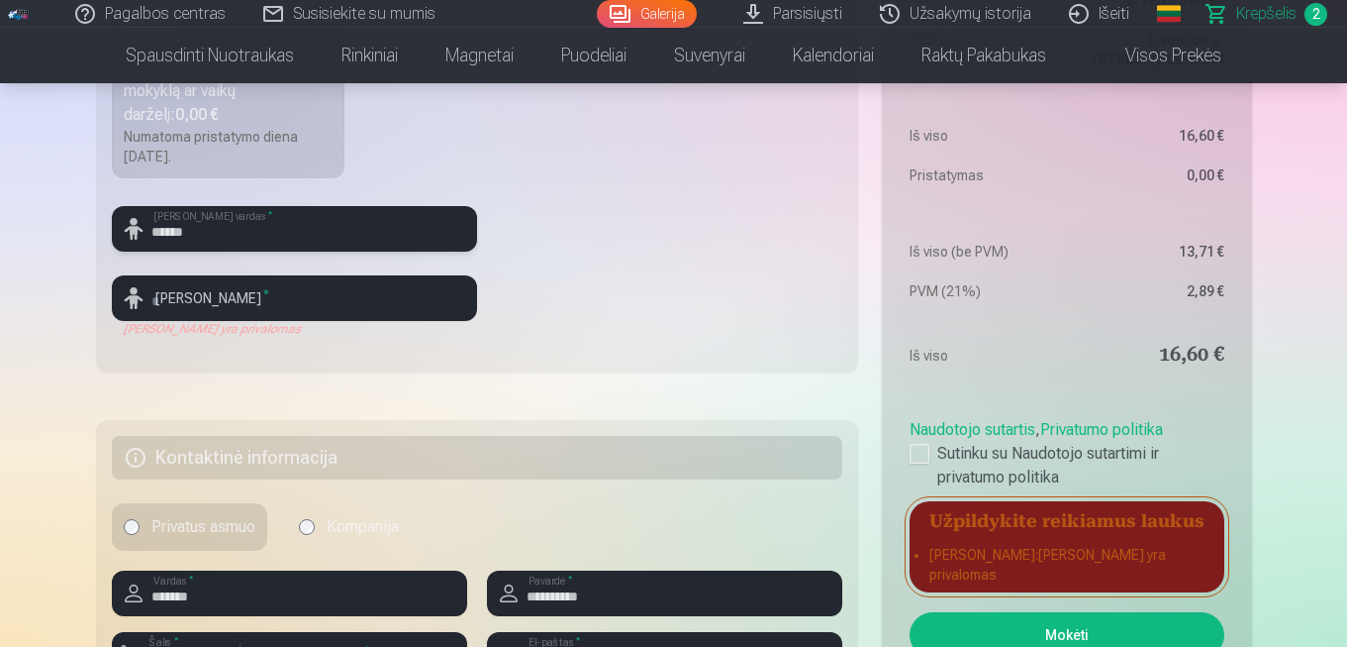
type input "******"
click at [268, 295] on input "text" at bounding box center [294, 298] width 365 height 46
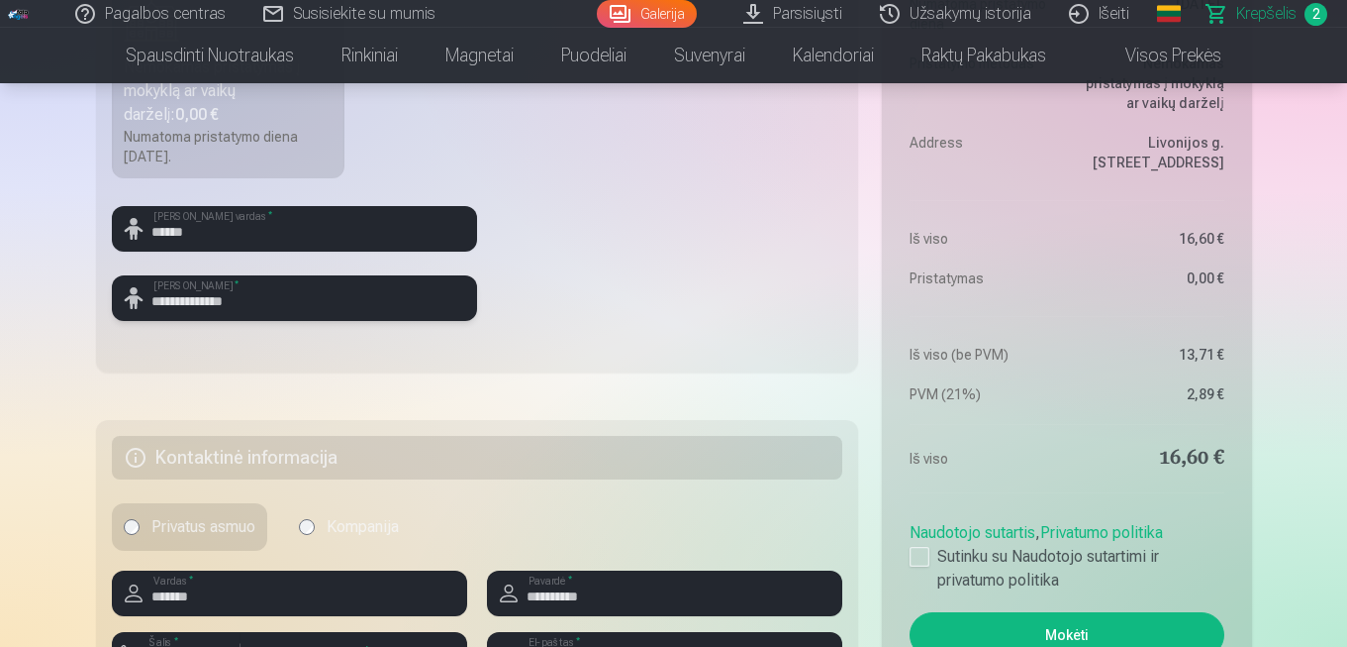
type input "**********"
click at [1173, 623] on button "Mokėti" at bounding box center [1067, 635] width 314 height 46
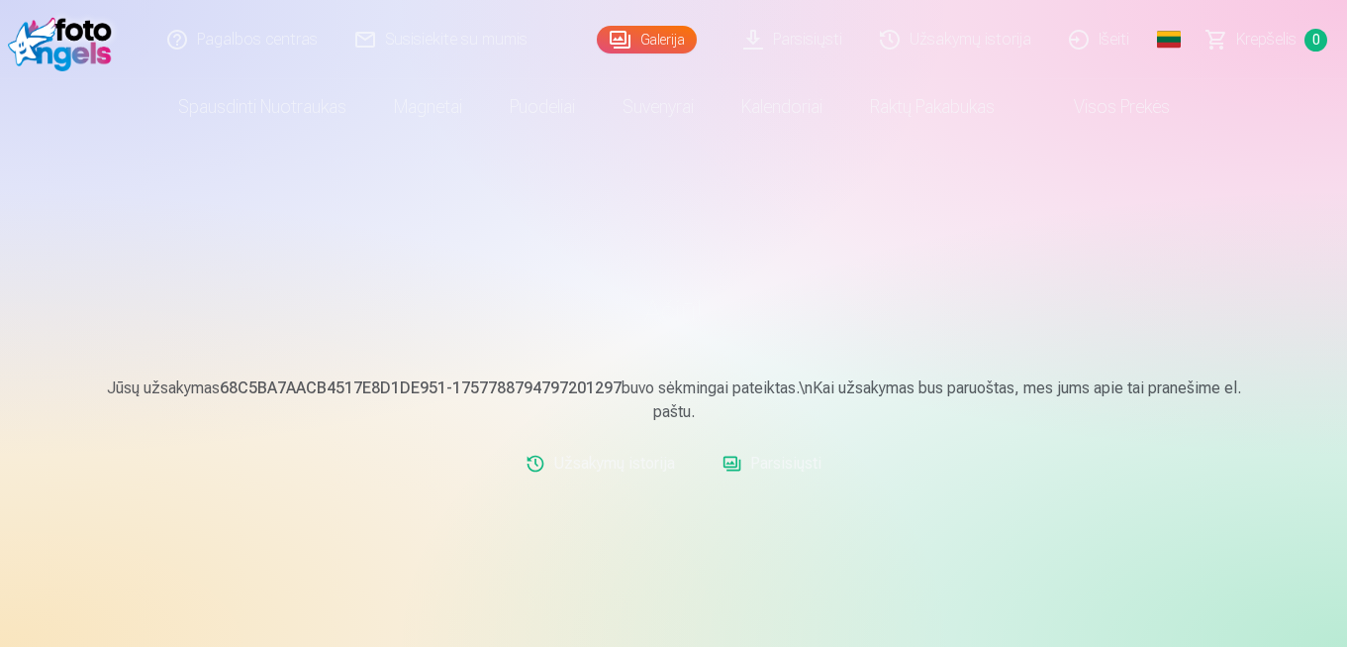
click at [1108, 36] on link "Išeiti" at bounding box center [1100, 39] width 98 height 79
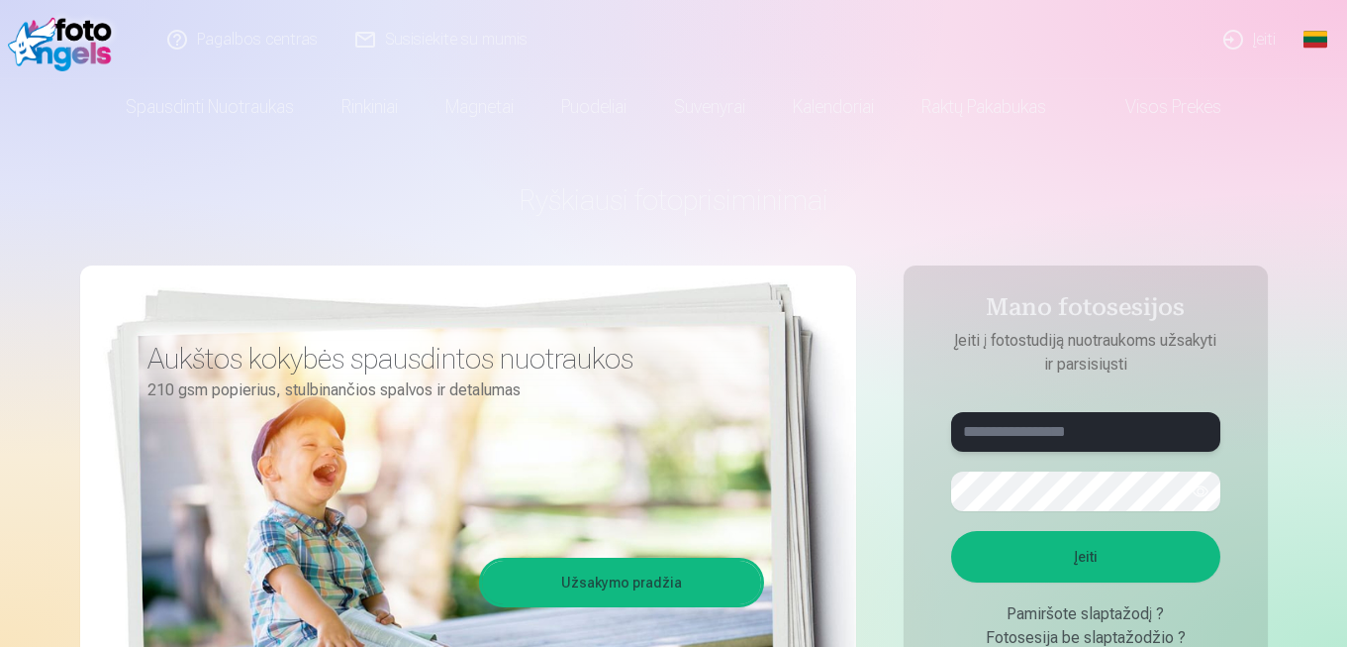
click at [1062, 424] on input "text" at bounding box center [1085, 432] width 269 height 40
type input "**********"
click at [1070, 540] on button "Įeiti" at bounding box center [1085, 556] width 269 height 51
click at [1198, 492] on button "button" at bounding box center [1201, 491] width 38 height 38
click at [1040, 563] on button "Įeiti" at bounding box center [1085, 556] width 269 height 51
